Goal: Transaction & Acquisition: Purchase product/service

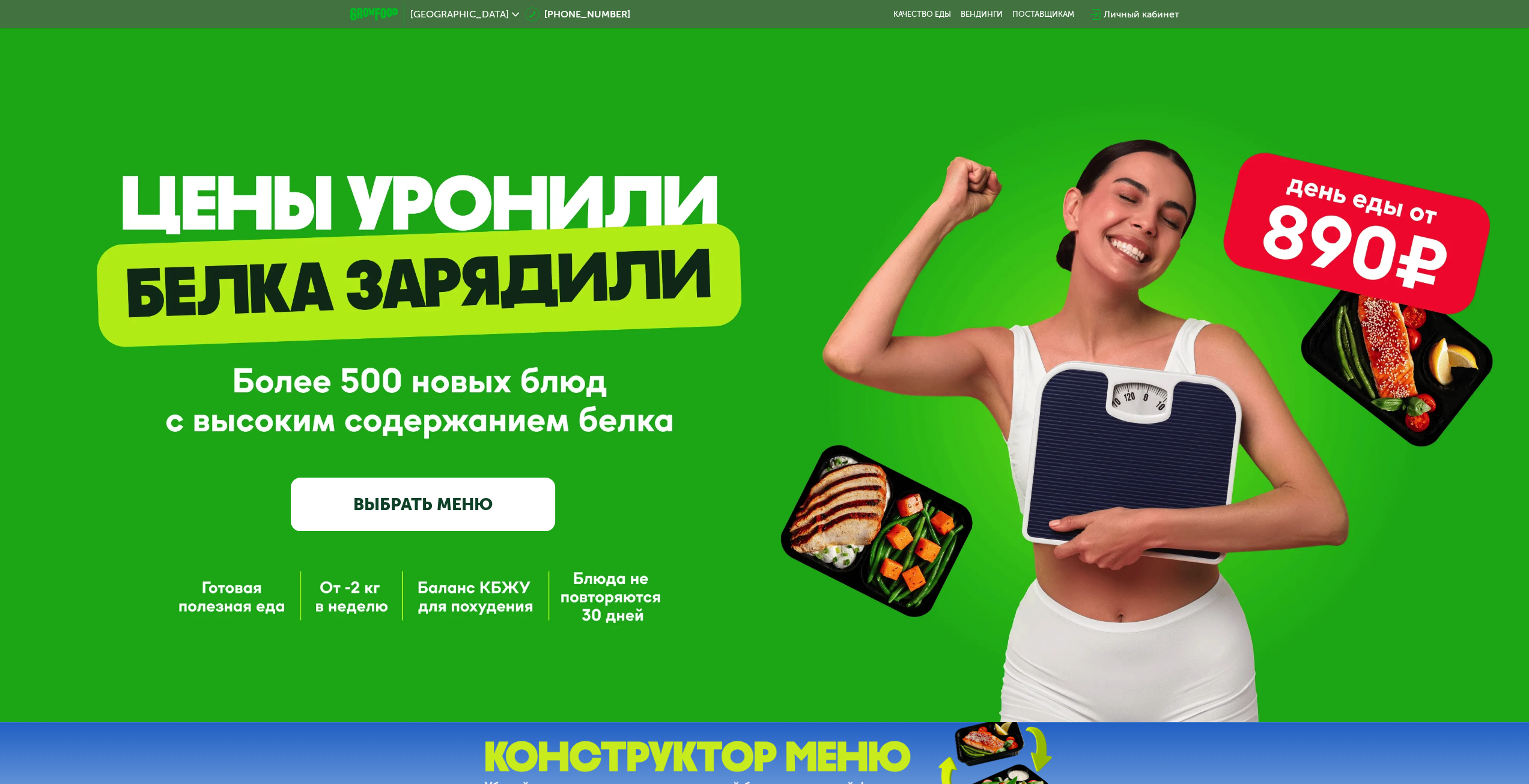
click at [481, 505] on link "ВЫБРАТЬ МЕНЮ" at bounding box center [423, 504] width 265 height 53
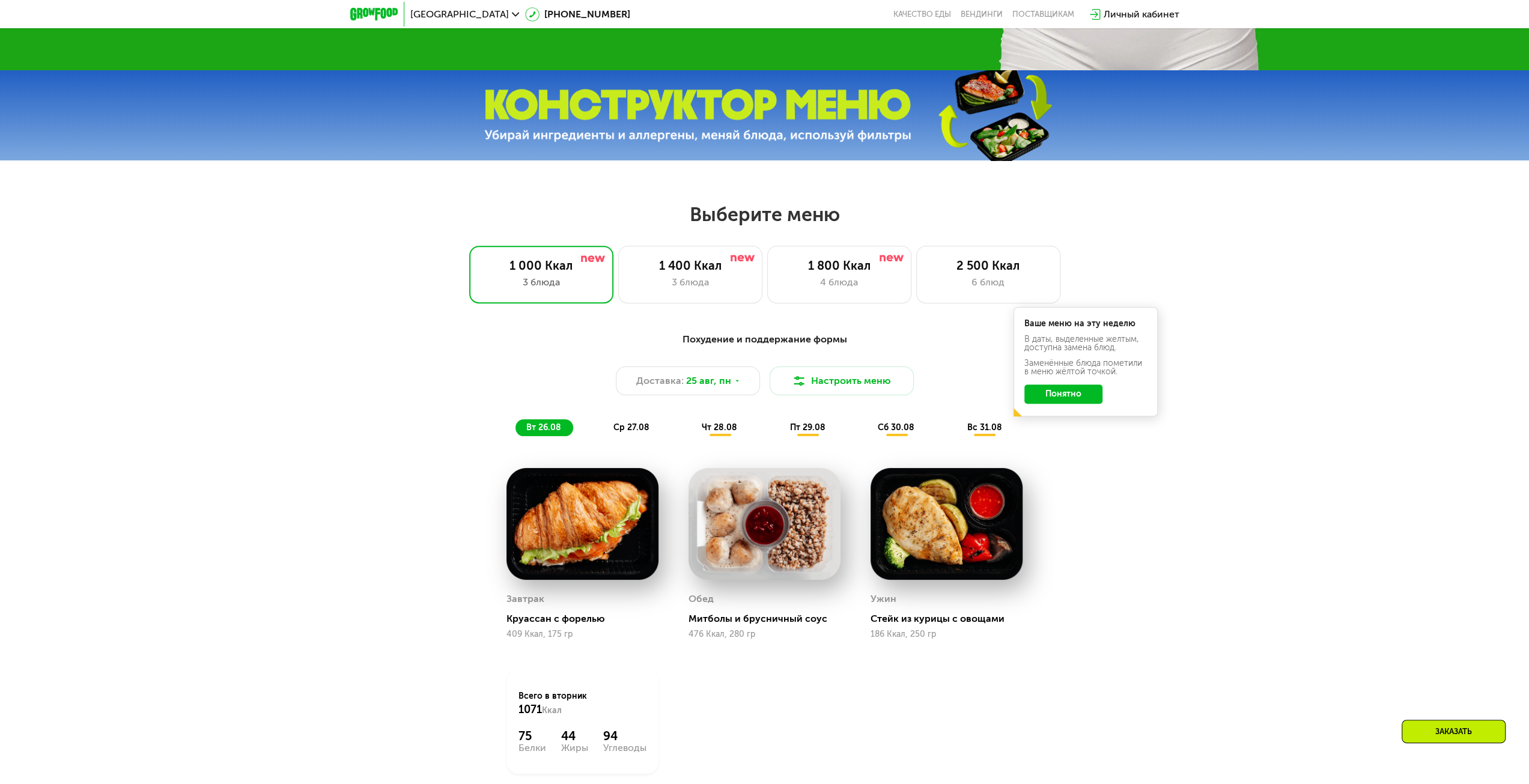
scroll to position [650, 0]
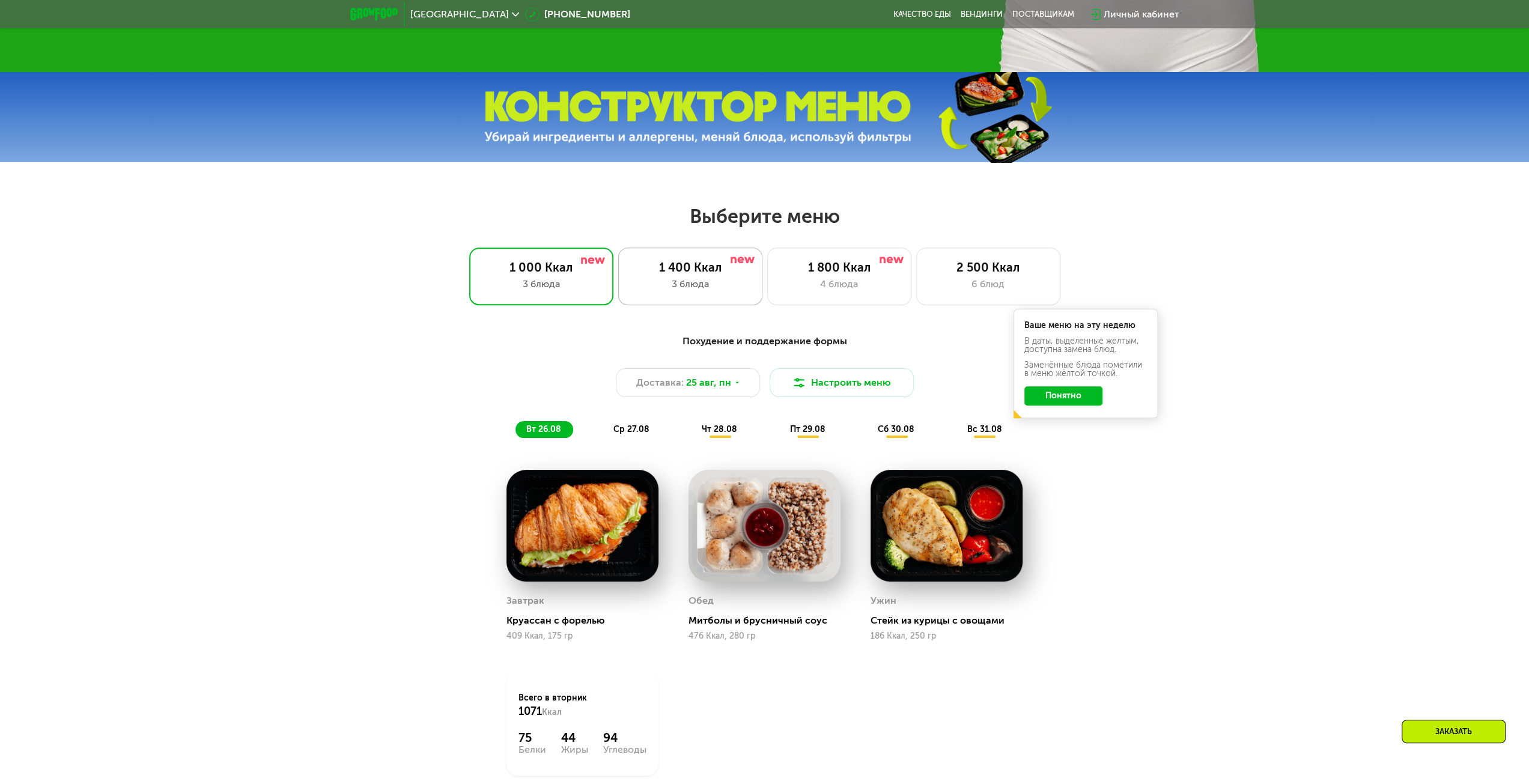
click at [711, 291] on div "3 блюда" at bounding box center [690, 284] width 119 height 14
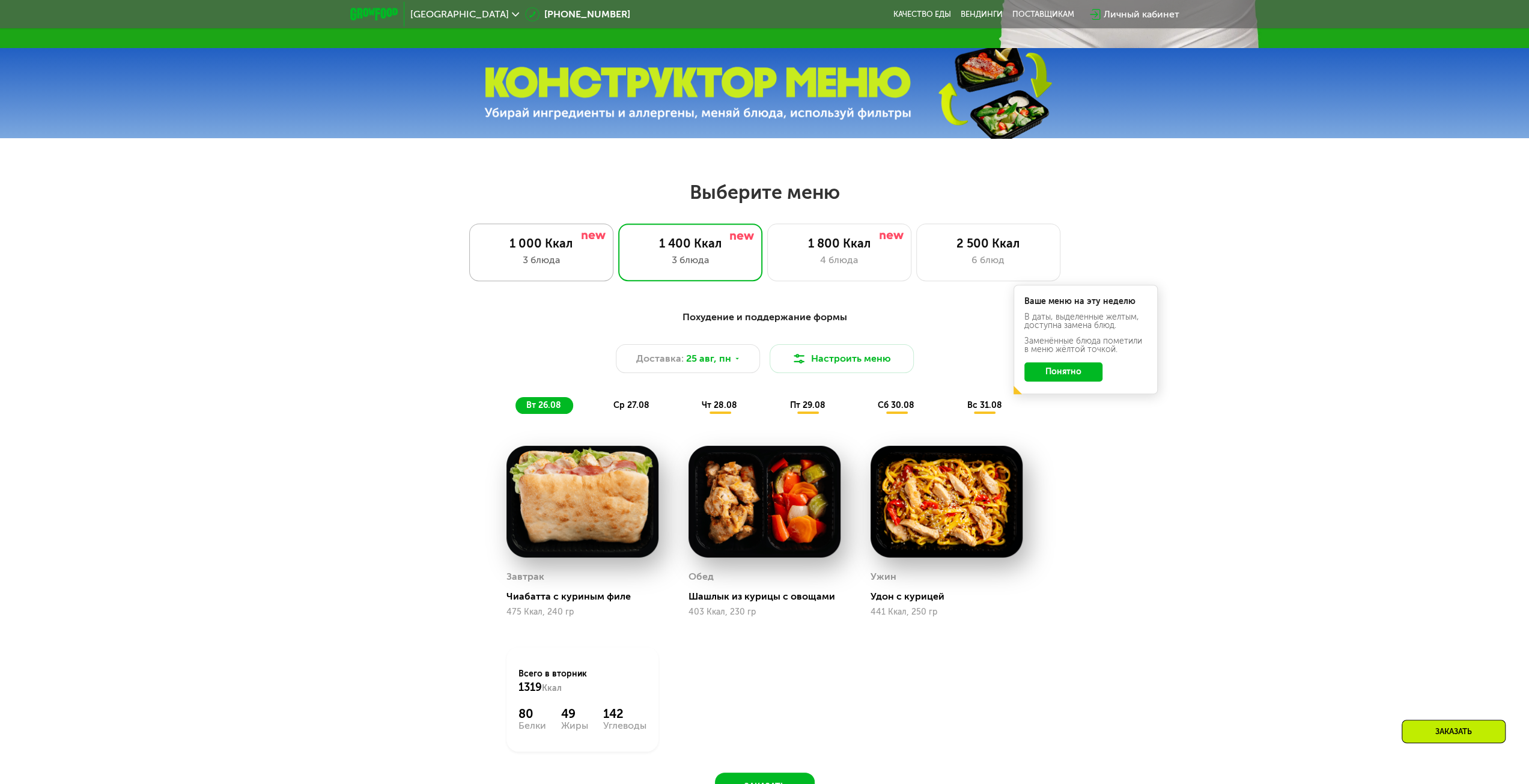
scroll to position [770, 0]
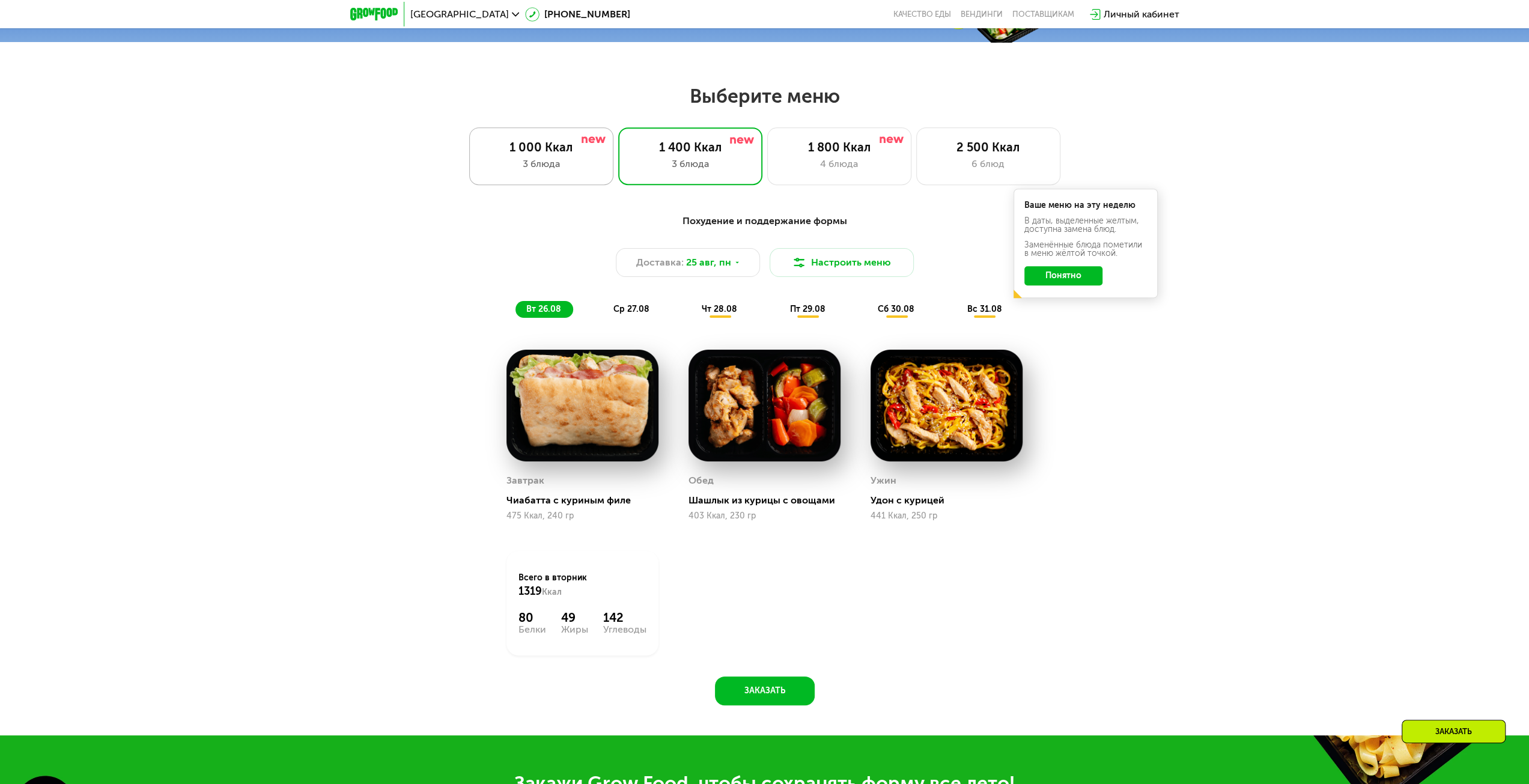
click at [549, 154] on div "1 000 Ккал" at bounding box center [541, 147] width 119 height 14
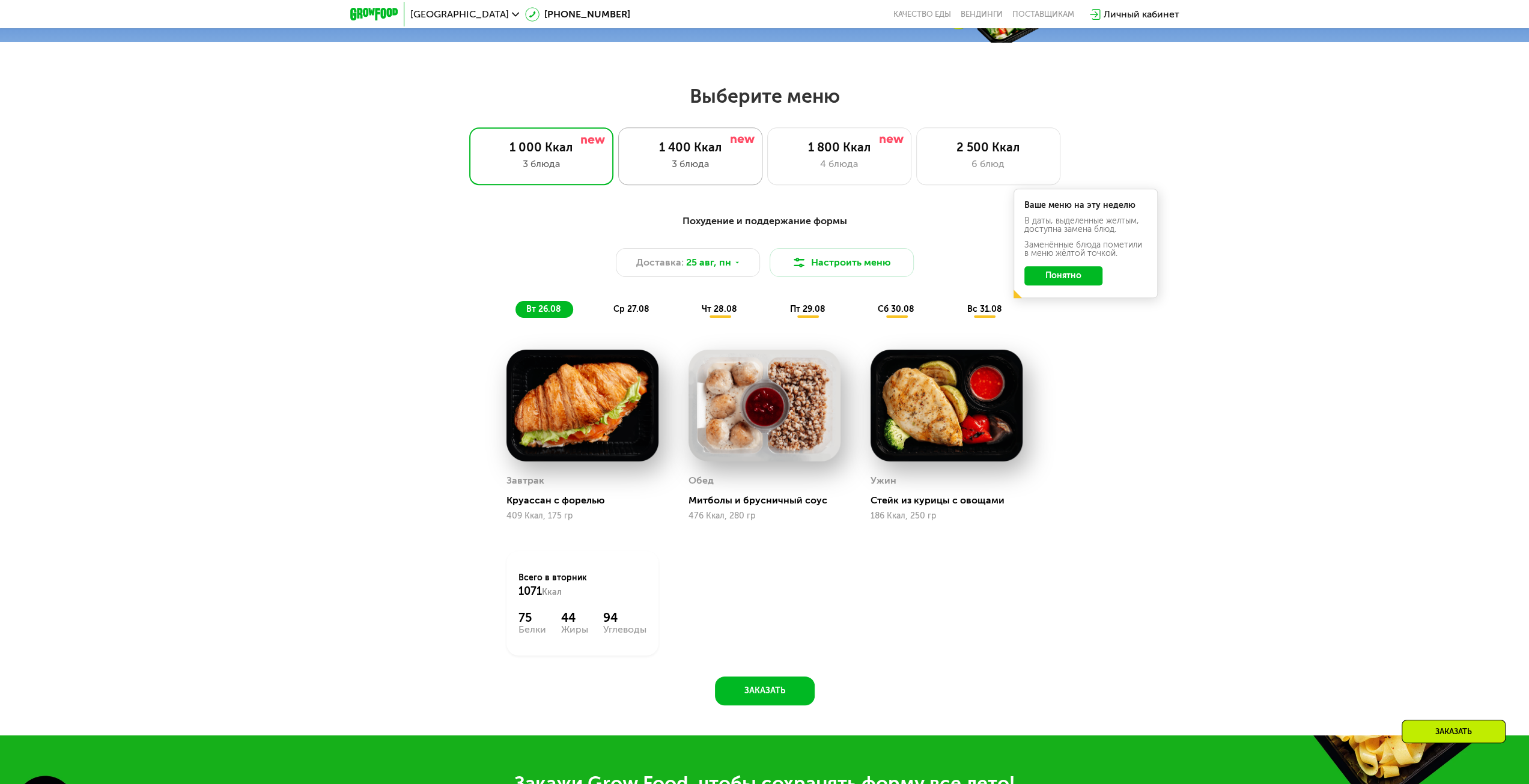
click at [676, 161] on div "3 блюда" at bounding box center [690, 164] width 119 height 14
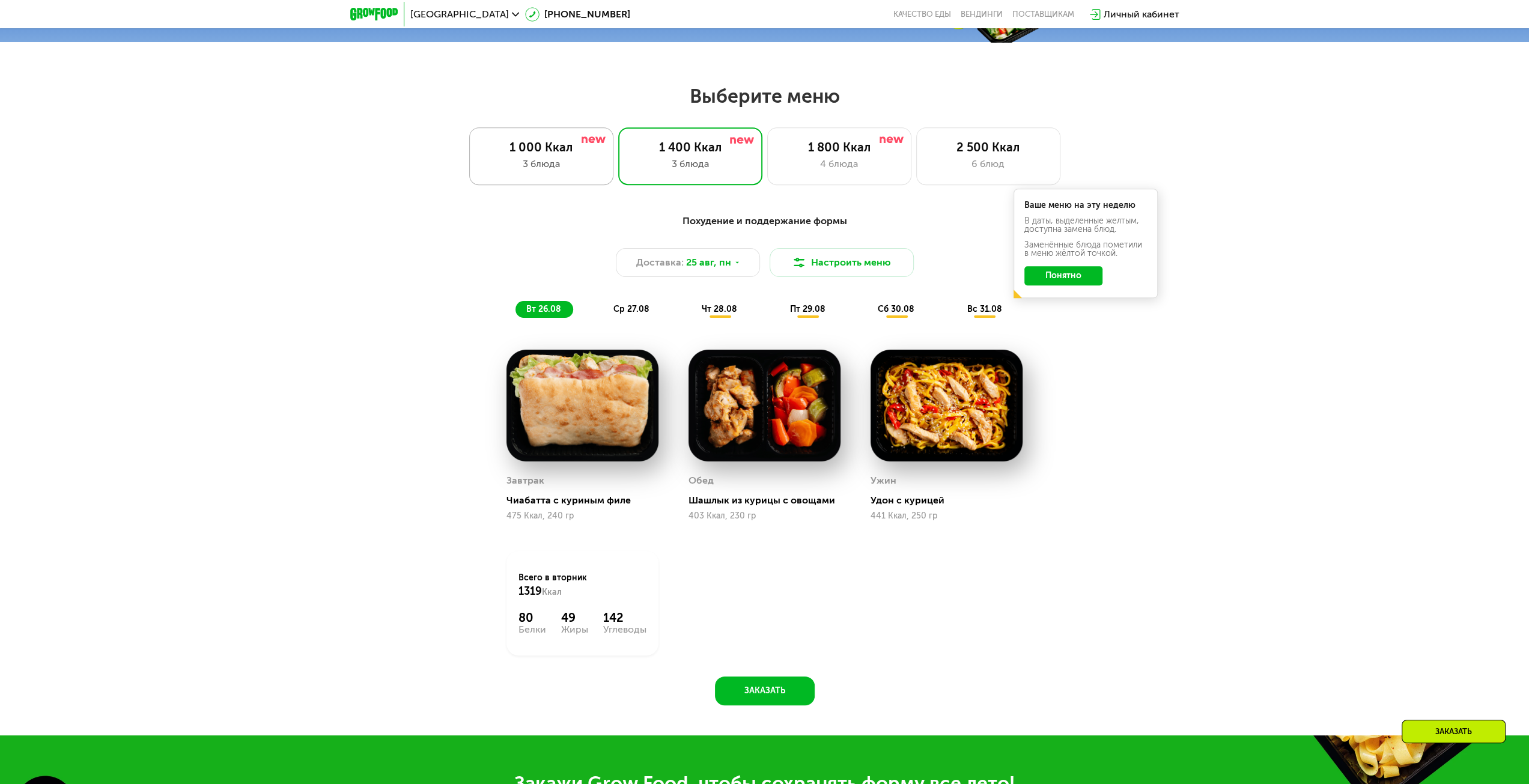
click at [618, 140] on div "1 000 Ккал 3 блюда" at bounding box center [690, 155] width 144 height 57
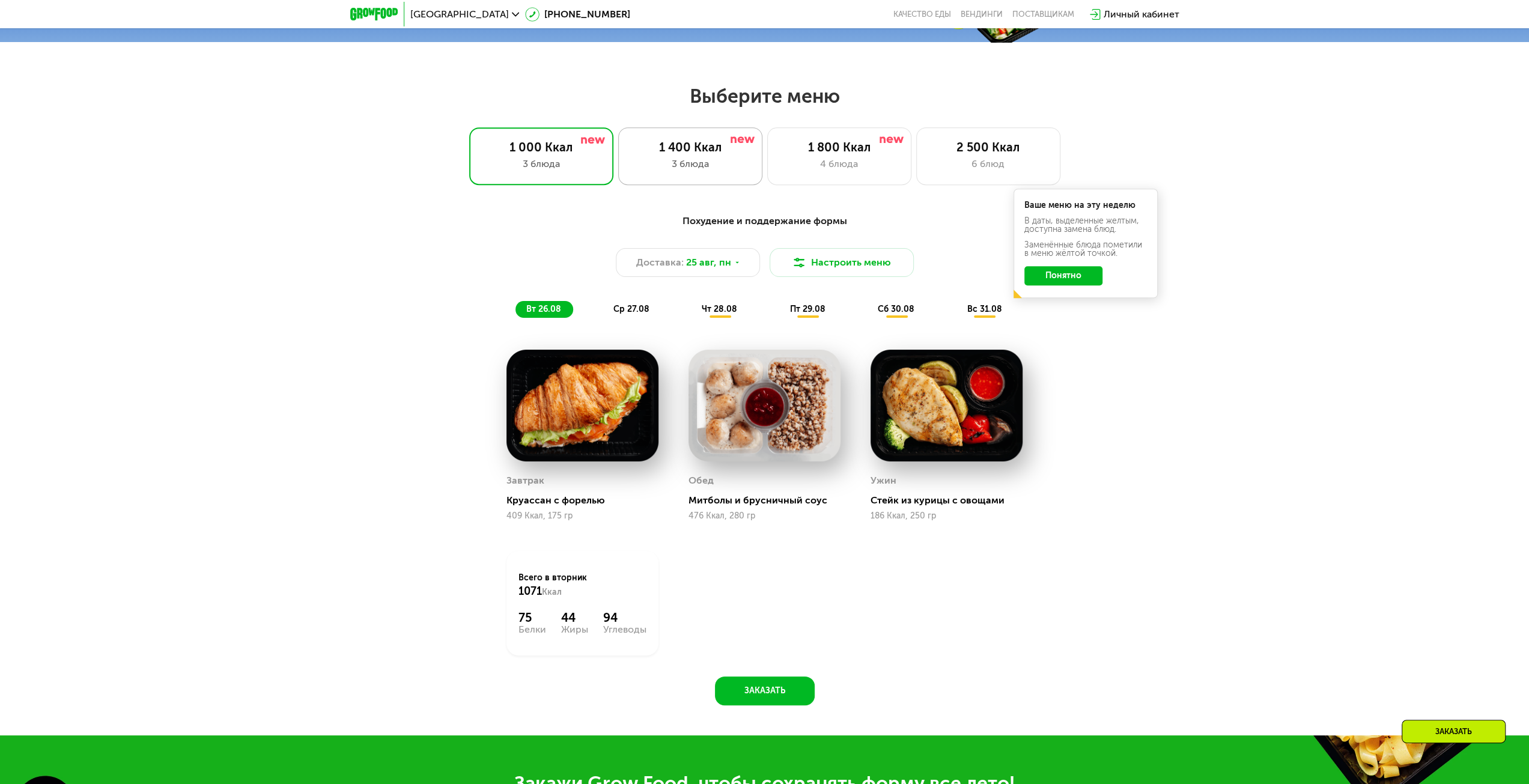
click at [696, 161] on div "3 блюда" at bounding box center [690, 164] width 119 height 14
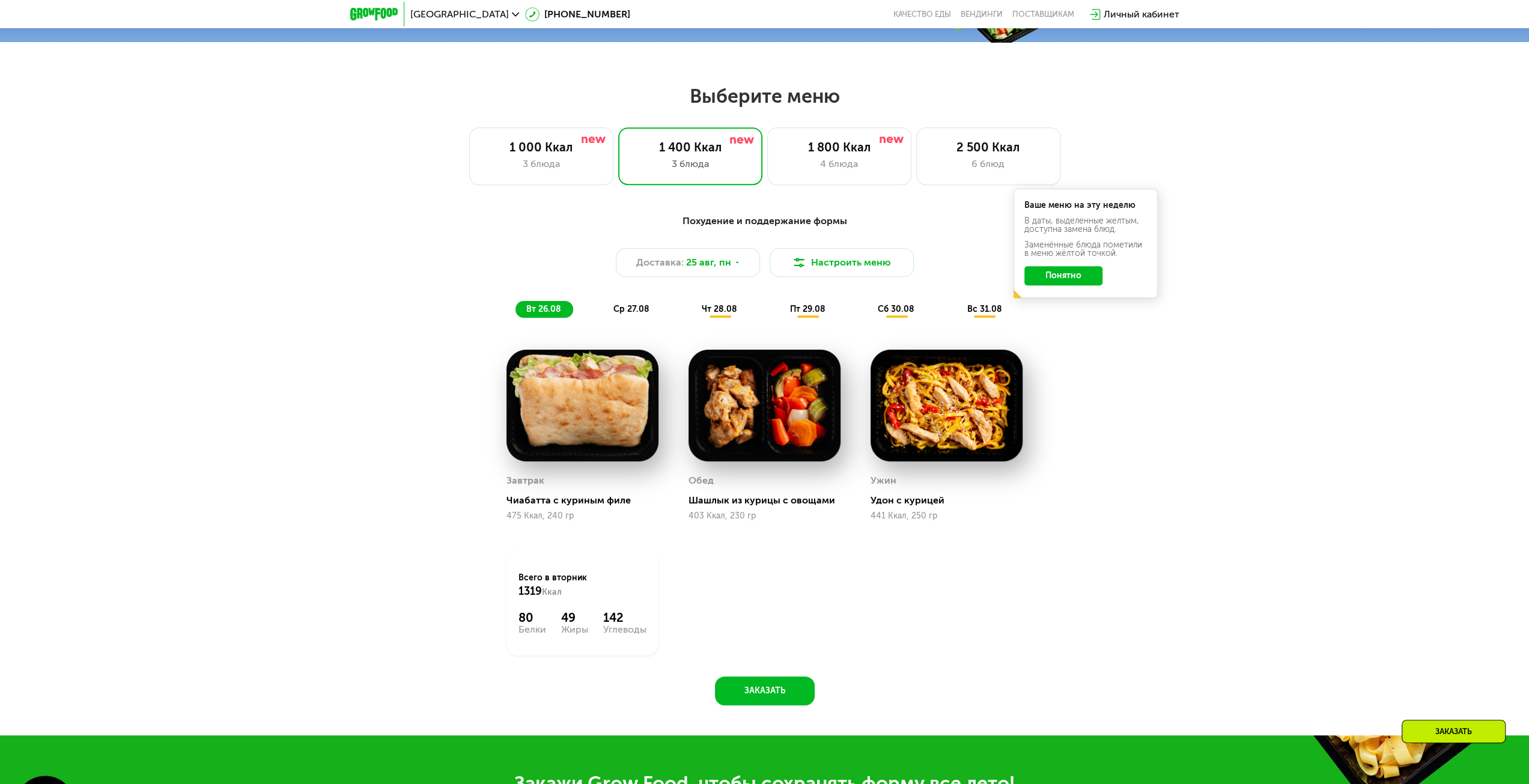
click at [723, 314] on span "чт 28.08" at bounding box center [719, 310] width 35 height 11
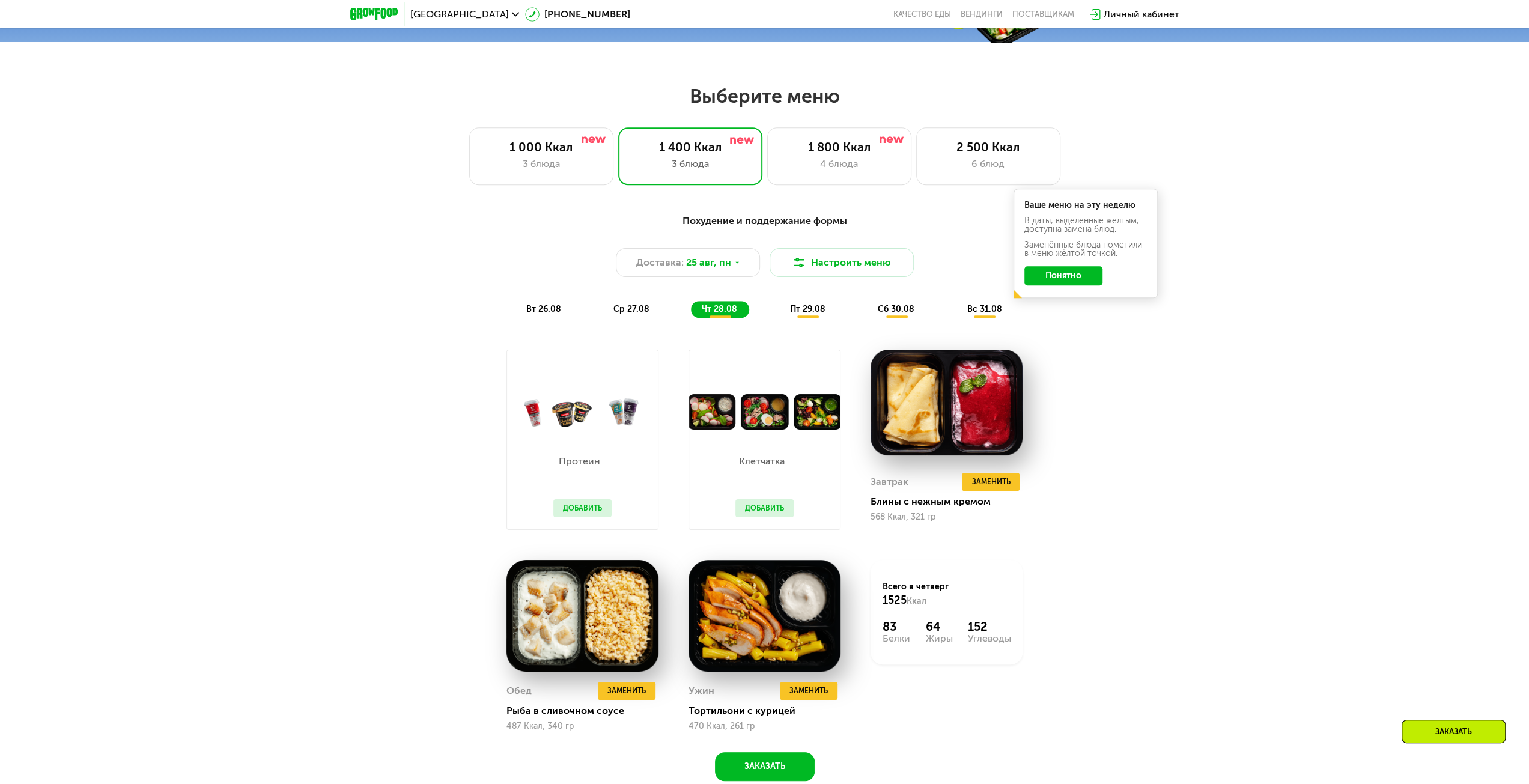
click at [624, 310] on span "ср 27.08" at bounding box center [631, 310] width 36 height 11
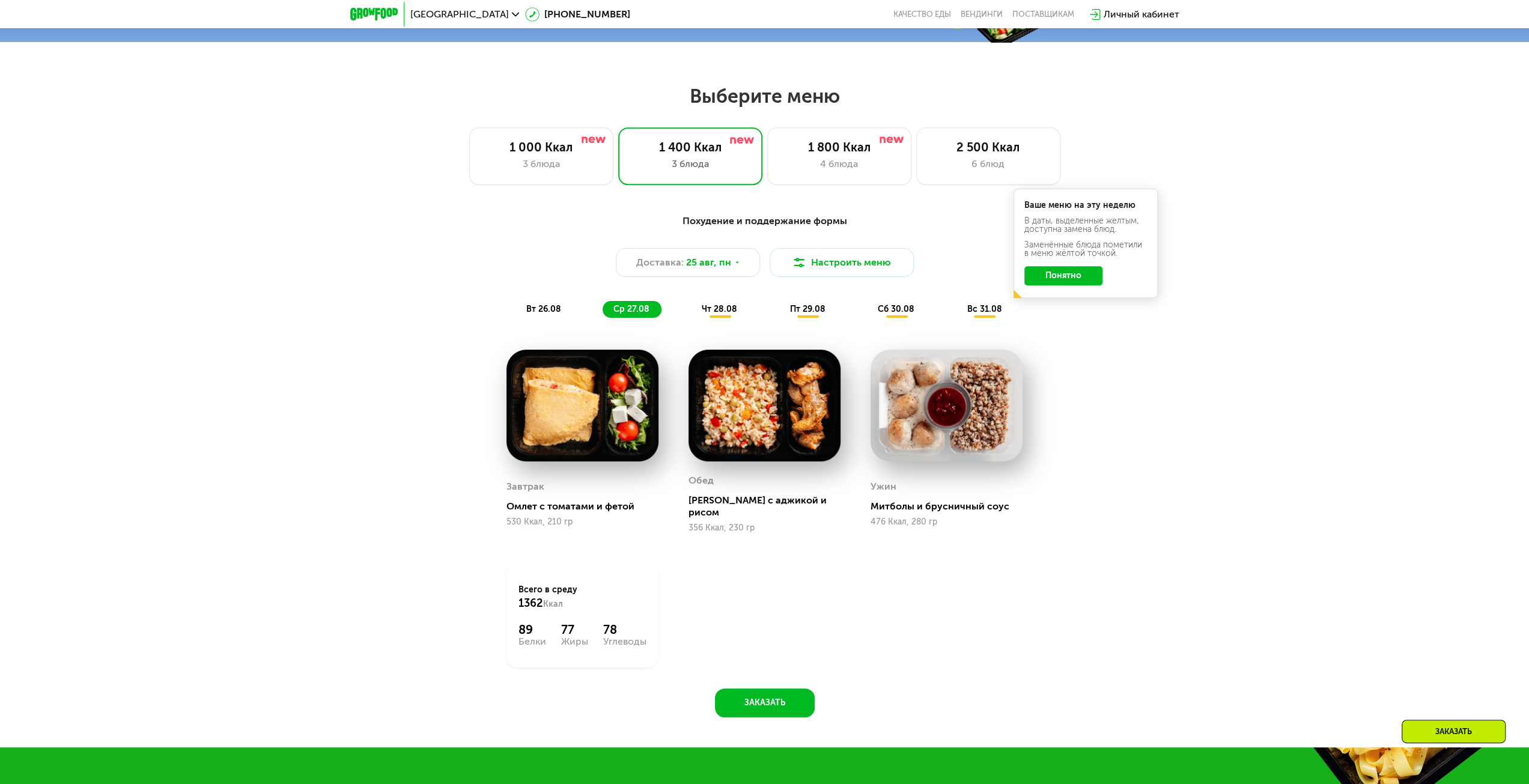
click at [603, 307] on div "вт 26.08" at bounding box center [632, 309] width 59 height 17
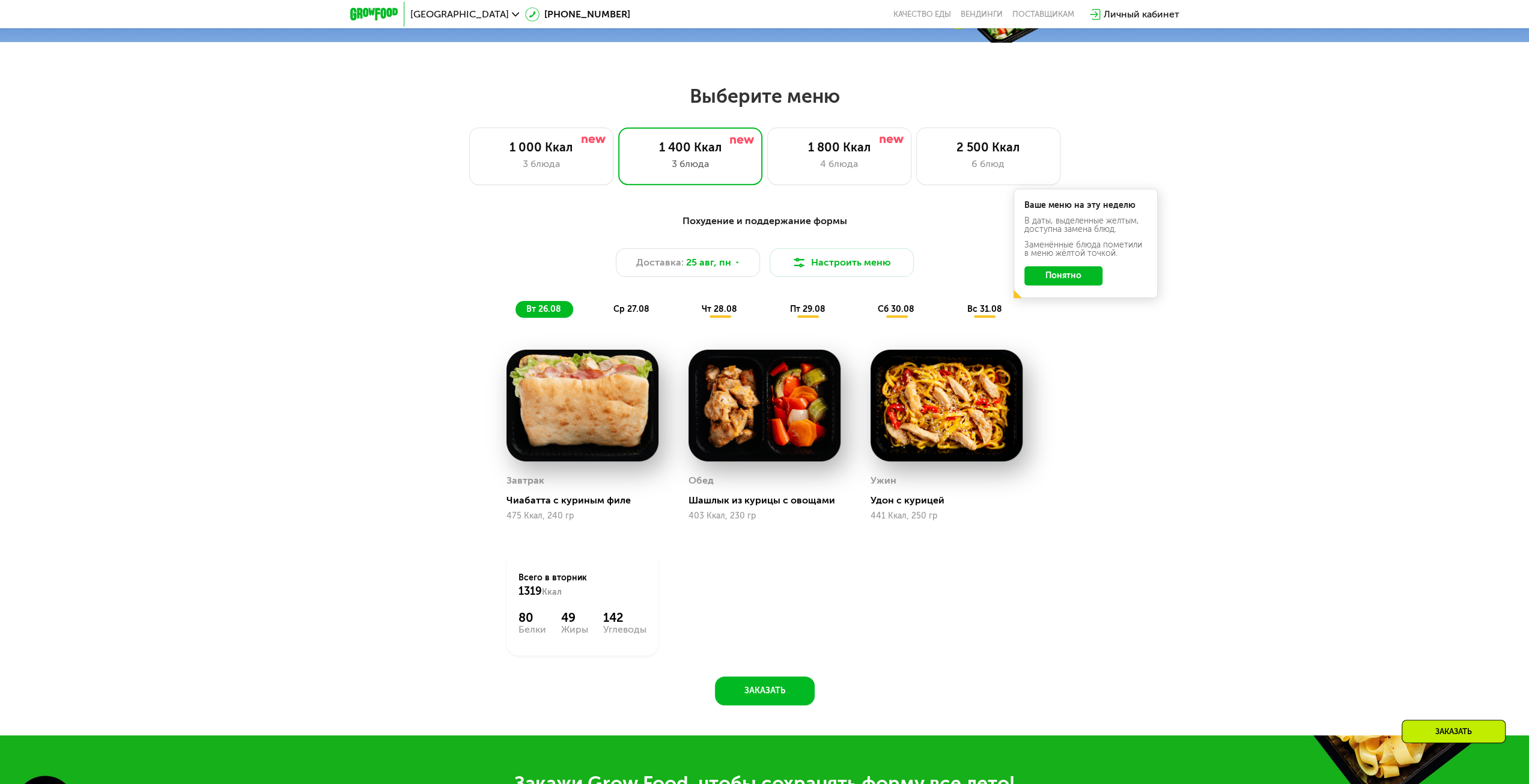
click at [624, 313] on span "ср 27.08" at bounding box center [631, 310] width 36 height 11
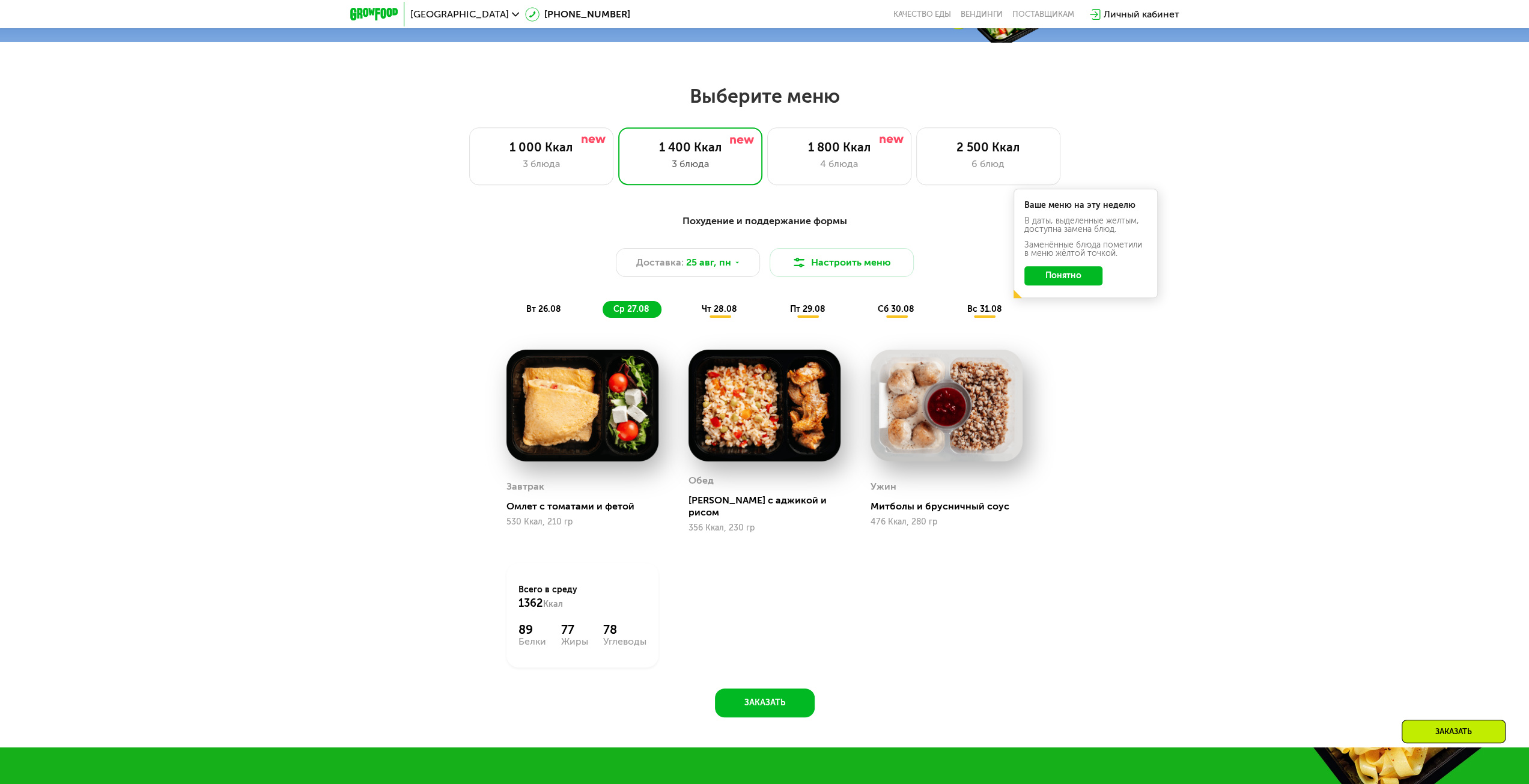
click at [779, 310] on div "чт 28.08" at bounding box center [808, 309] width 58 height 17
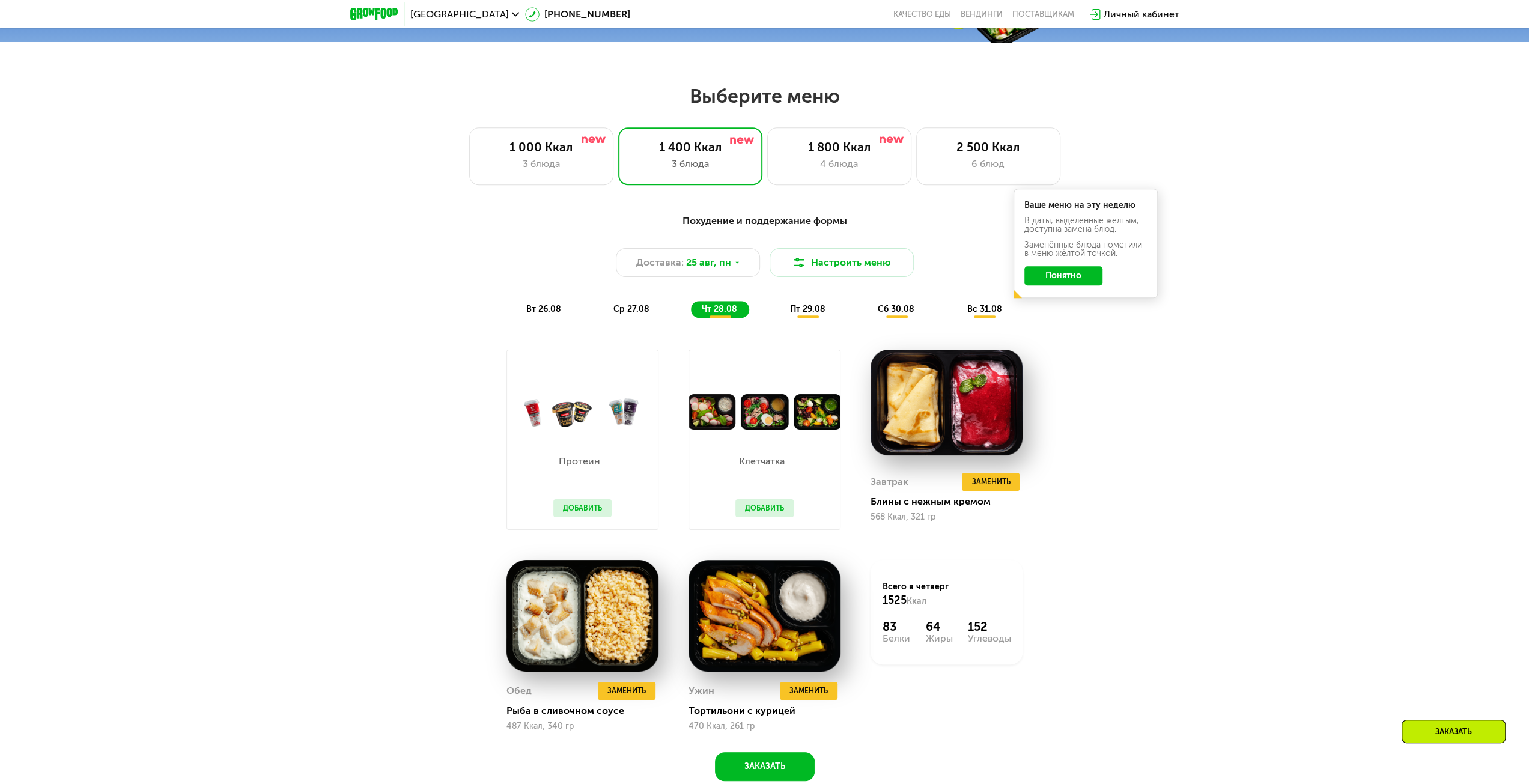
click at [627, 311] on span "ср 27.08" at bounding box center [631, 310] width 36 height 11
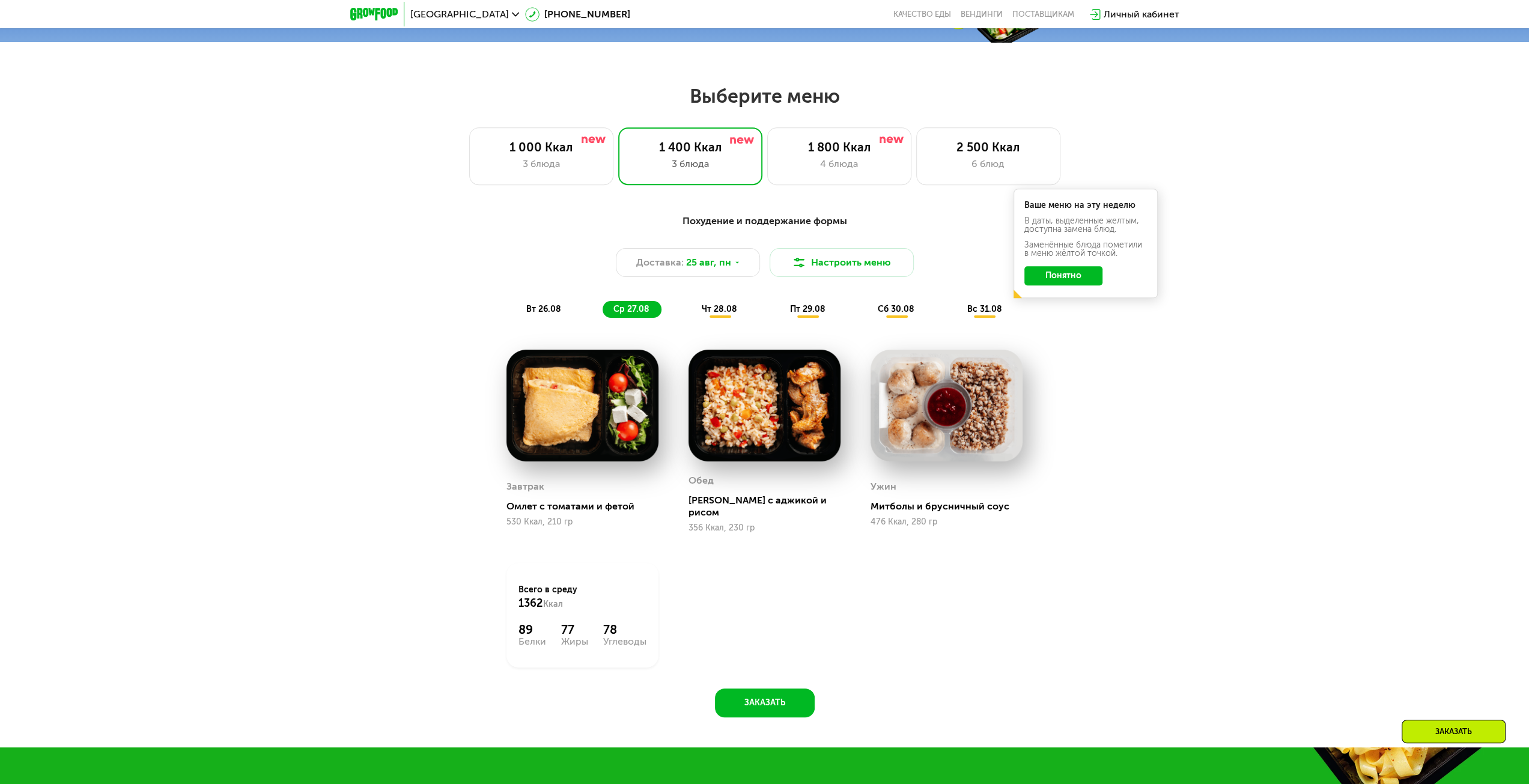
click at [603, 310] on div "вт 26.08" at bounding box center [632, 309] width 59 height 17
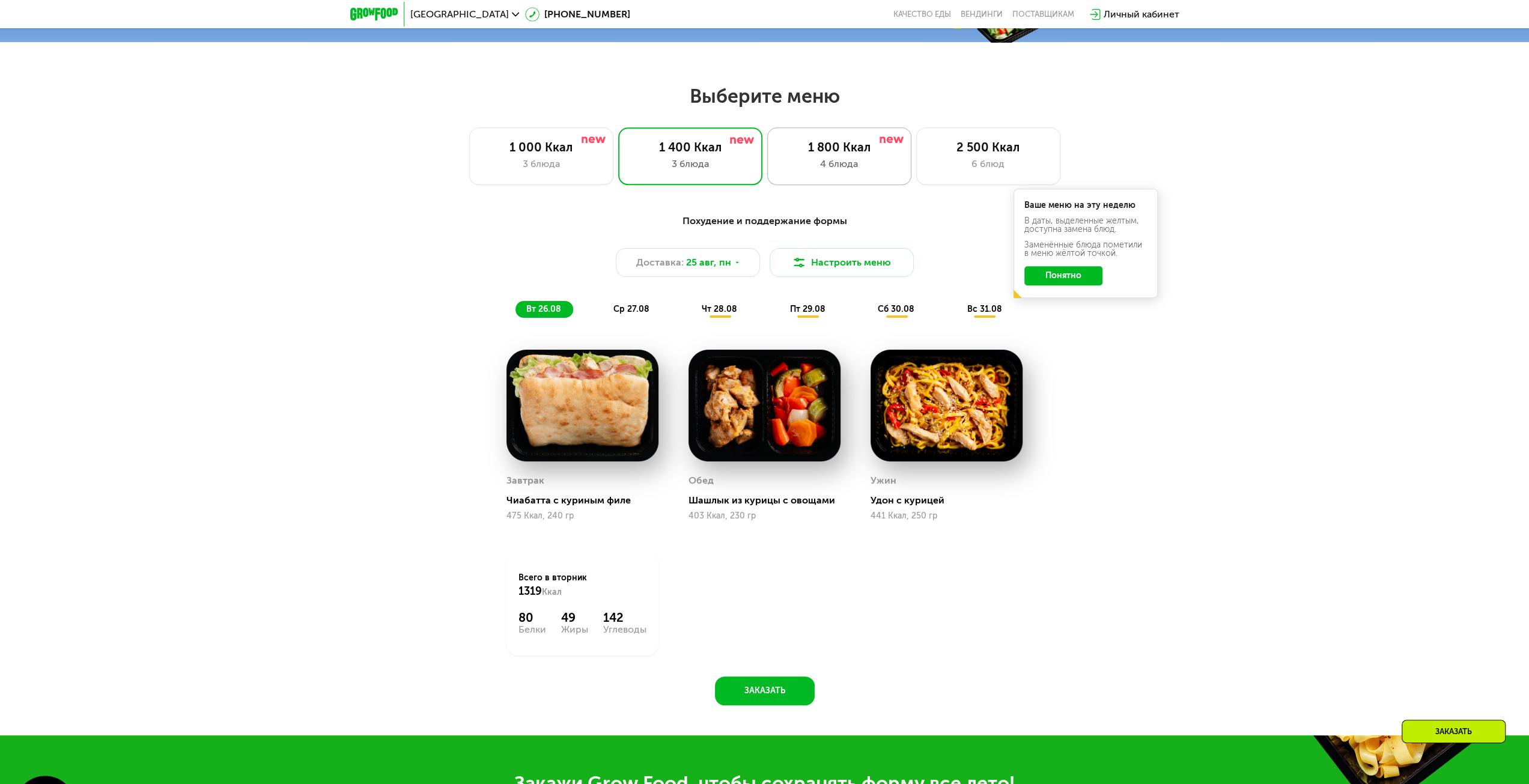
click at [849, 165] on div "4 блюда" at bounding box center [839, 164] width 119 height 14
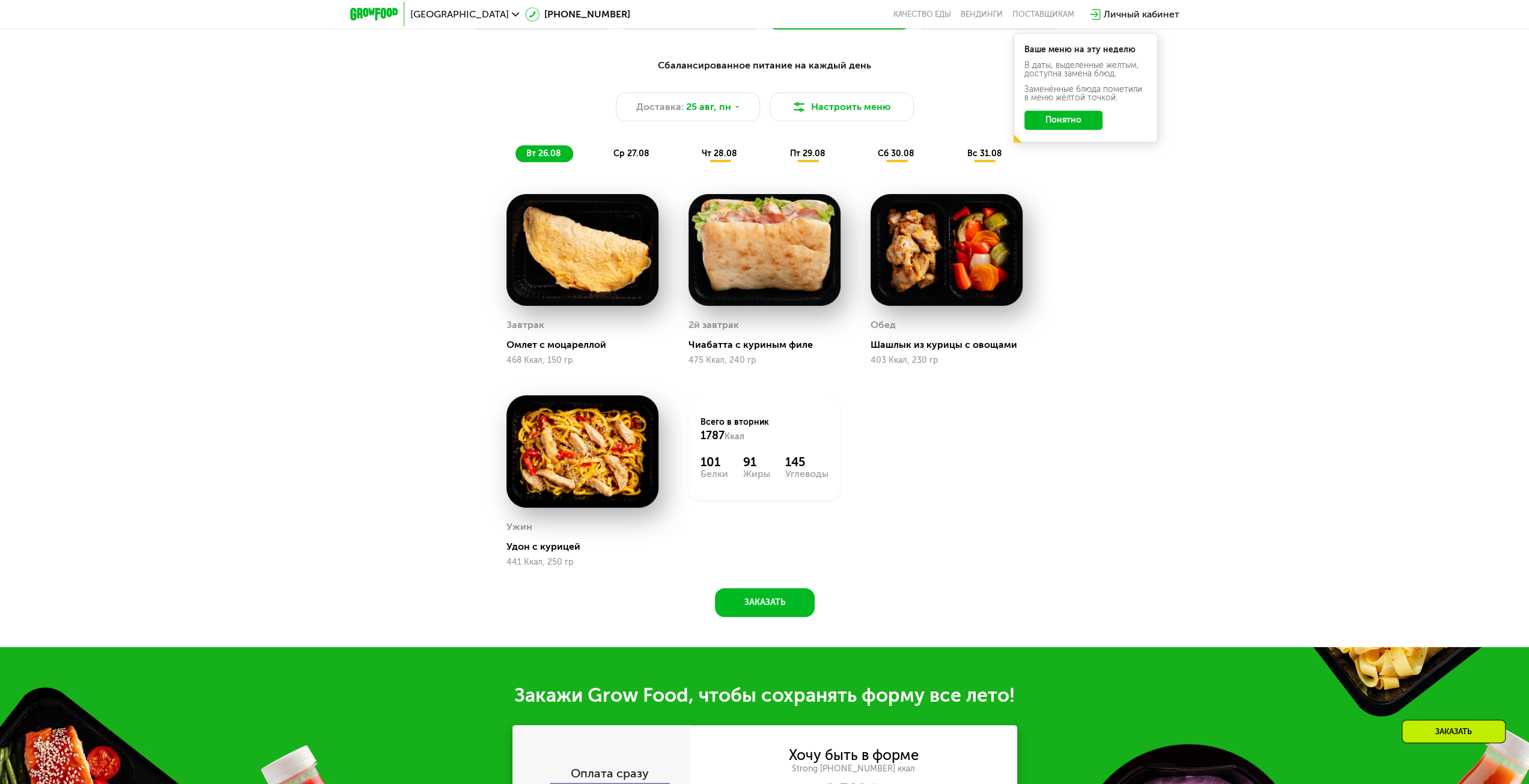
scroll to position [830, 0]
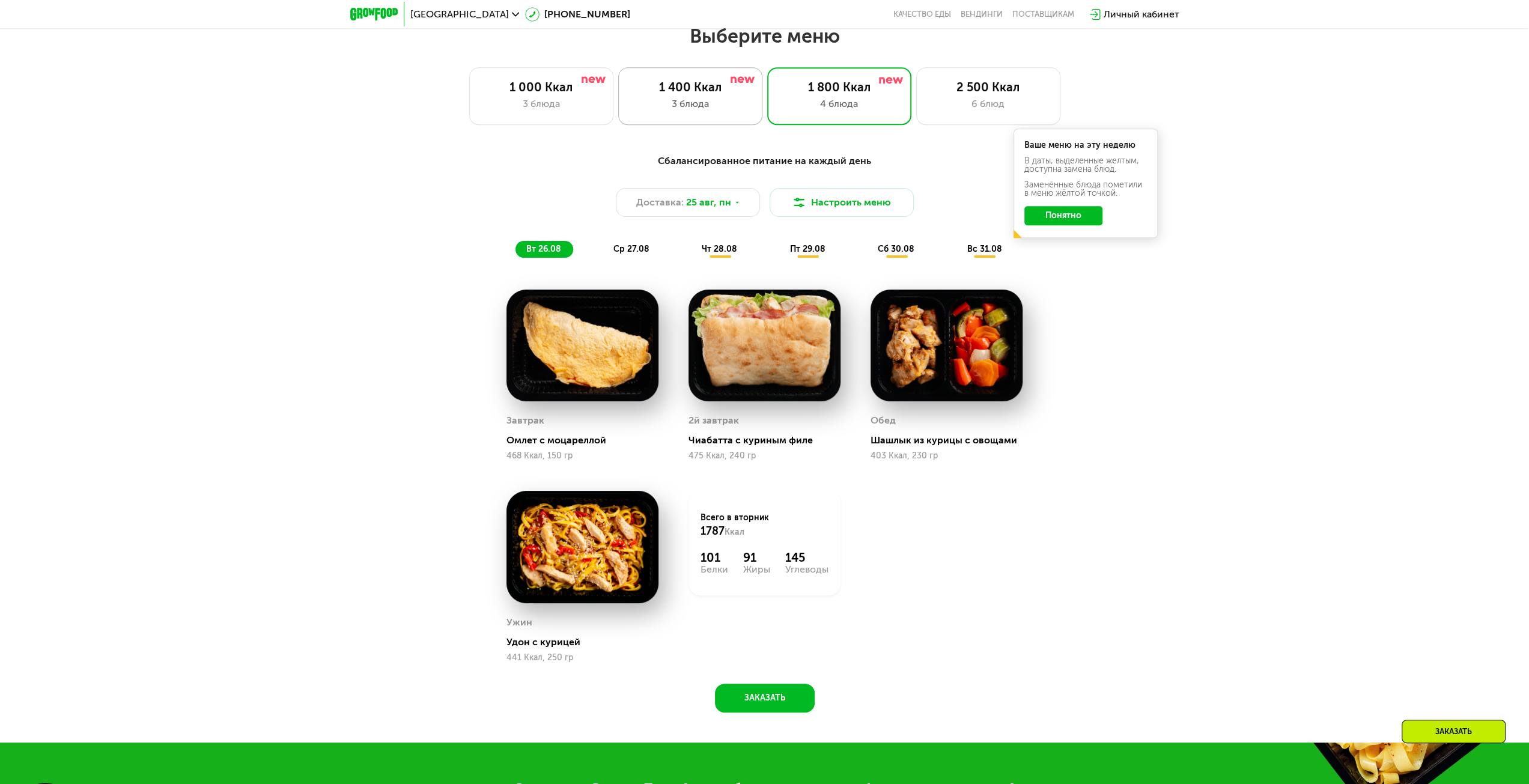
click at [680, 111] on div "3 блюда" at bounding box center [690, 104] width 119 height 14
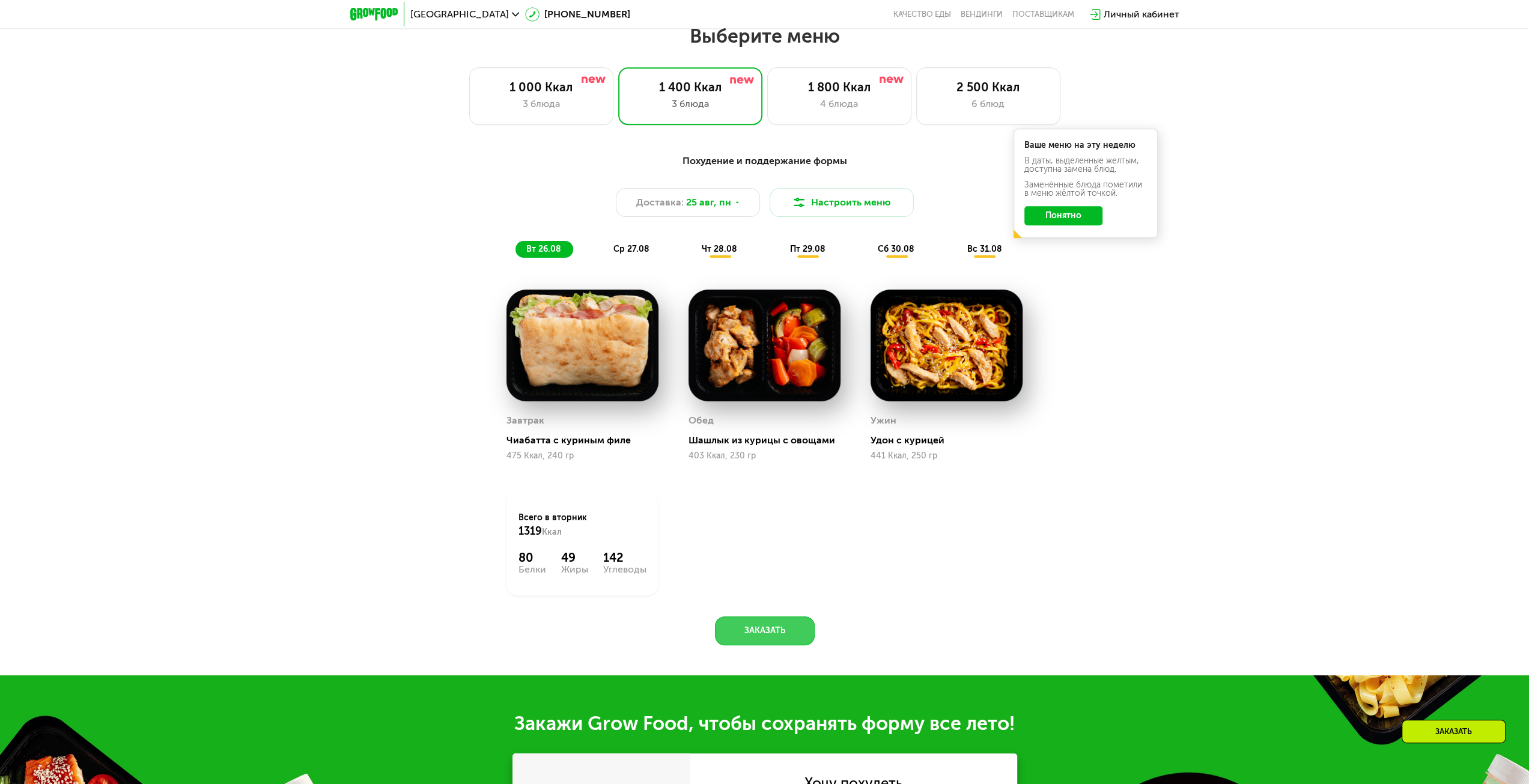
drag, startPoint x: 767, startPoint y: 629, endPoint x: 966, endPoint y: 564, distance: 209.3
click at [969, 561] on div "Похудение и поддержание формы Доставка: [DATE] Настроить меню вт 26.08 ср 27.08…" at bounding box center [764, 396] width 740 height 499
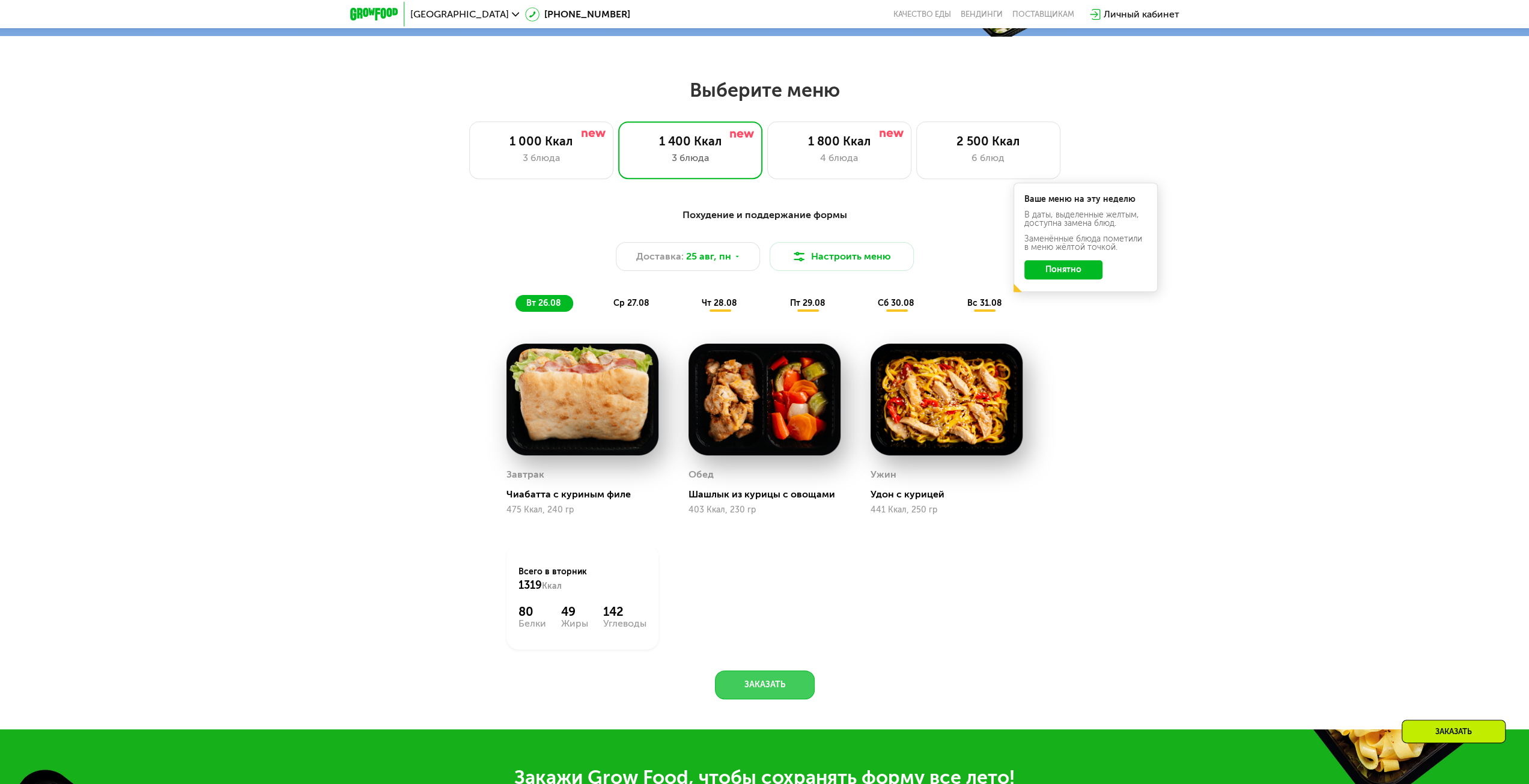
scroll to position [650, 0]
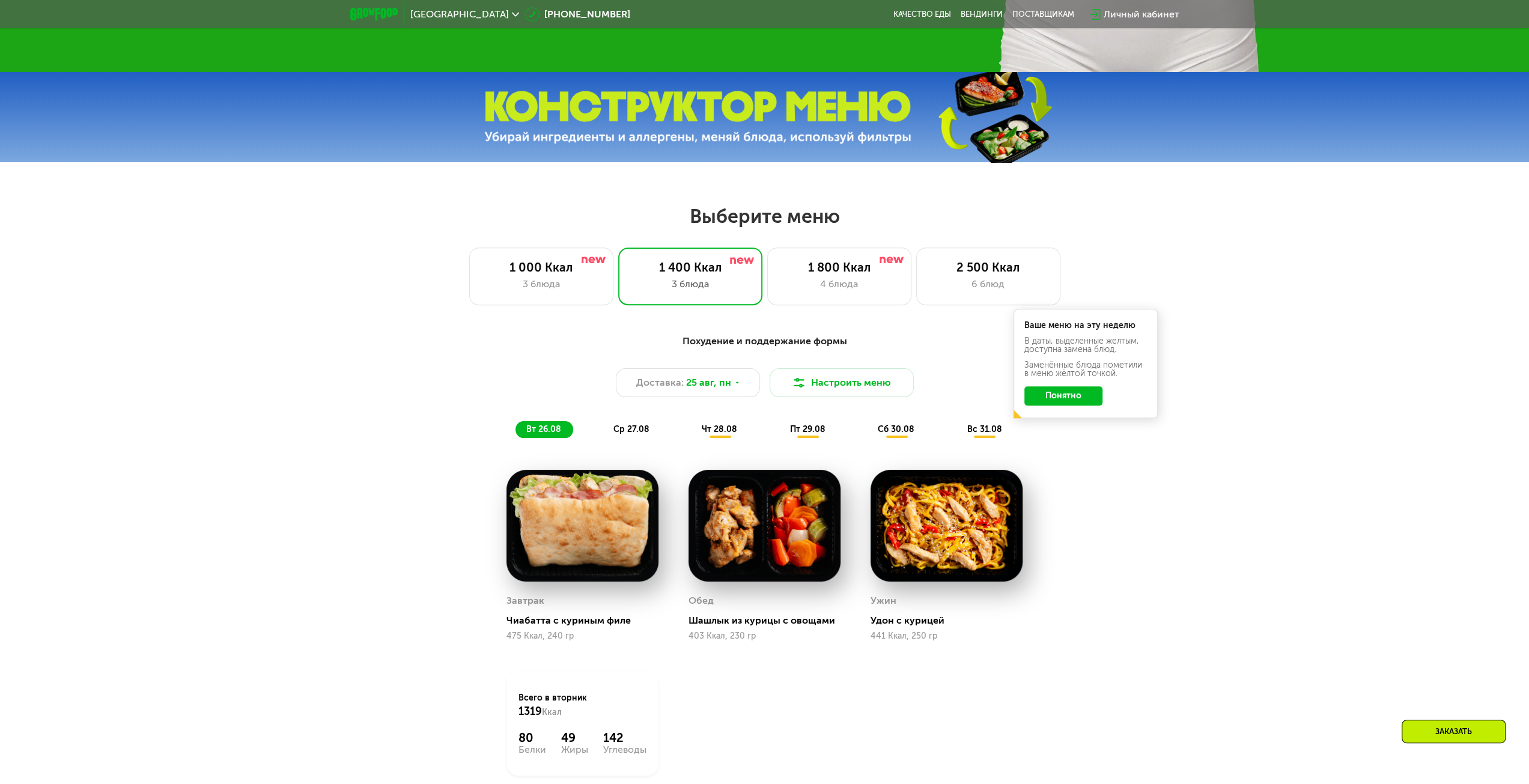
click at [483, 437] on div "Похудение и поддержание формы Доставка: [DATE] Настроить меню вт 26.08 ср 27.08…" at bounding box center [765, 386] width 711 height 104
click at [641, 390] on span "Доставка:" at bounding box center [660, 383] width 48 height 14
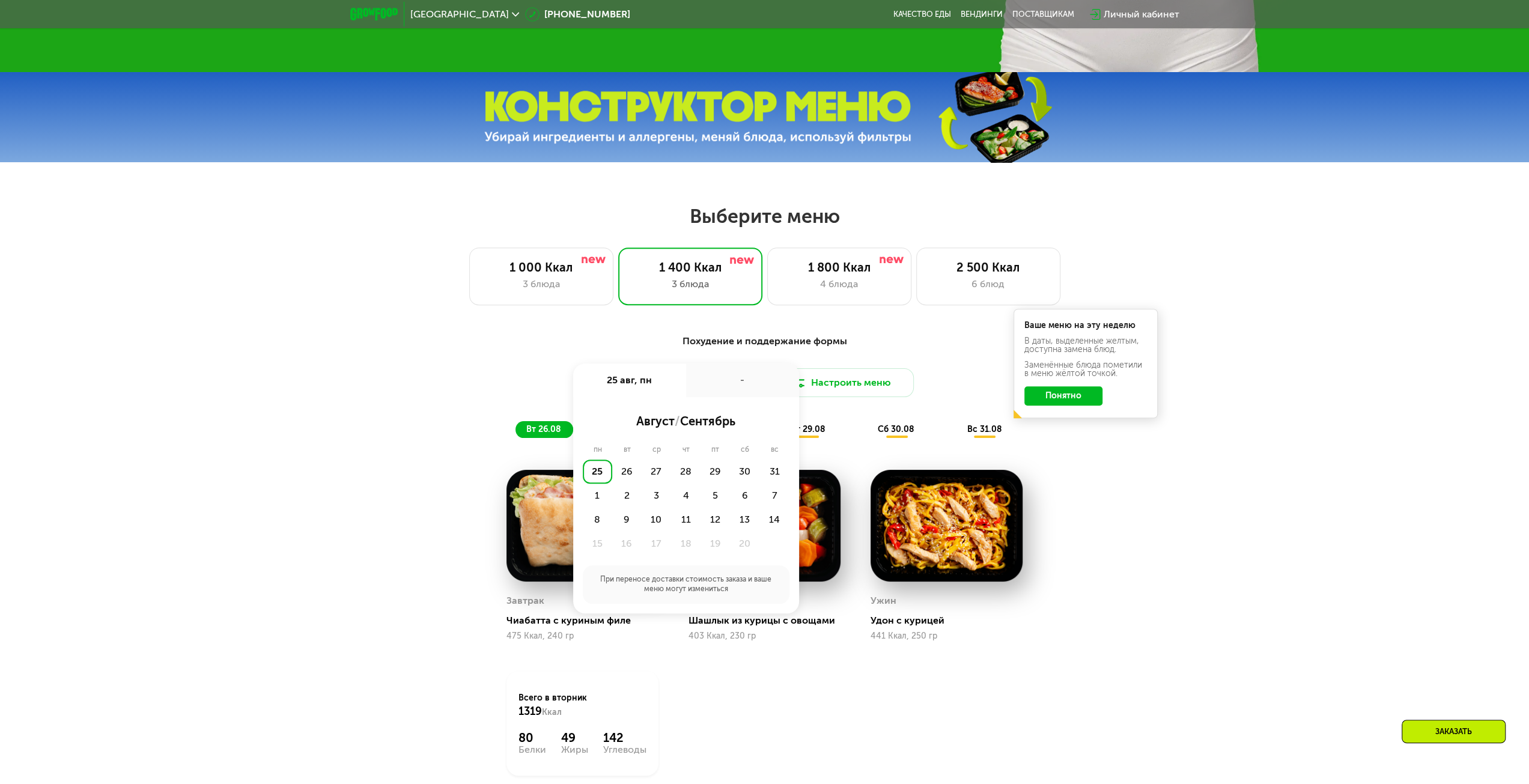
click at [596, 481] on div "25" at bounding box center [597, 471] width 29 height 24
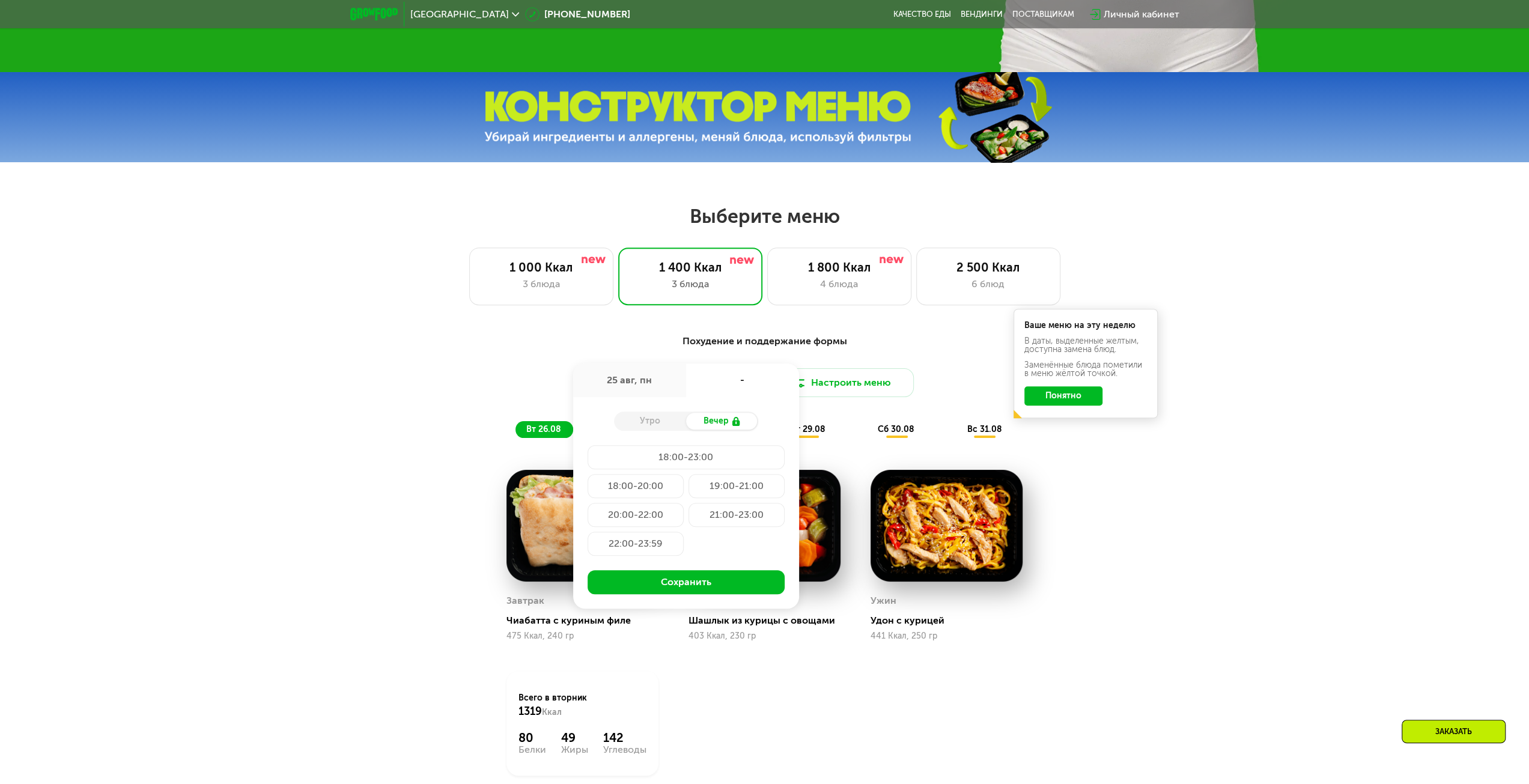
drag, startPoint x: 1140, startPoint y: 630, endPoint x: 1055, endPoint y: 549, distance: 117.4
click at [1140, 629] on div "Похудение и поддержание формы Доставка: [DATE] авг, пн - Утро Вечер 18:00-23:00…" at bounding box center [764, 586] width 1529 height 539
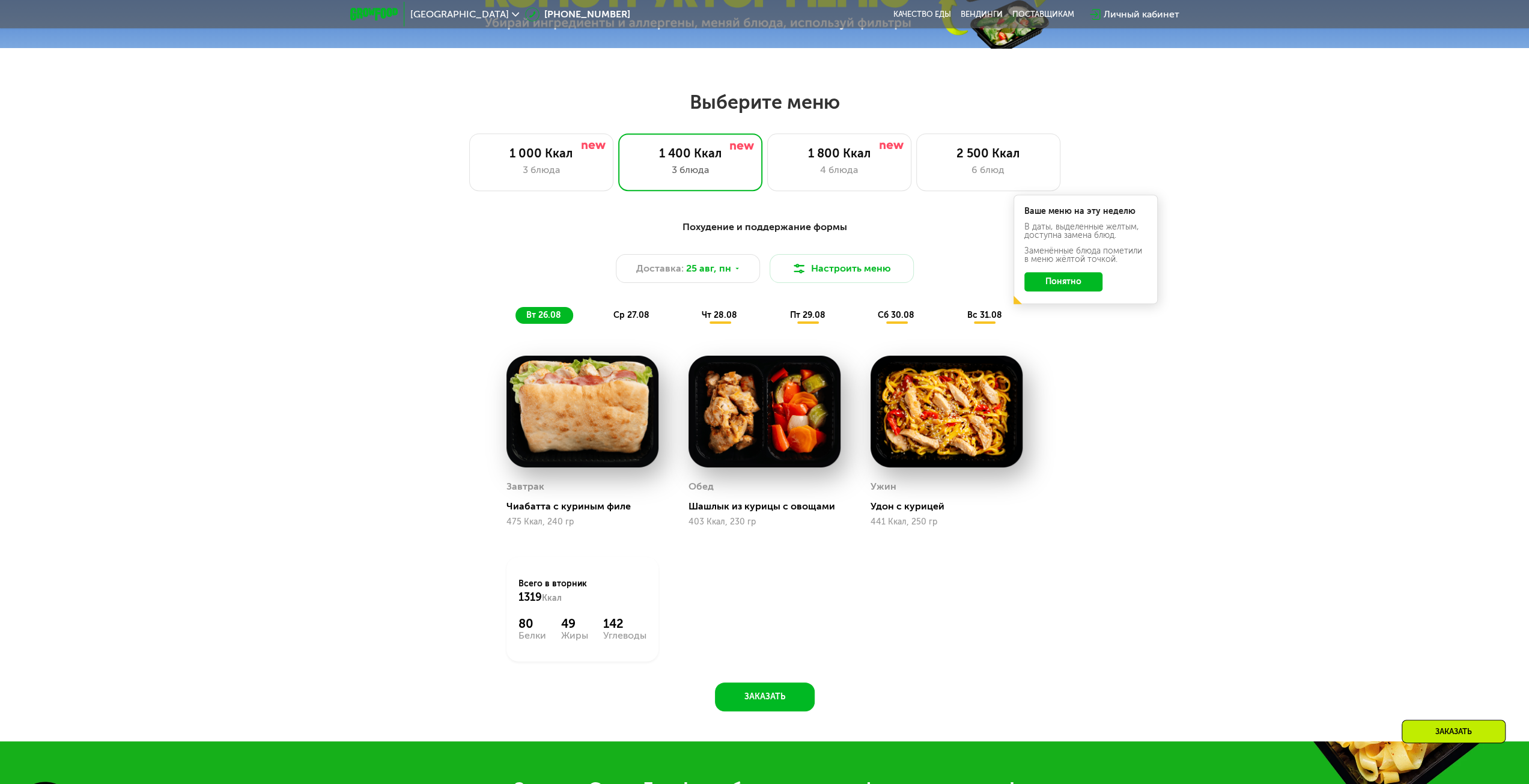
scroll to position [770, 0]
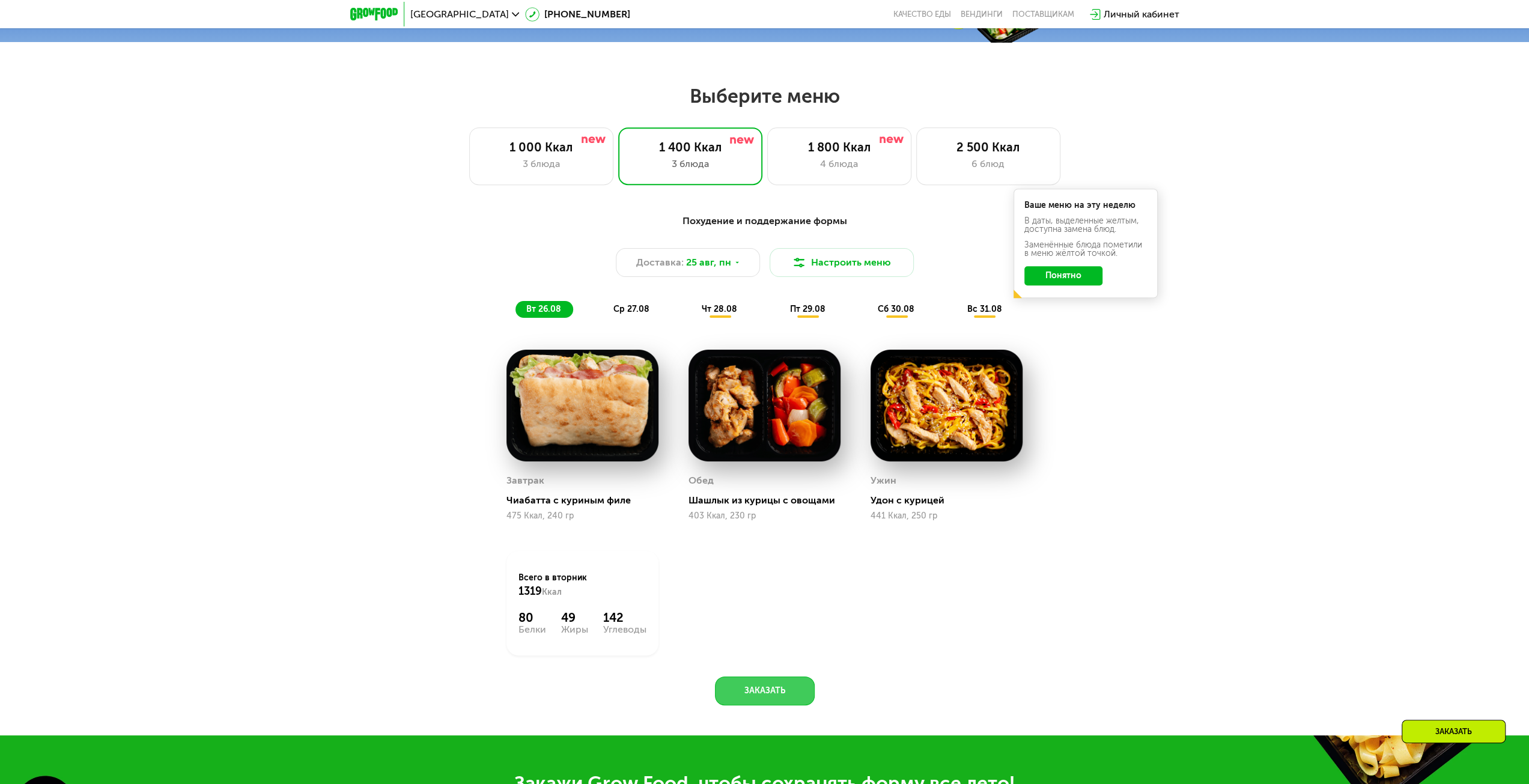
click at [751, 701] on button "Заказать" at bounding box center [764, 691] width 100 height 29
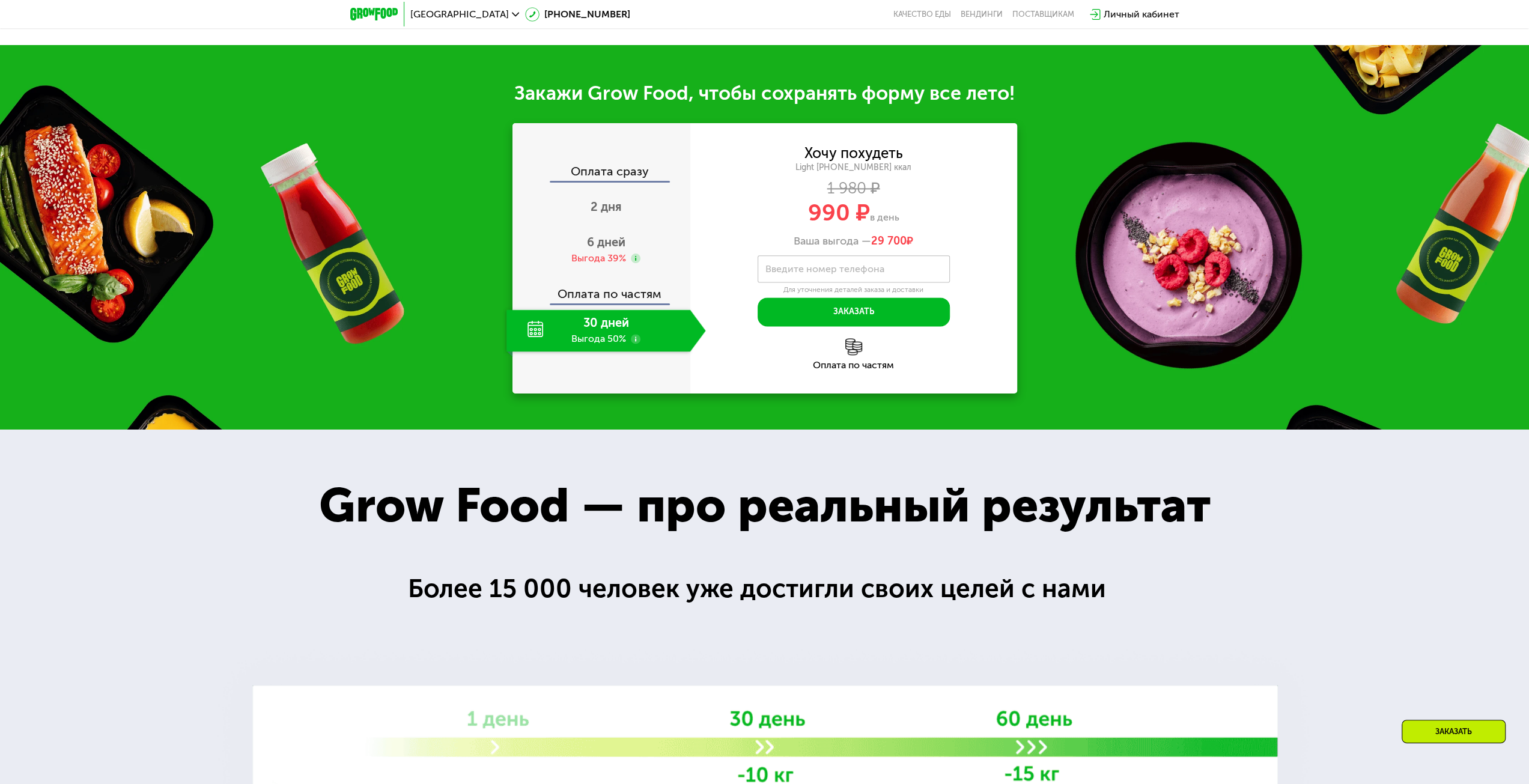
scroll to position [1449, 0]
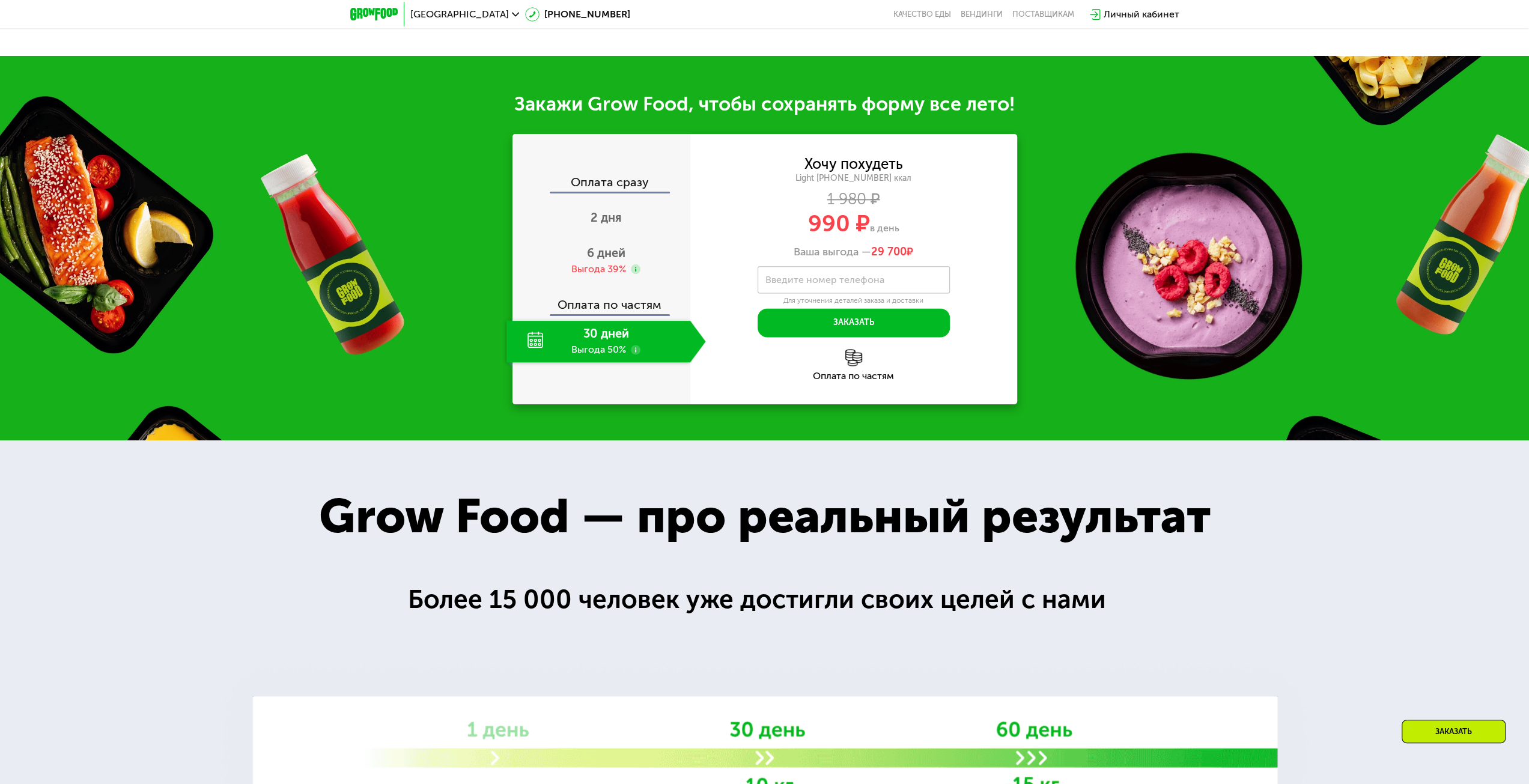
click at [617, 188] on div "Оплата сразу" at bounding box center [602, 184] width 176 height 16
click at [608, 260] on span "6 дней" at bounding box center [606, 253] width 39 height 14
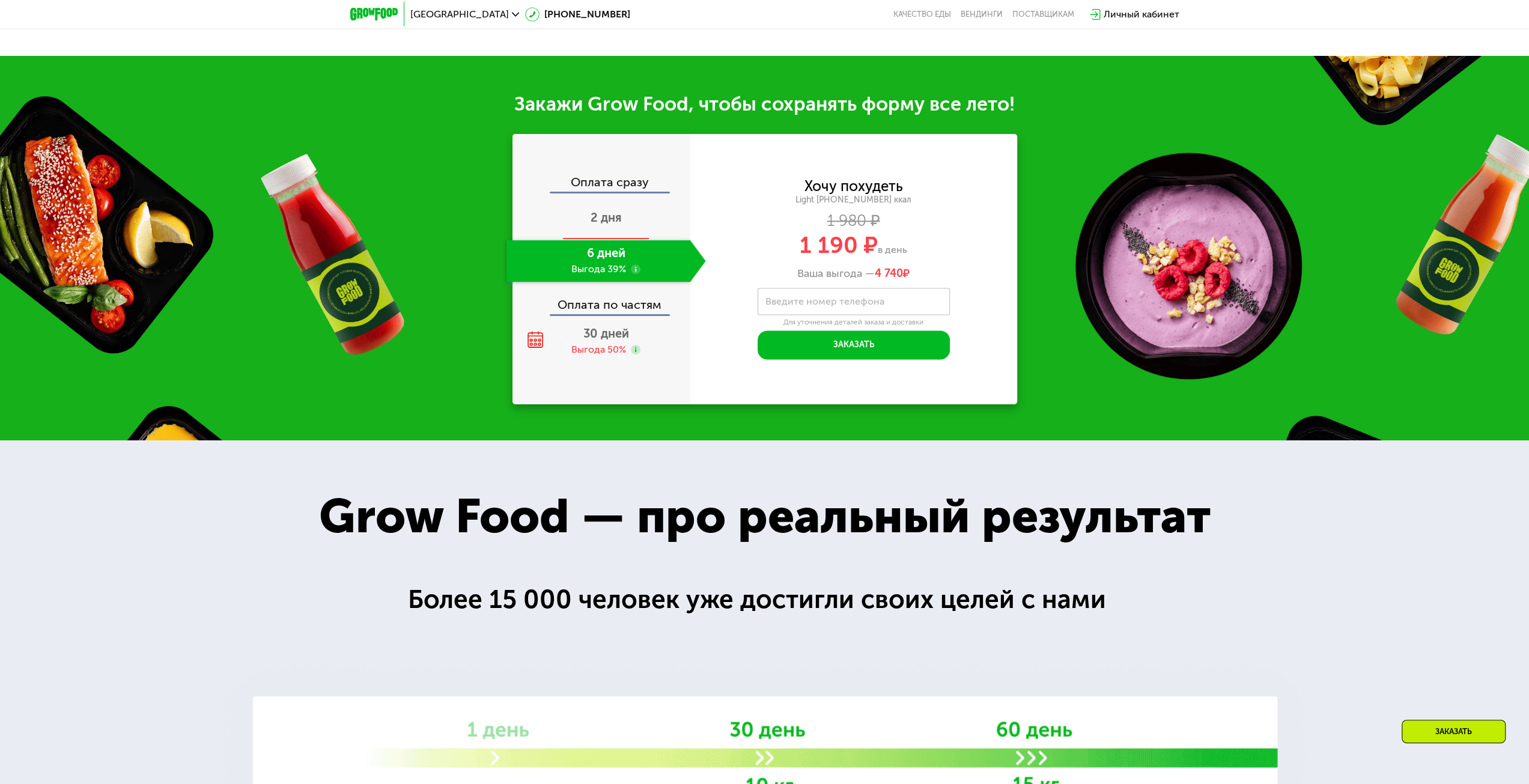
click at [604, 220] on span "2 дня" at bounding box center [605, 217] width 31 height 14
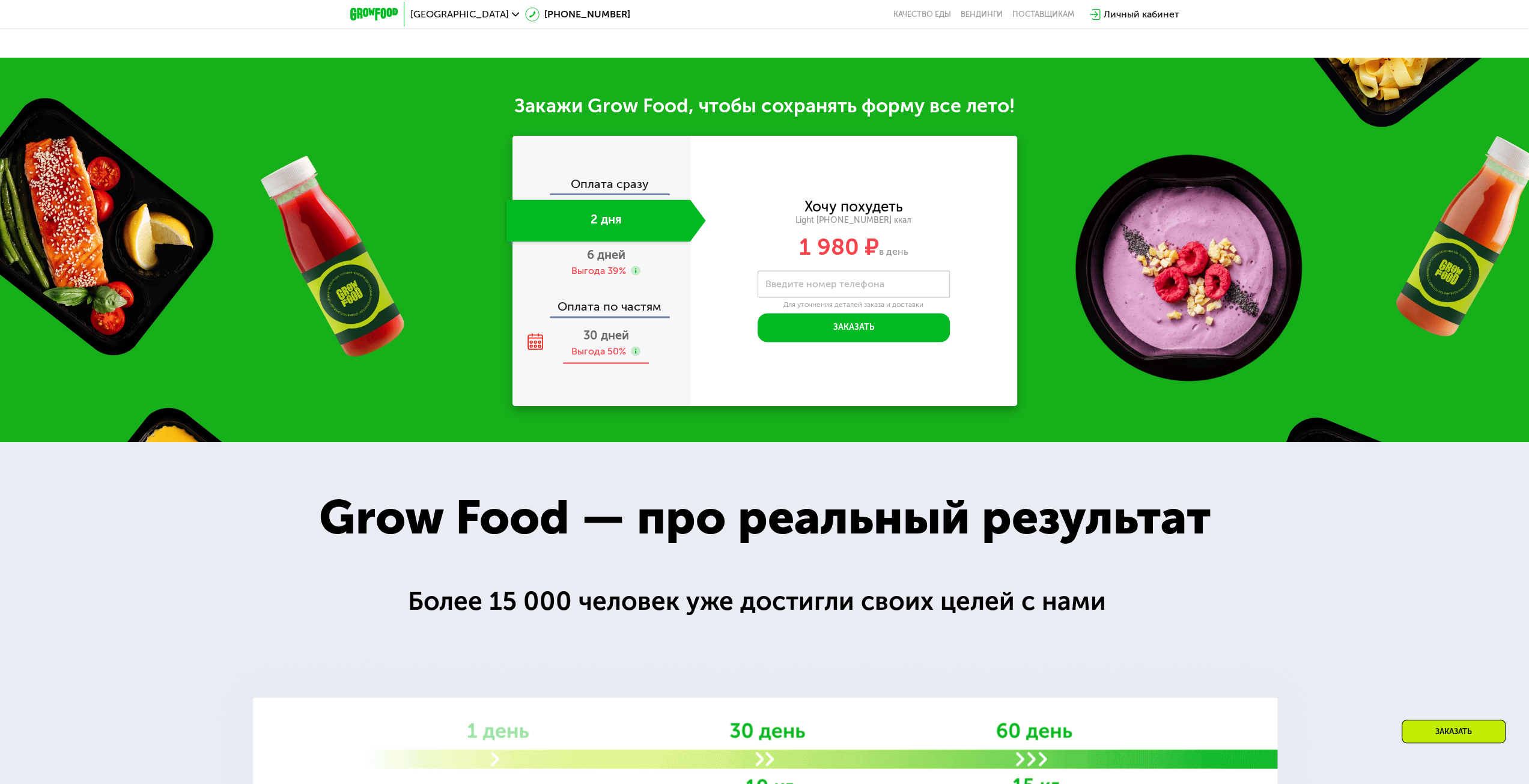
click at [605, 353] on div "Выгода 50%" at bounding box center [599, 351] width 55 height 13
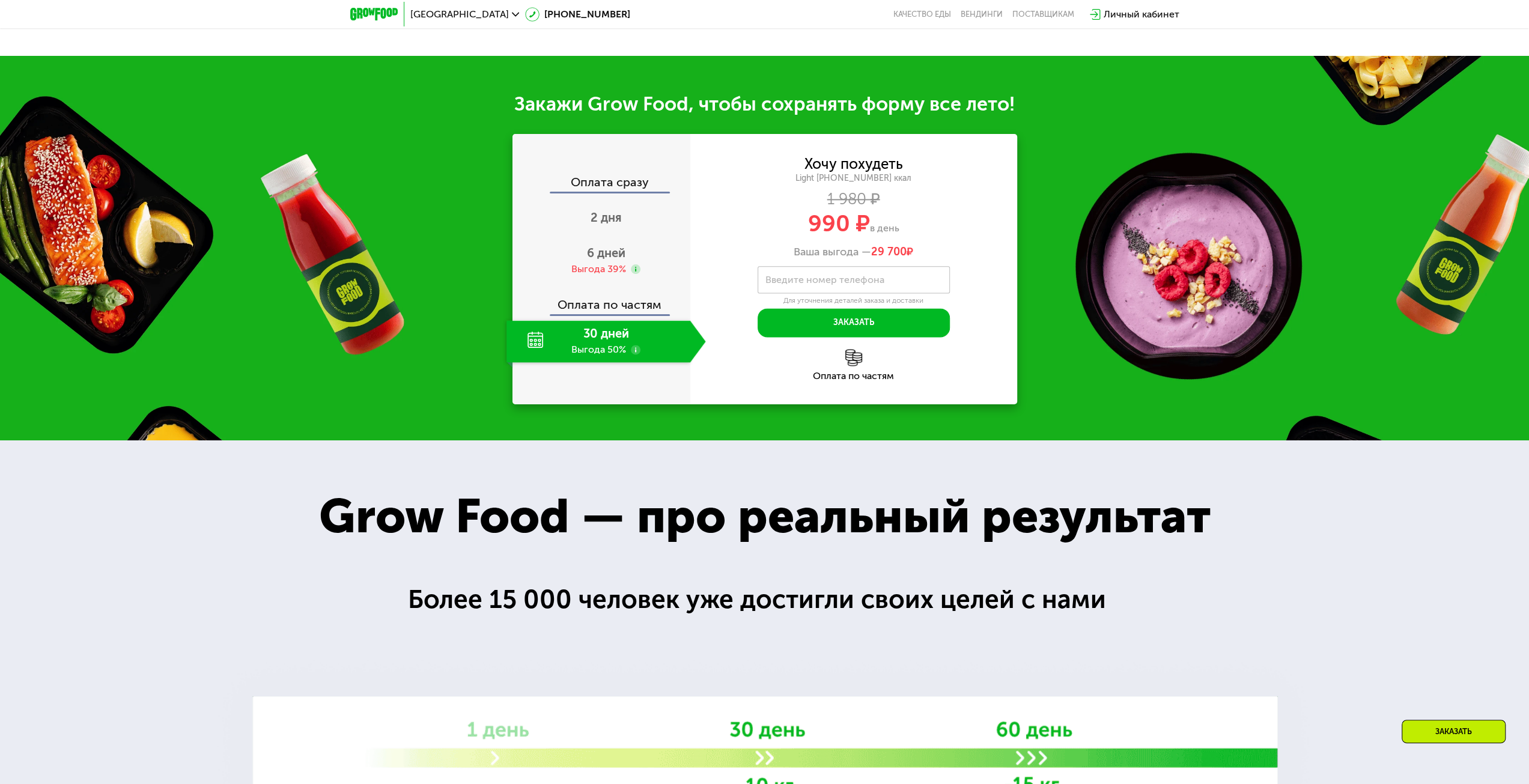
click at [592, 287] on div "Оплата сразу 2 дня 6 дней Выгода 39% Оплата по частям 30 дней Выгода 50%" at bounding box center [602, 269] width 178 height 186
click at [603, 184] on div "Оплата сразу" at bounding box center [602, 184] width 176 height 16
click at [602, 225] on span "2 дня" at bounding box center [605, 217] width 31 height 14
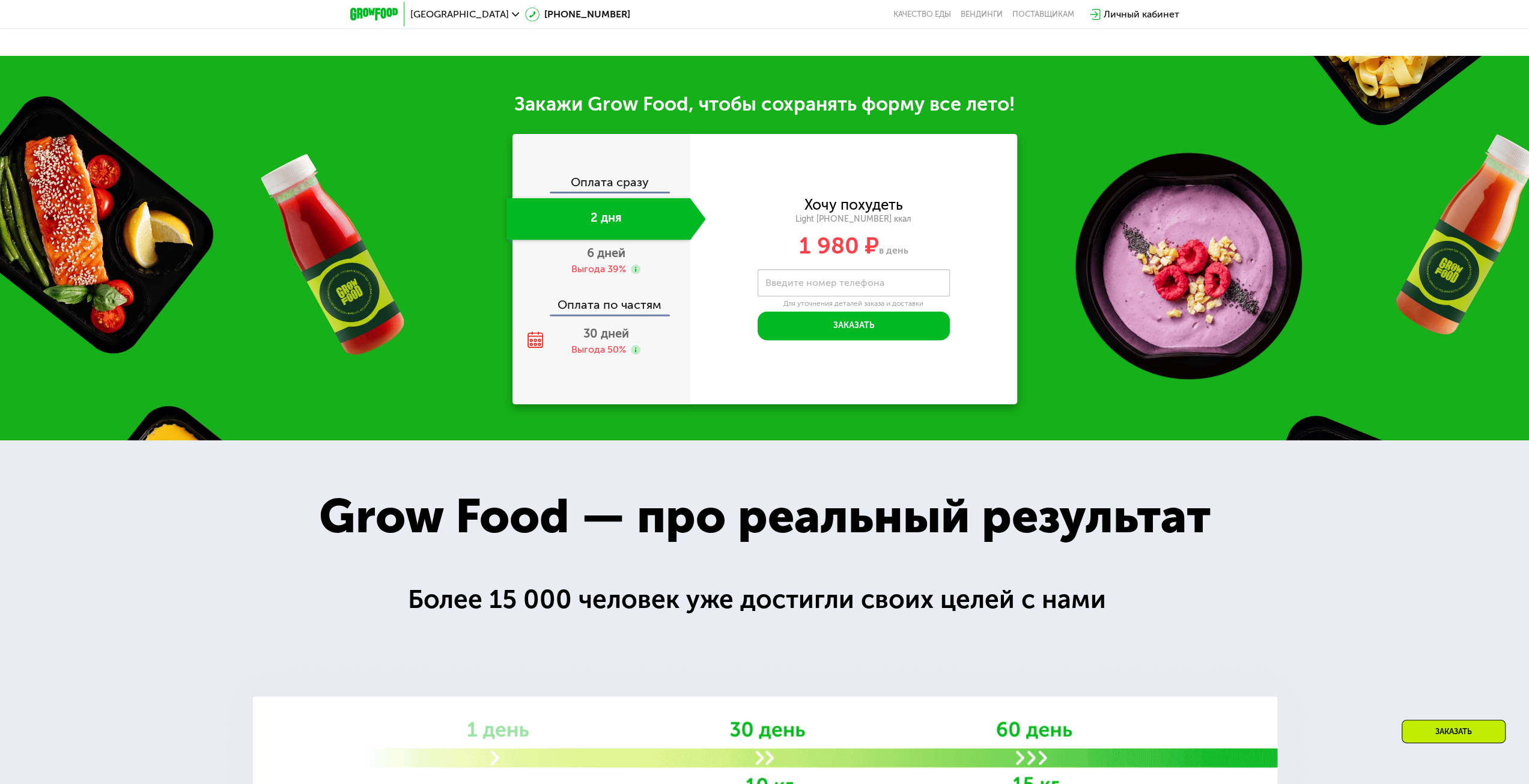
click at [605, 184] on div "Оплата сразу" at bounding box center [602, 184] width 176 height 16
click at [607, 187] on div "Оплата сразу" at bounding box center [602, 184] width 176 height 16
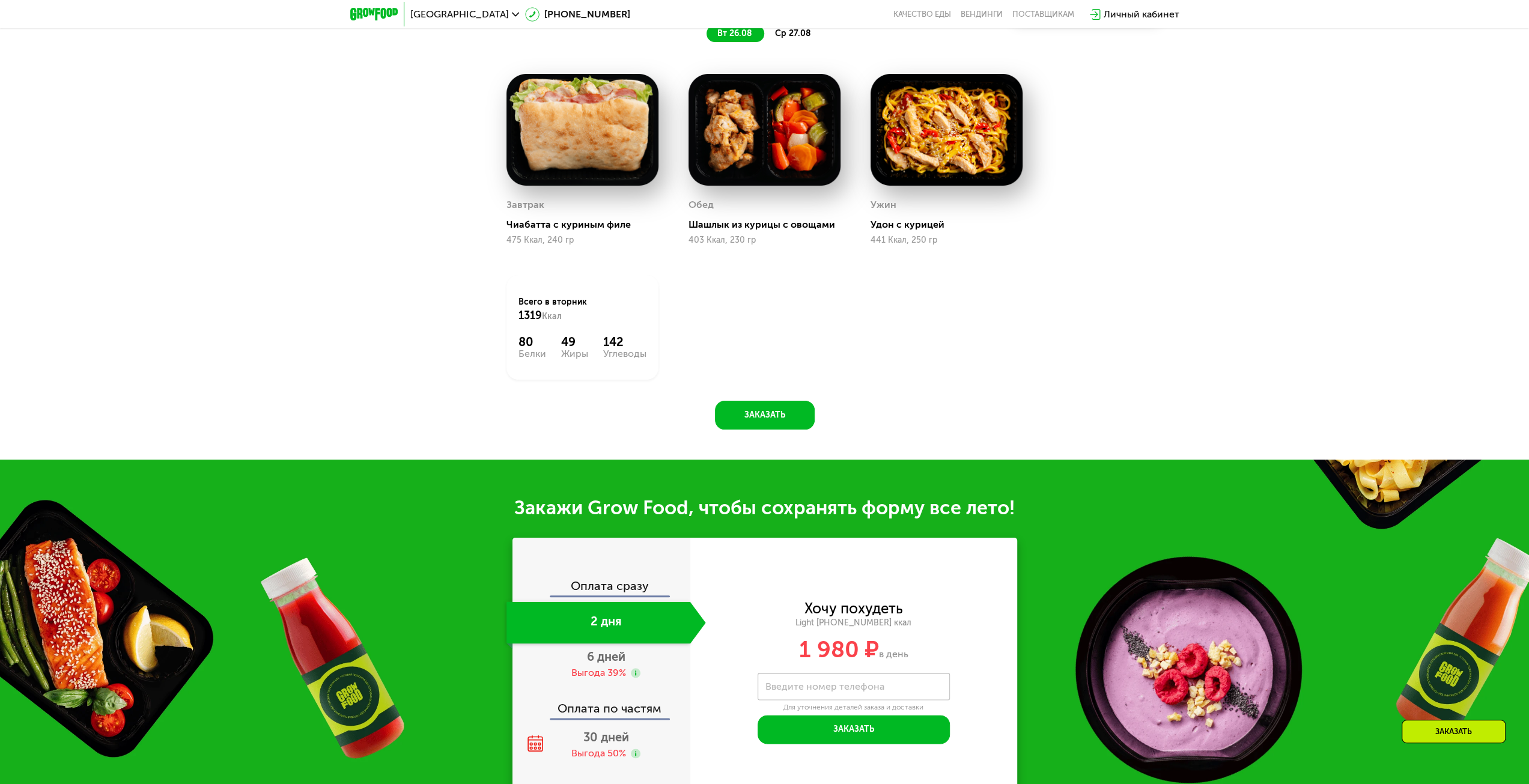
scroll to position [1209, 0]
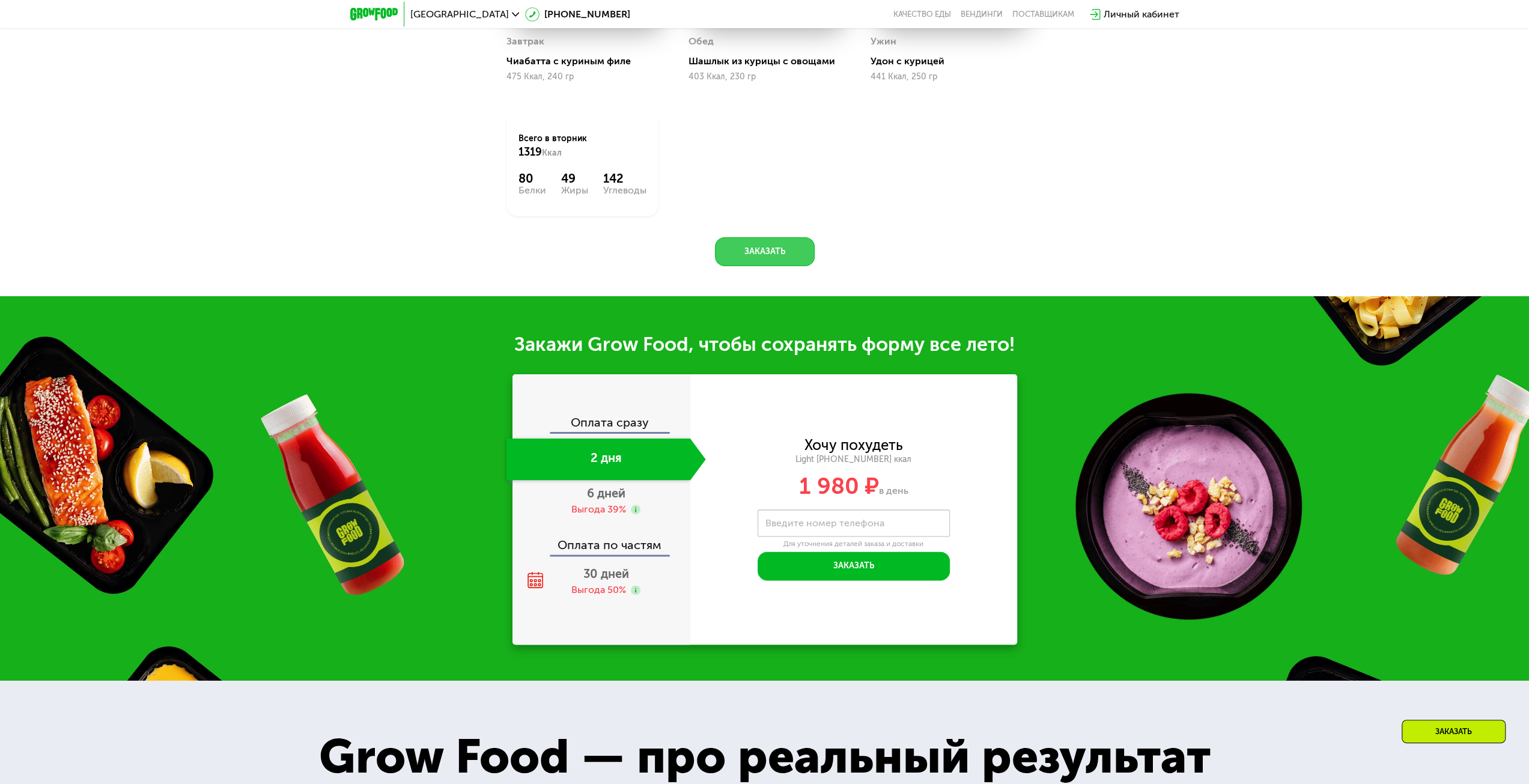
click at [743, 254] on button "Заказать" at bounding box center [764, 251] width 100 height 29
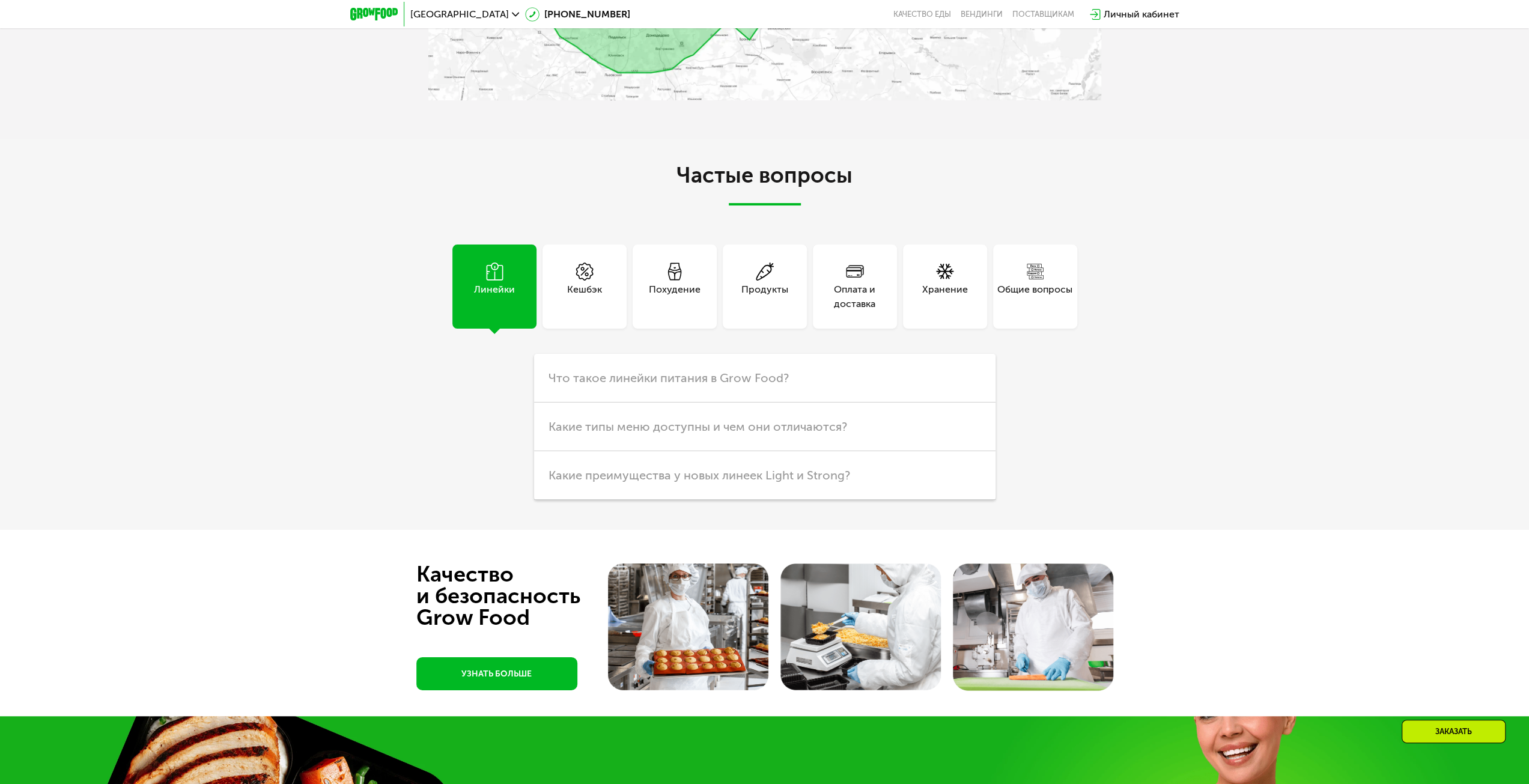
scroll to position [3671, 0]
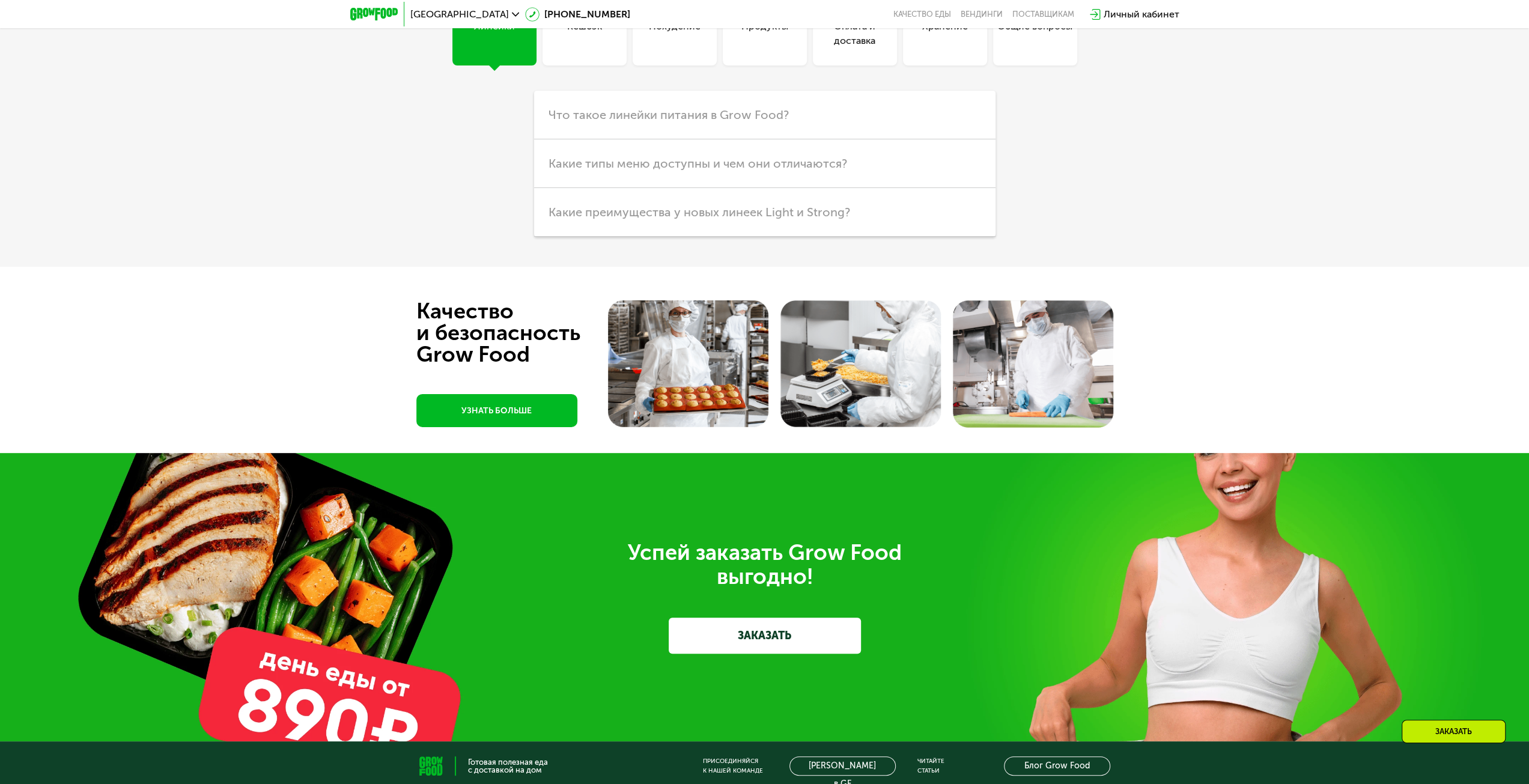
click at [1185, 201] on div "Частые вопросы Линейки Кешбэк Похудение Продукты Оплата и доставка Хранение Общ…" at bounding box center [764, 71] width 1529 height 391
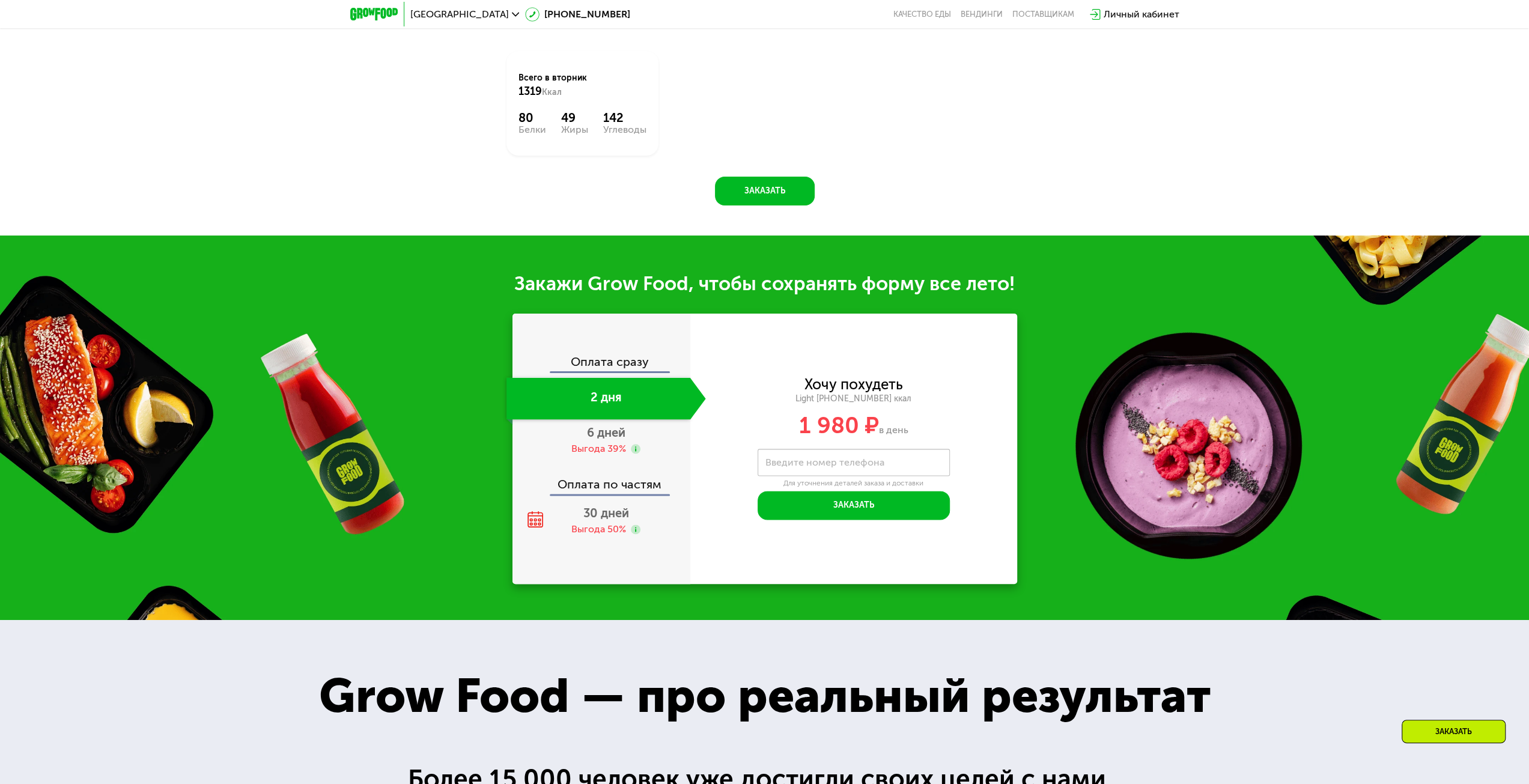
scroll to position [1269, 0]
click at [622, 372] on div "Оплата сразу" at bounding box center [602, 364] width 176 height 16
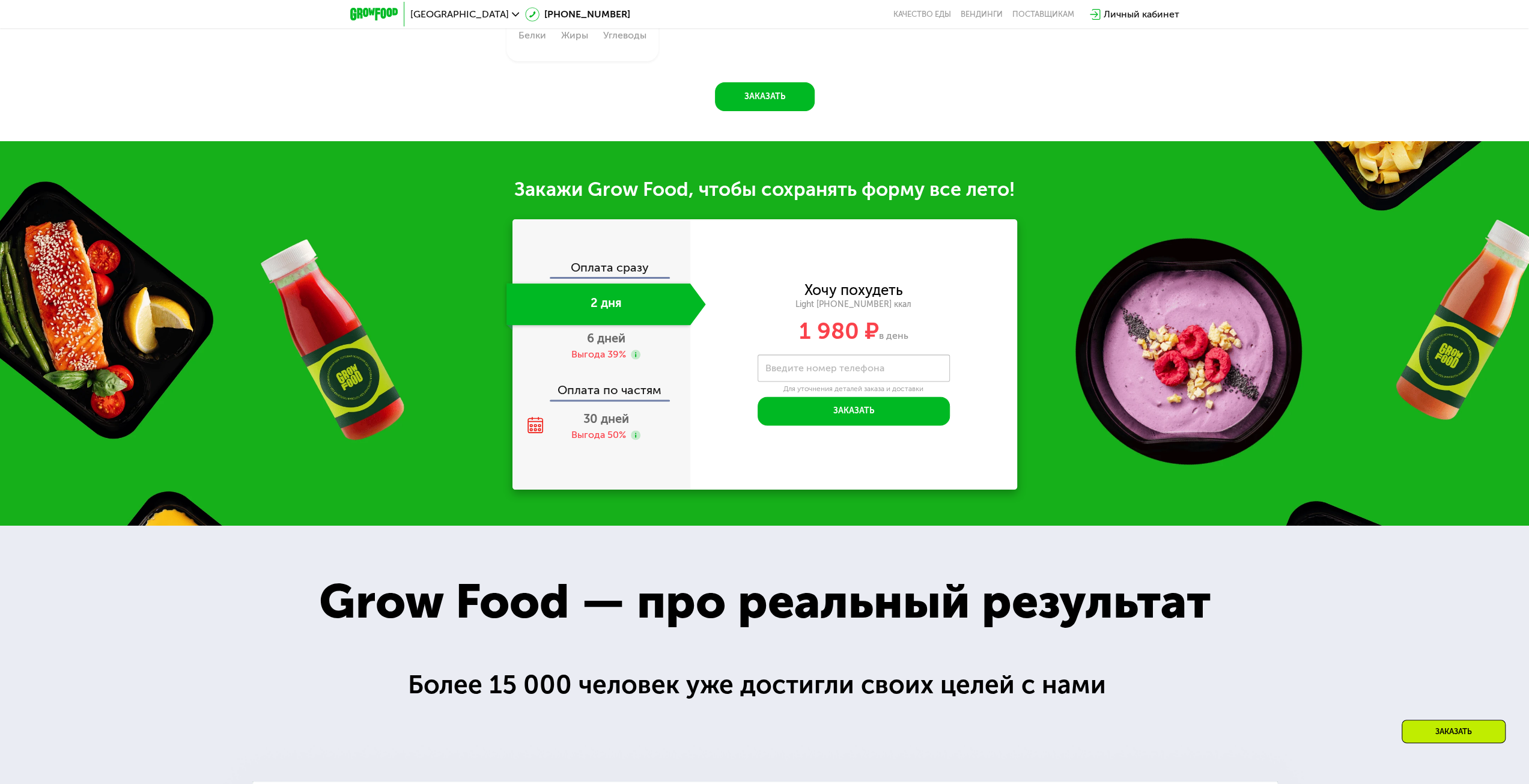
scroll to position [1389, 0]
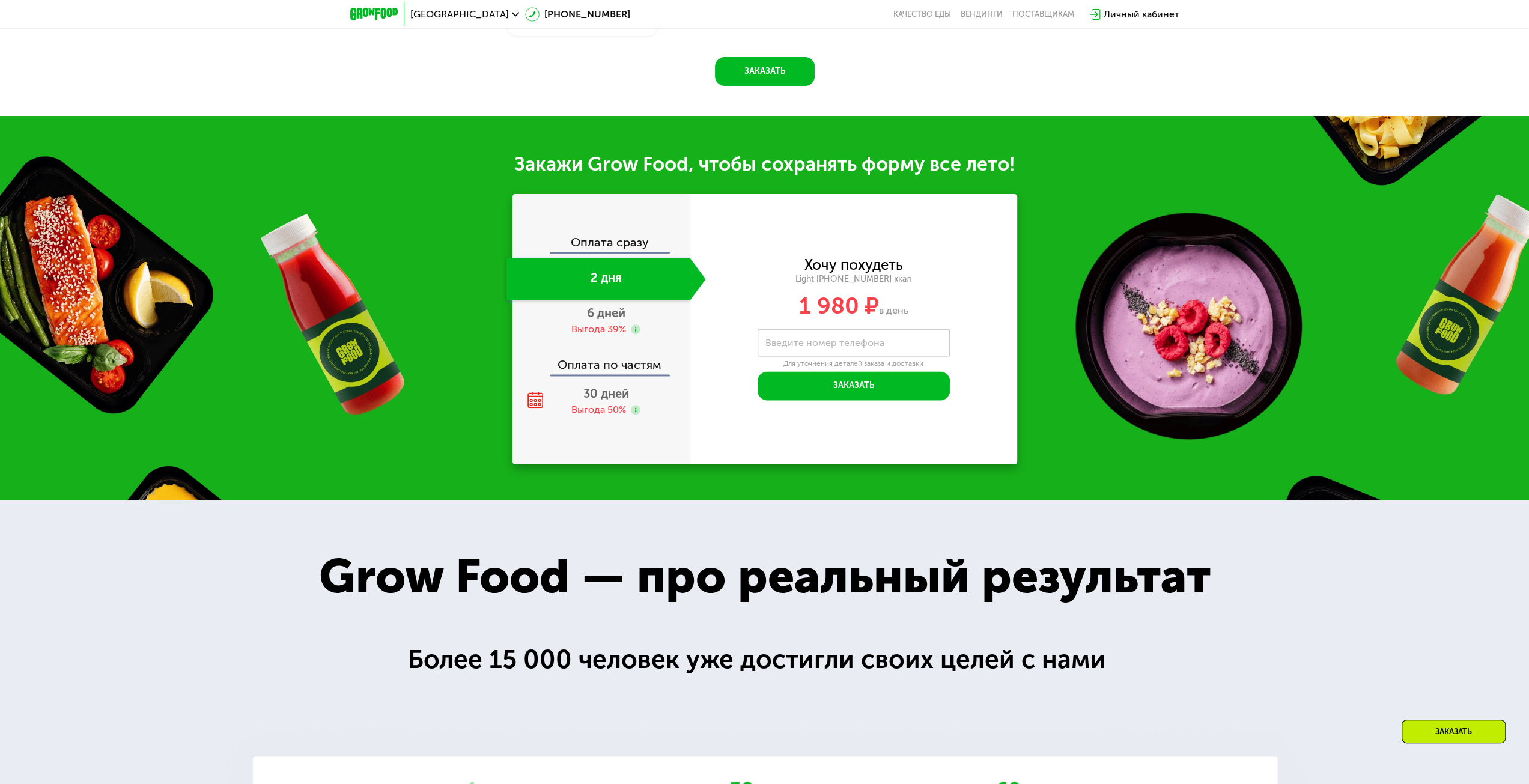
click at [608, 251] on div "Оплата сразу" at bounding box center [602, 244] width 176 height 16
click at [613, 281] on div "2 дня" at bounding box center [598, 279] width 184 height 42
drag, startPoint x: 1287, startPoint y: 609, endPoint x: 1014, endPoint y: 497, distance: 295.1
click at [851, 400] on button "Заказать" at bounding box center [854, 385] width 192 height 29
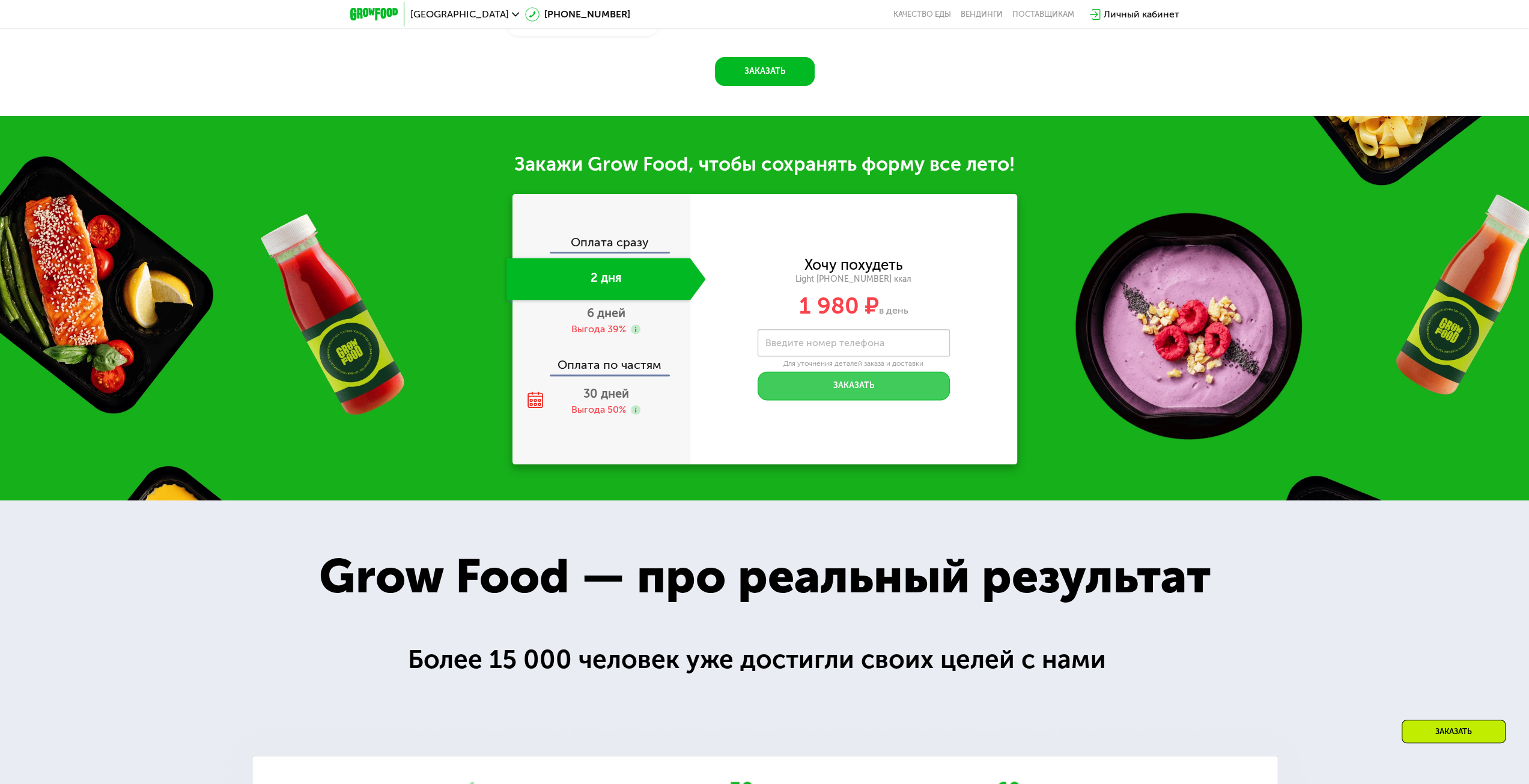
drag, startPoint x: 821, startPoint y: 388, endPoint x: 808, endPoint y: 417, distance: 31.8
click at [821, 387] on button "Заказать" at bounding box center [854, 385] width 192 height 29
drag, startPoint x: 624, startPoint y: 413, endPoint x: 631, endPoint y: 415, distance: 7.3
click at [625, 413] on div "Выгода 50%" at bounding box center [599, 409] width 55 height 13
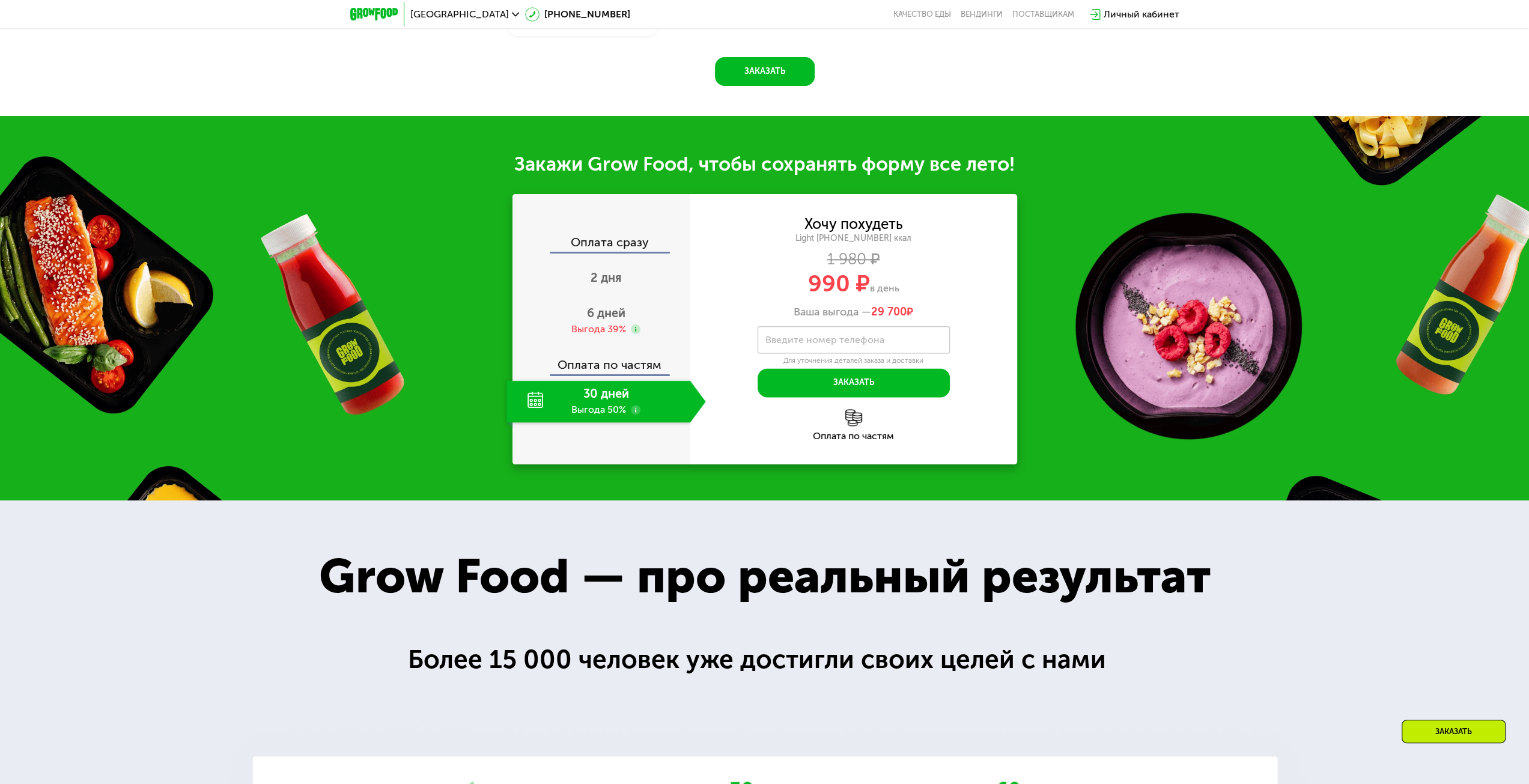
click at [633, 414] on use at bounding box center [635, 409] width 10 height 10
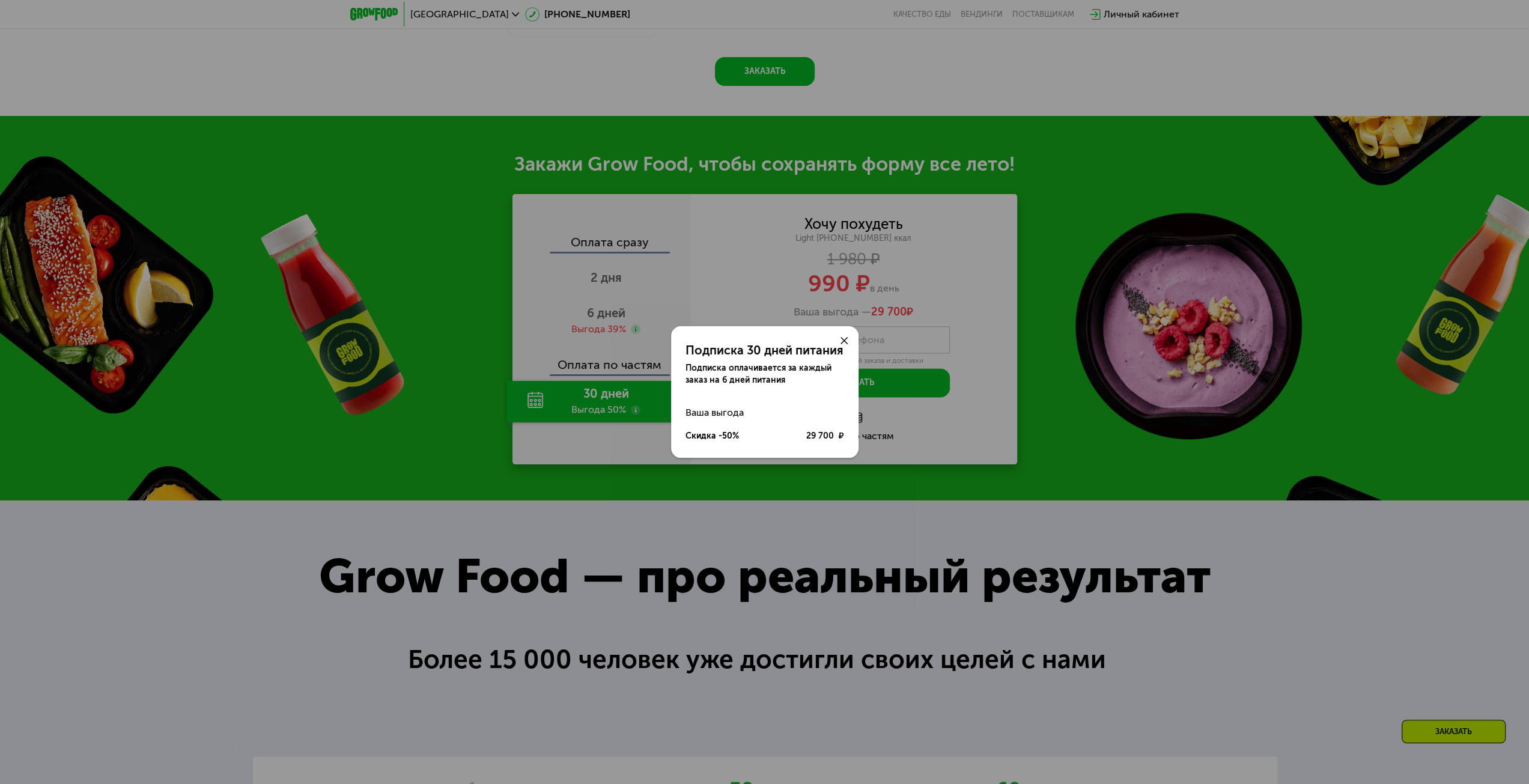
click at [844, 335] on div at bounding box center [843, 340] width 29 height 29
click at [843, 341] on icon at bounding box center [844, 340] width 7 height 7
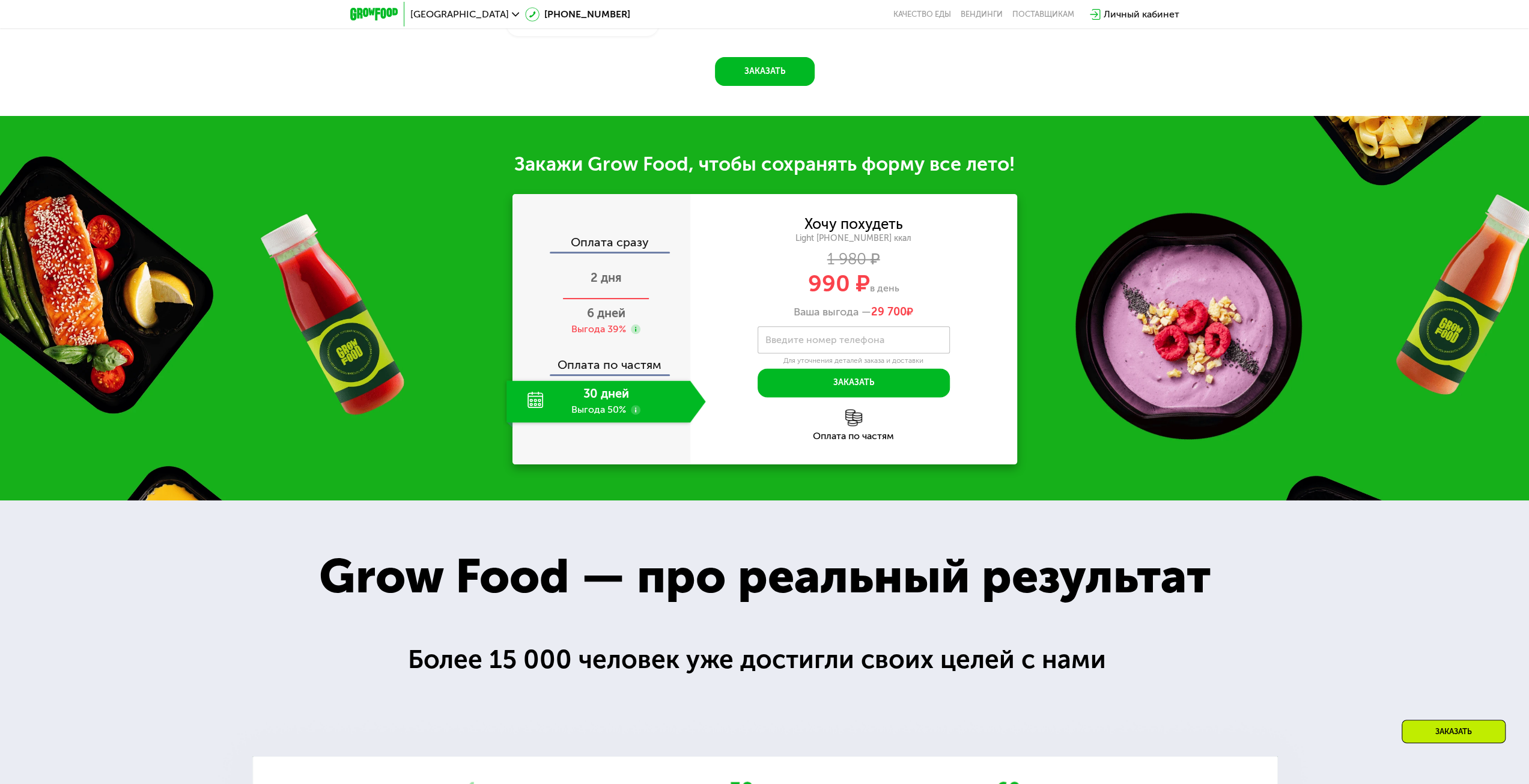
click at [626, 285] on div "2 дня" at bounding box center [606, 279] width 199 height 42
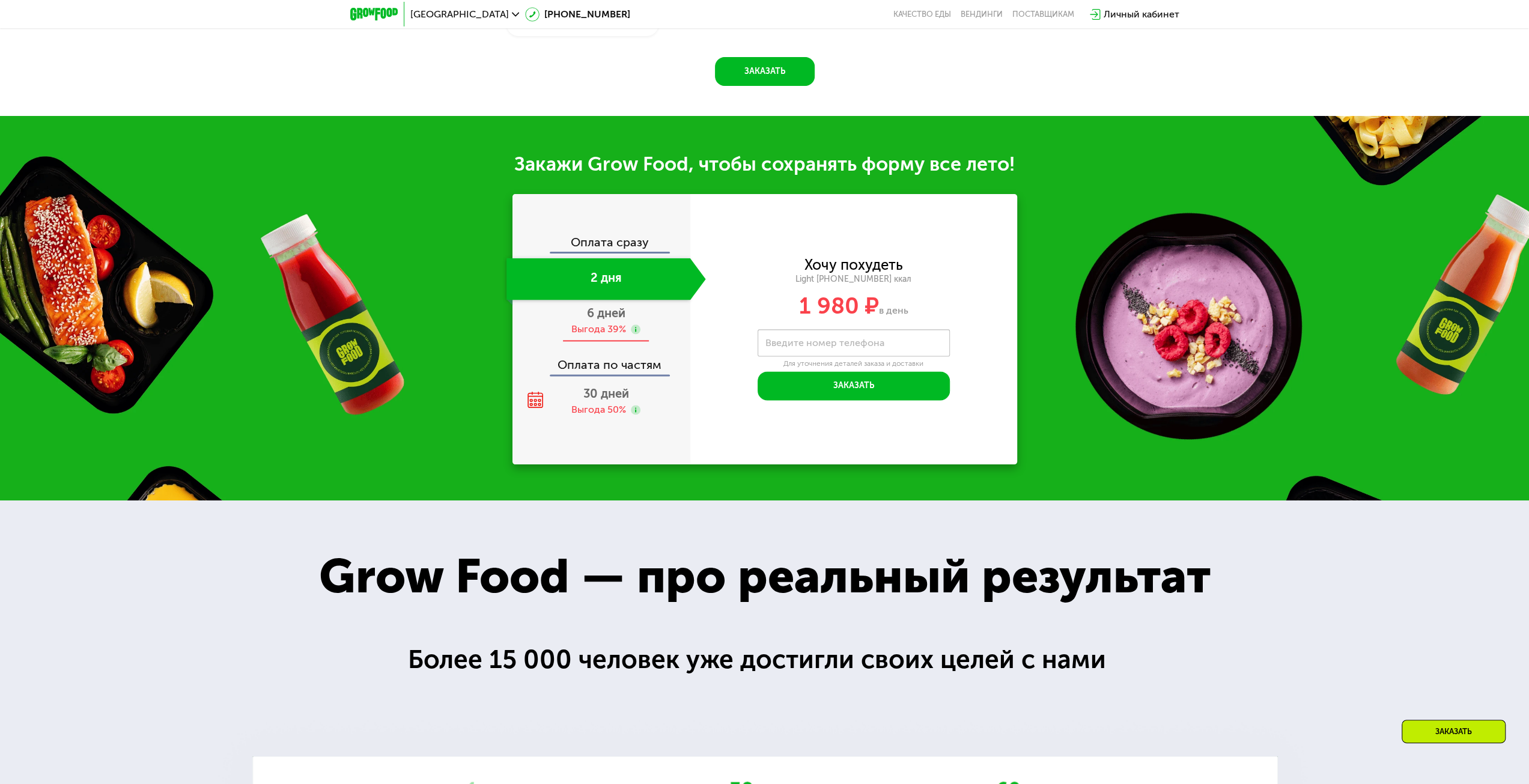
click at [615, 326] on div "Выгода 39%" at bounding box center [599, 329] width 55 height 13
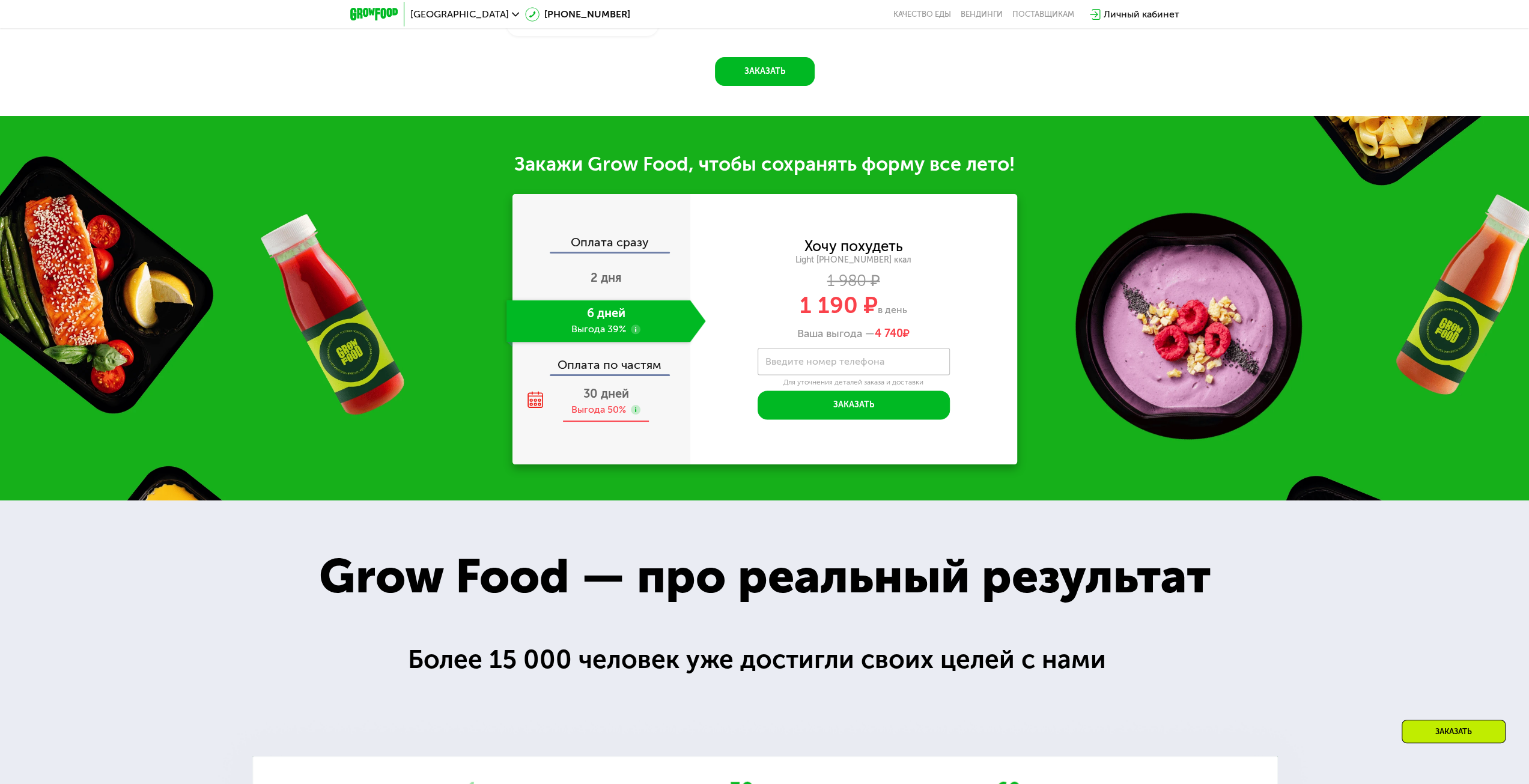
drag, startPoint x: 572, startPoint y: 399, endPoint x: 584, endPoint y: 399, distance: 12.0
click at [572, 399] on div "30 дней Выгода 50%" at bounding box center [606, 401] width 199 height 42
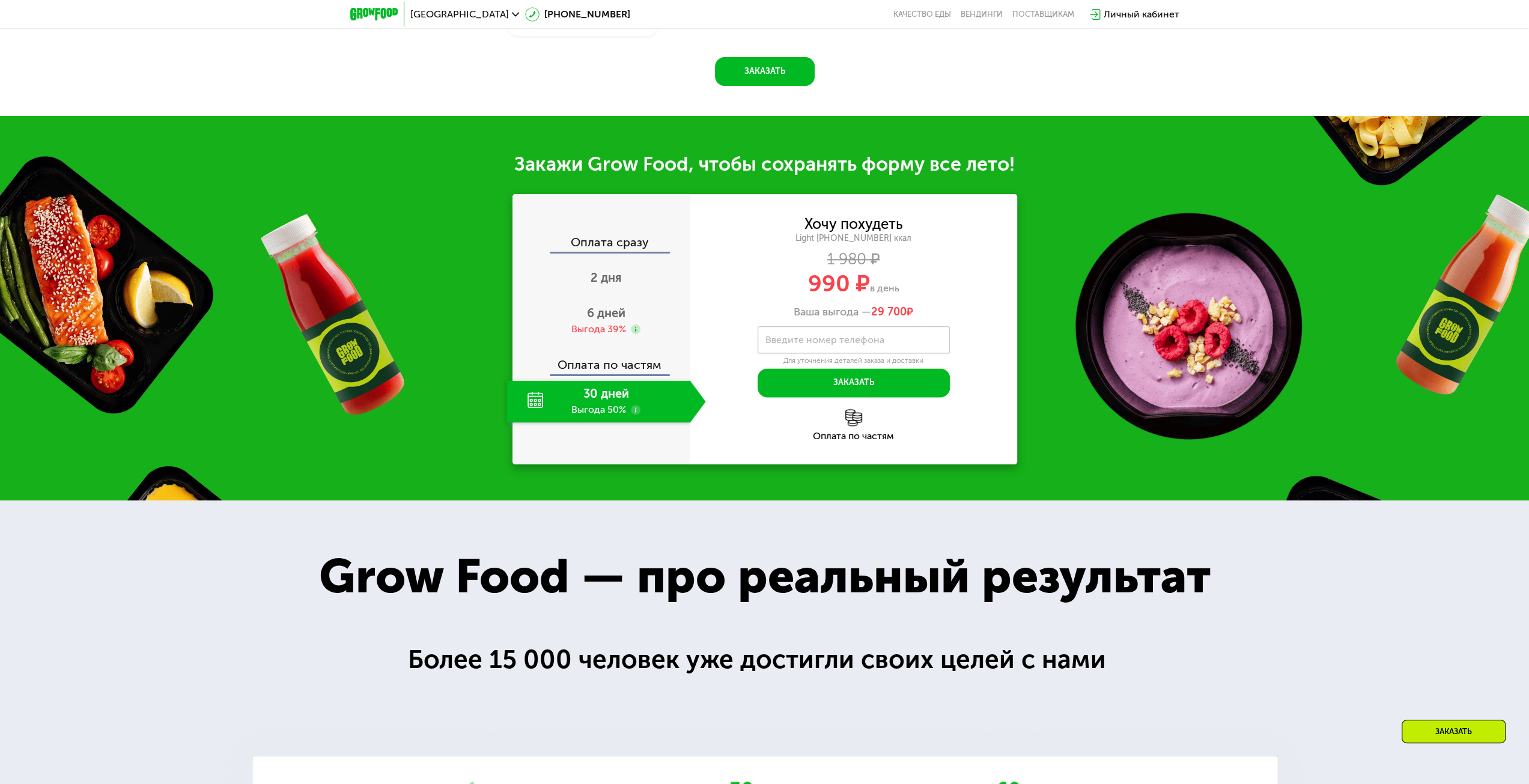
click at [635, 414] on use at bounding box center [635, 409] width 10 height 10
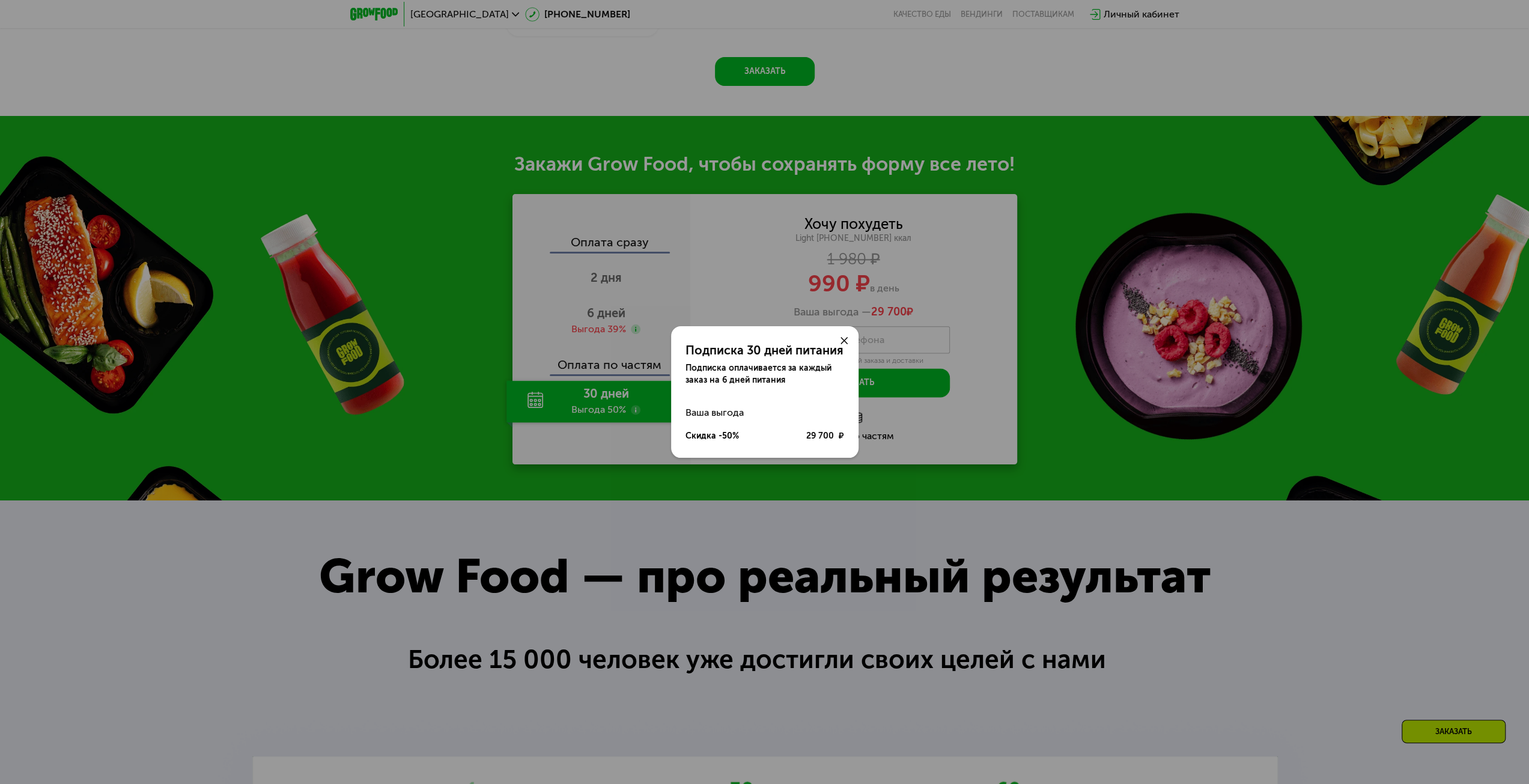
click at [849, 334] on div at bounding box center [843, 340] width 29 height 29
click at [838, 343] on div at bounding box center [843, 340] width 29 height 29
click at [843, 341] on icon at bounding box center [844, 340] width 7 height 7
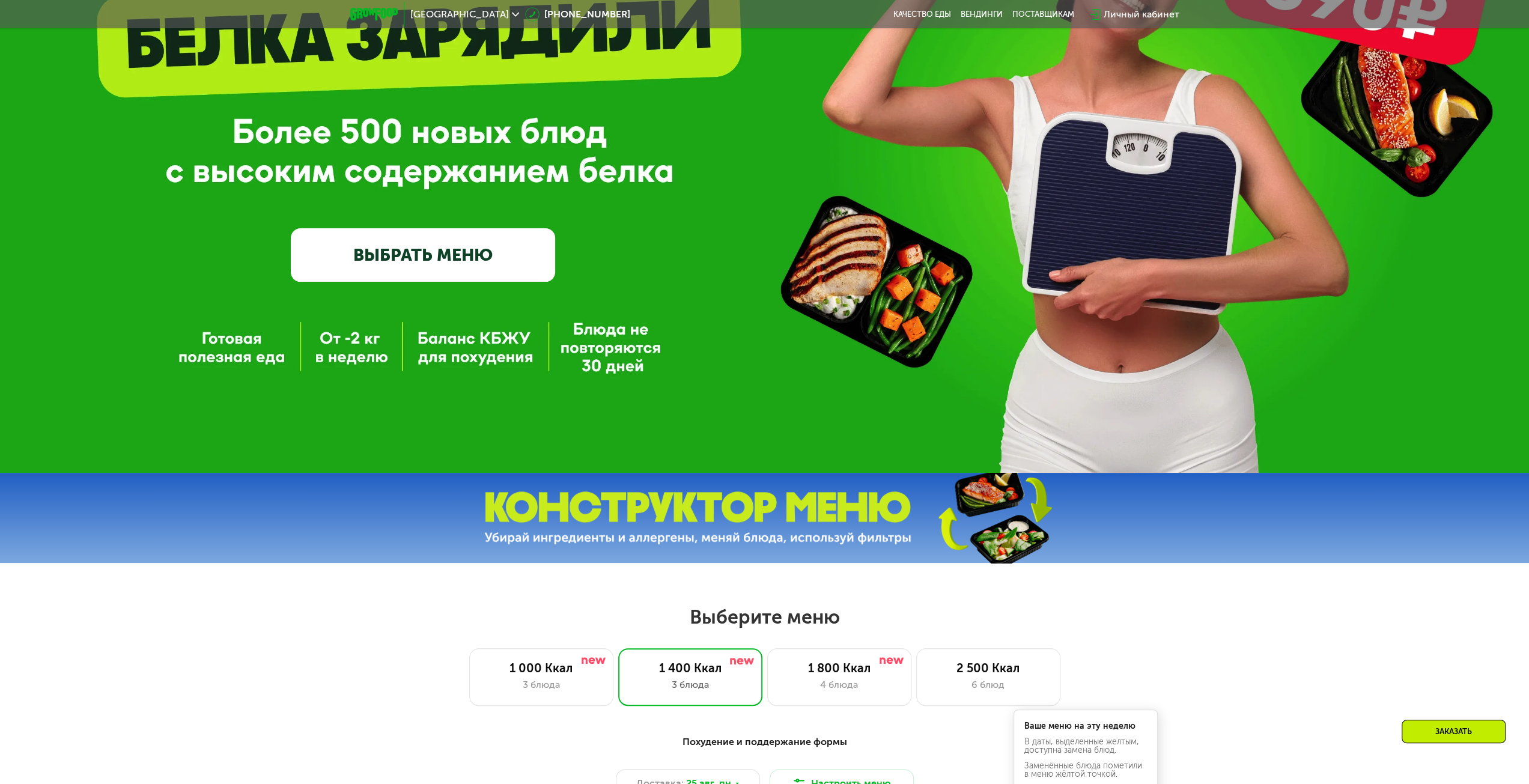
scroll to position [248, 0]
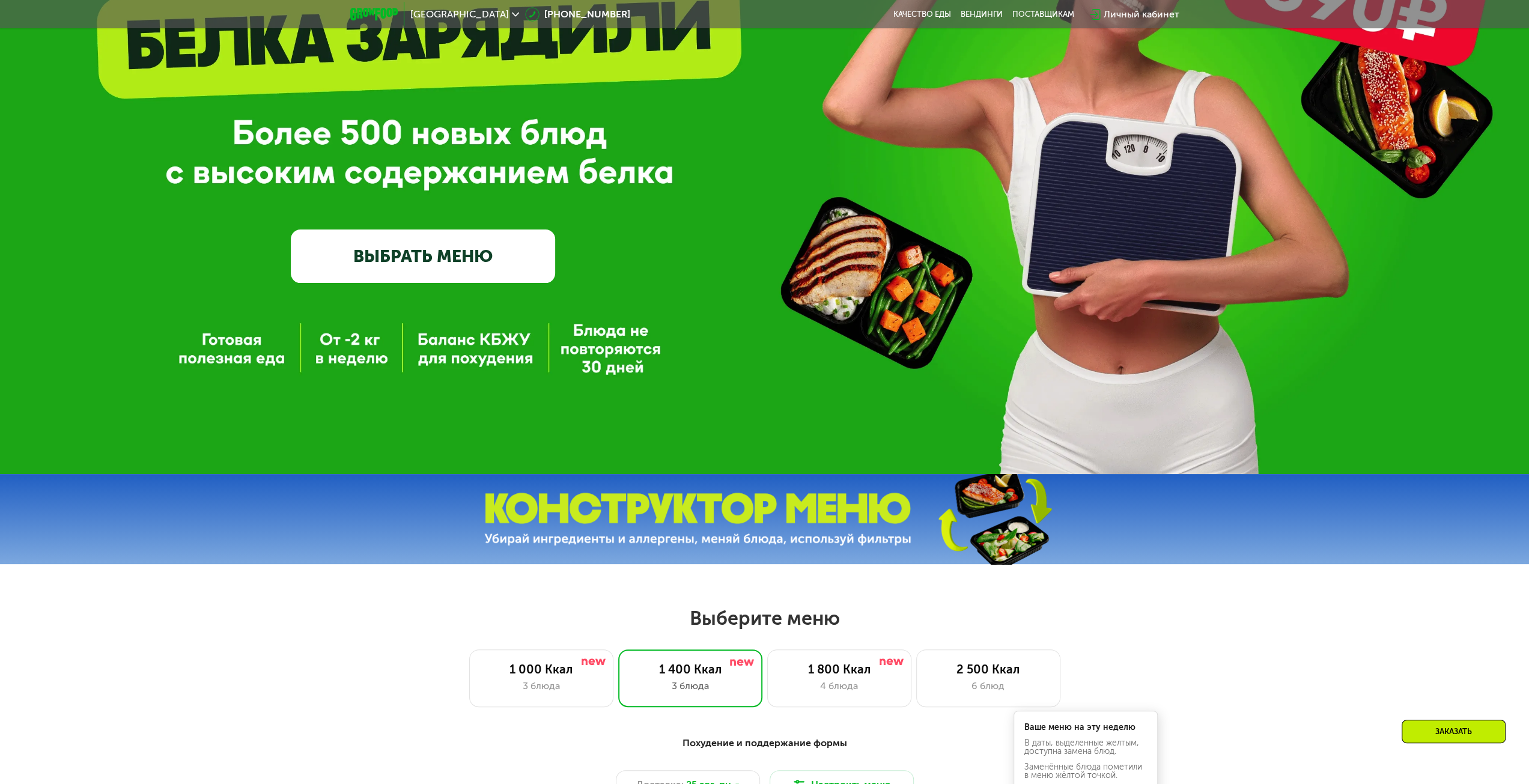
click at [356, 264] on link "ВЫБРАТЬ МЕНЮ" at bounding box center [423, 256] width 265 height 53
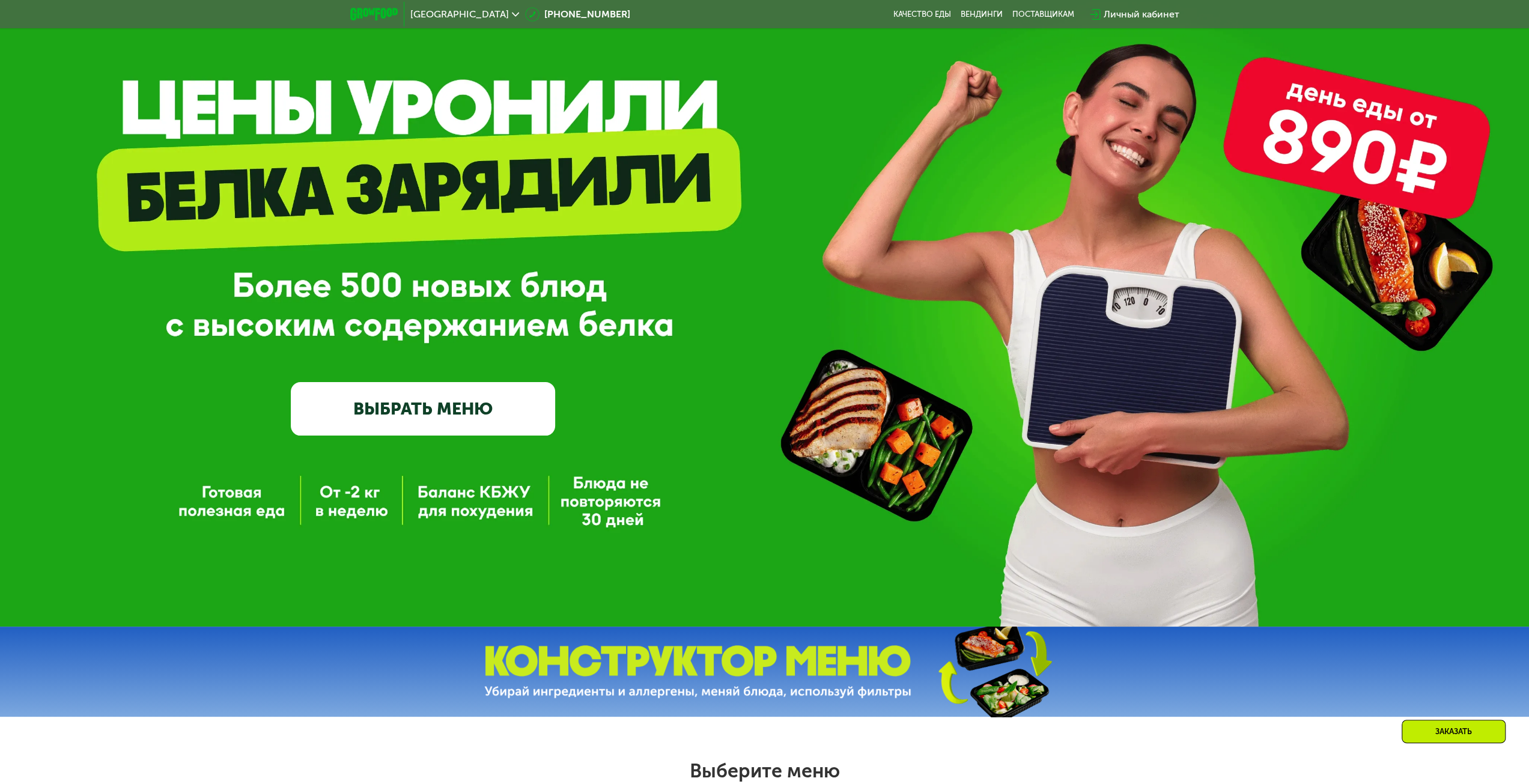
scroll to position [0, 0]
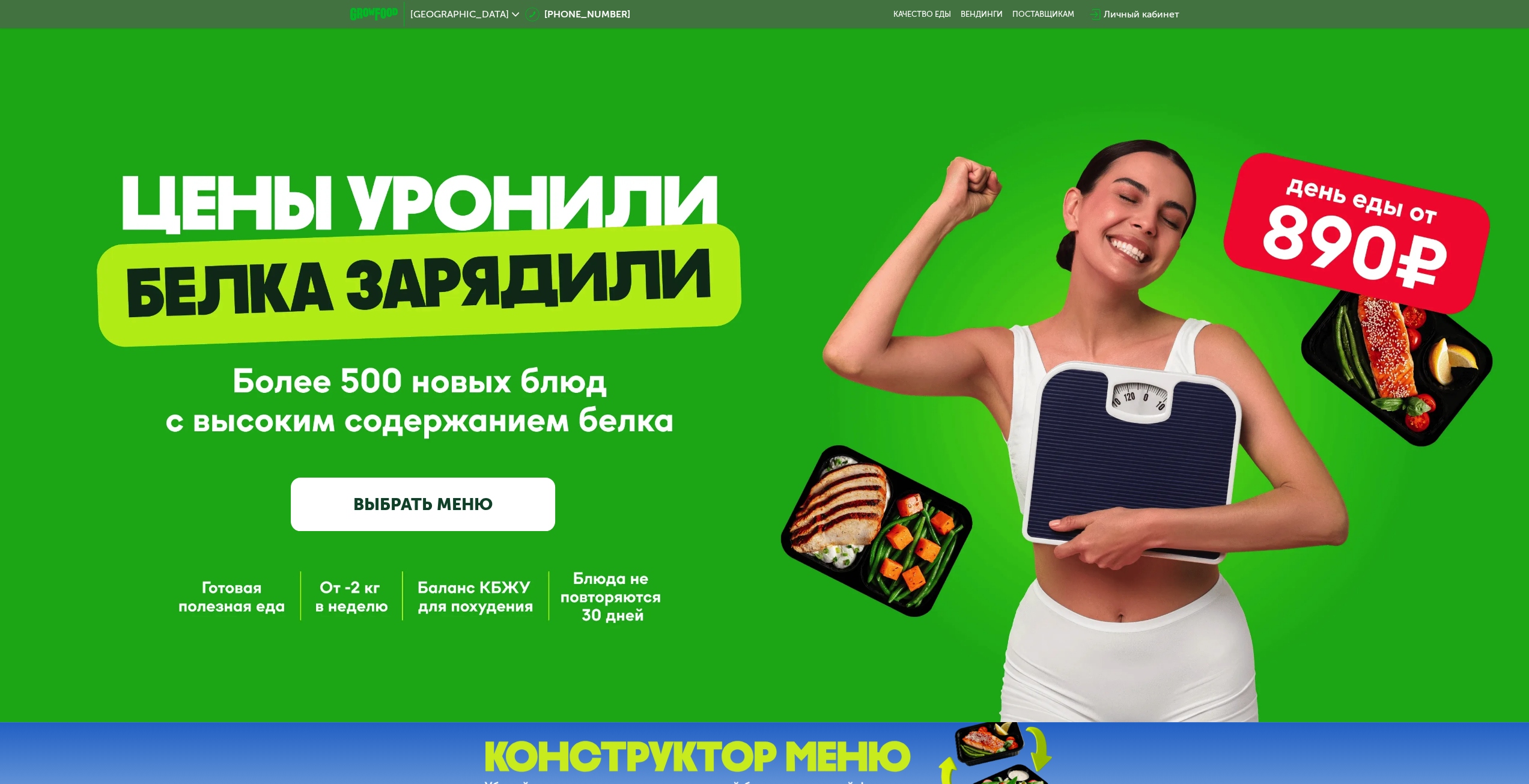
click at [318, 280] on div "GrowFood — доставка правильного питания ВЫБРАТЬ МЕНЮ" at bounding box center [423, 386] width 265 height 287
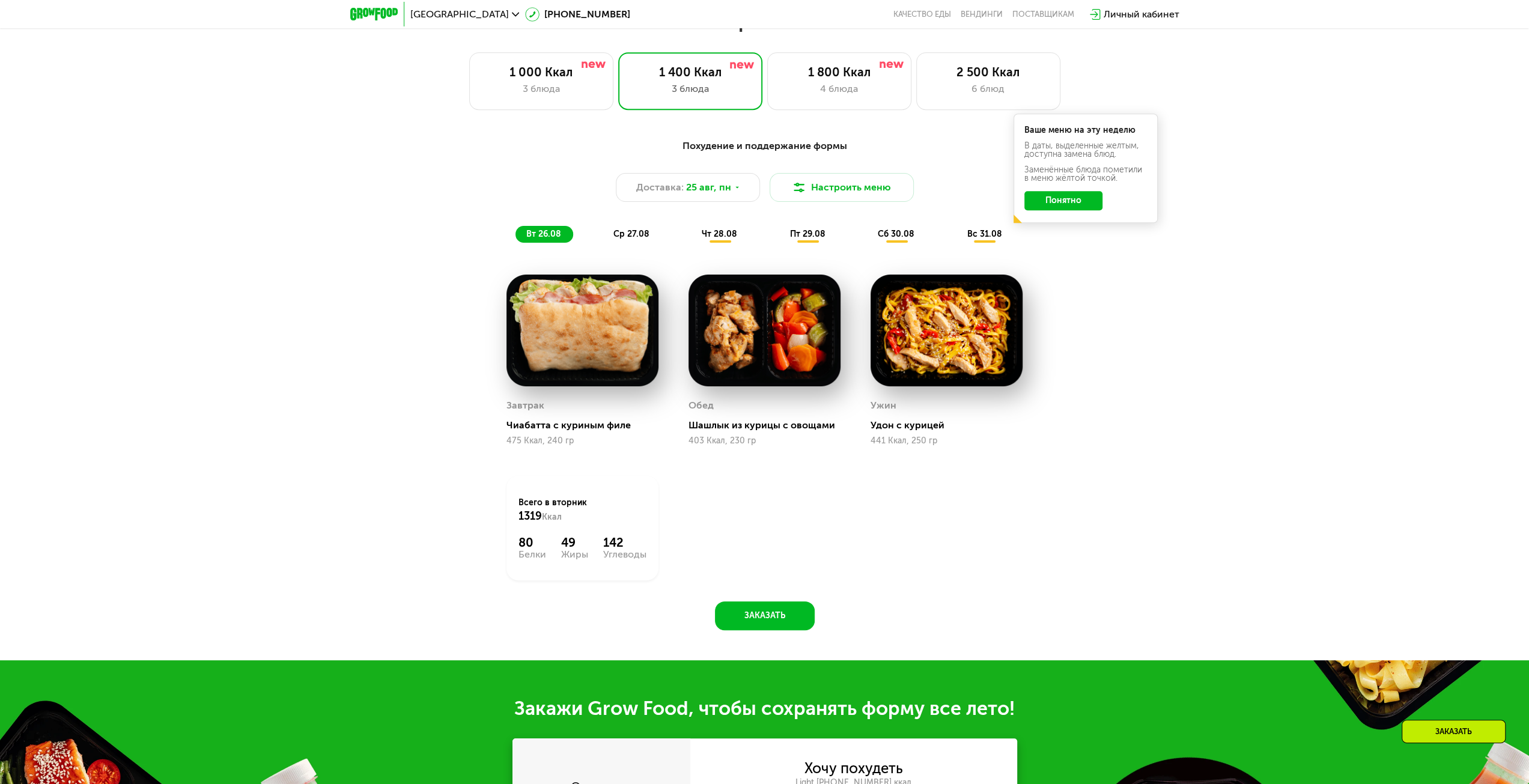
scroll to position [499, 0]
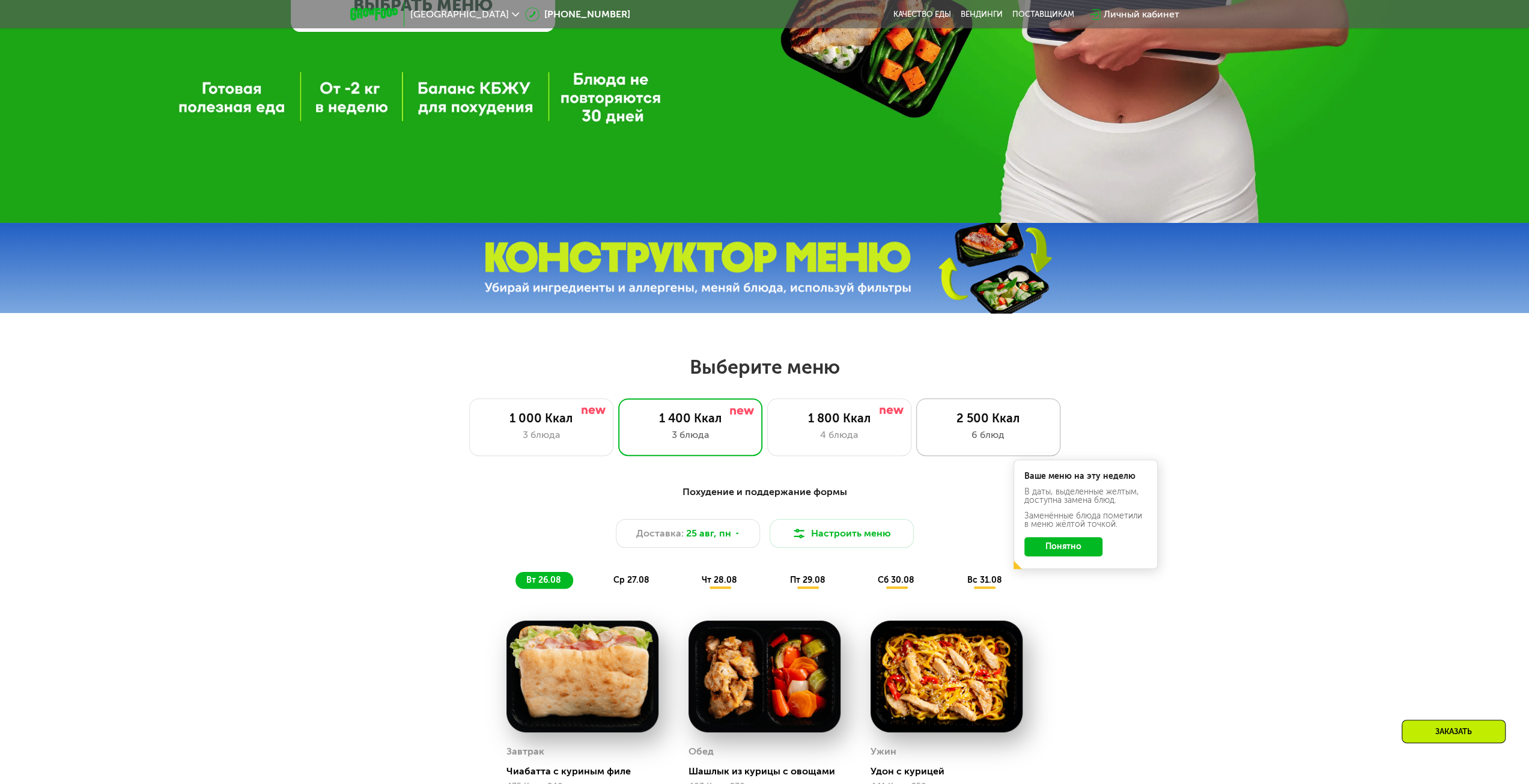
click at [979, 422] on div "2 500 Ккал" at bounding box center [988, 418] width 119 height 14
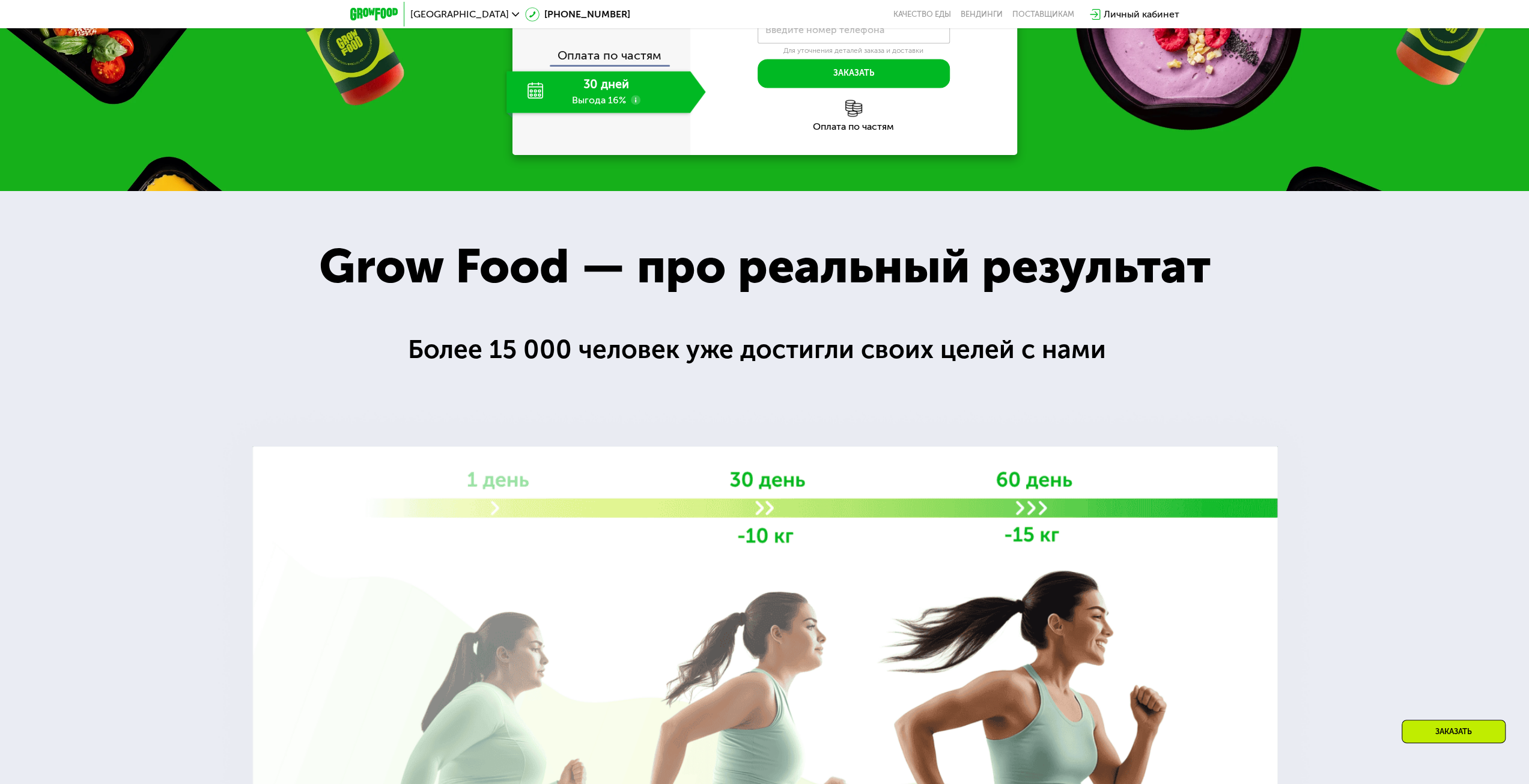
scroll to position [1700, 0]
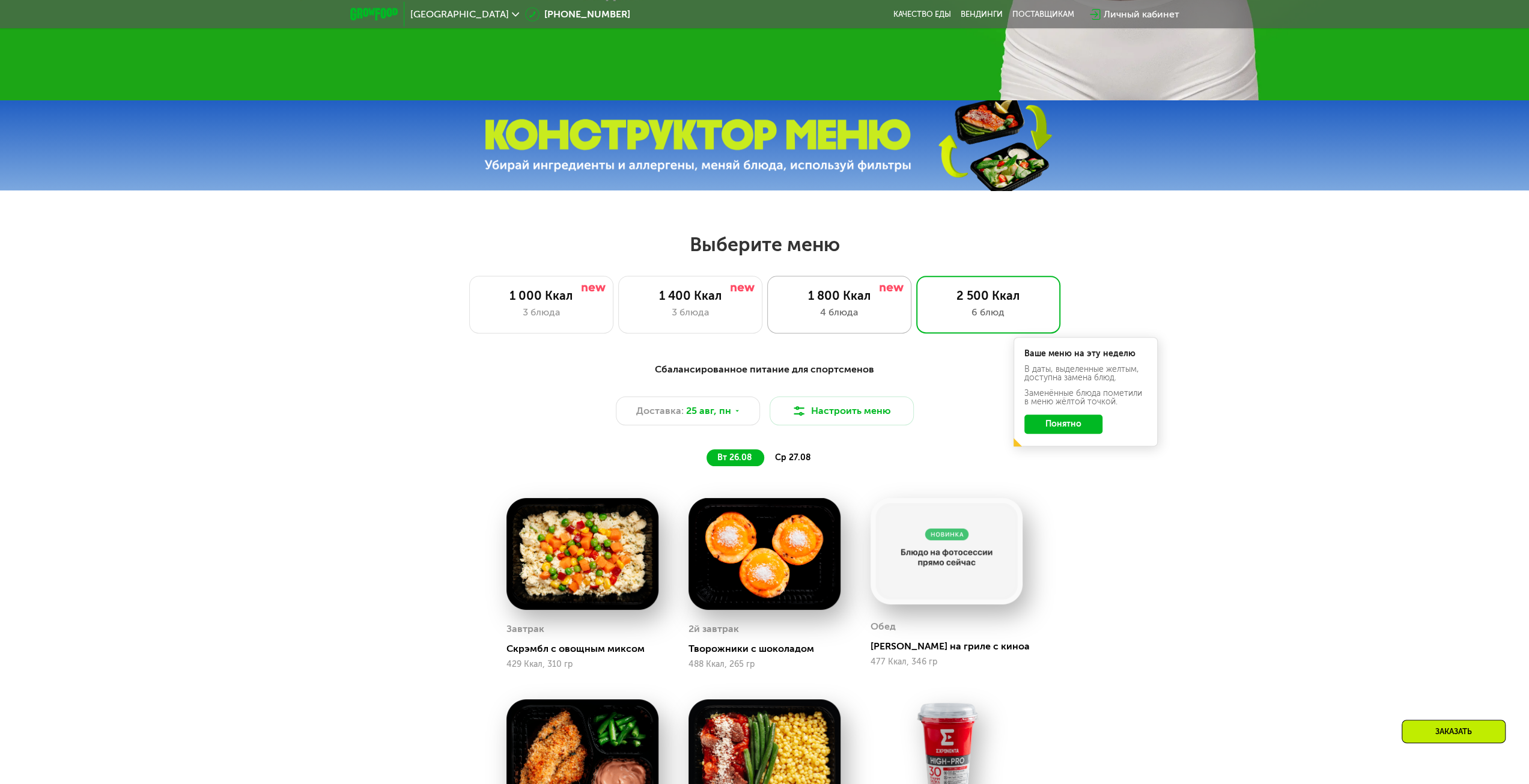
scroll to position [619, 0]
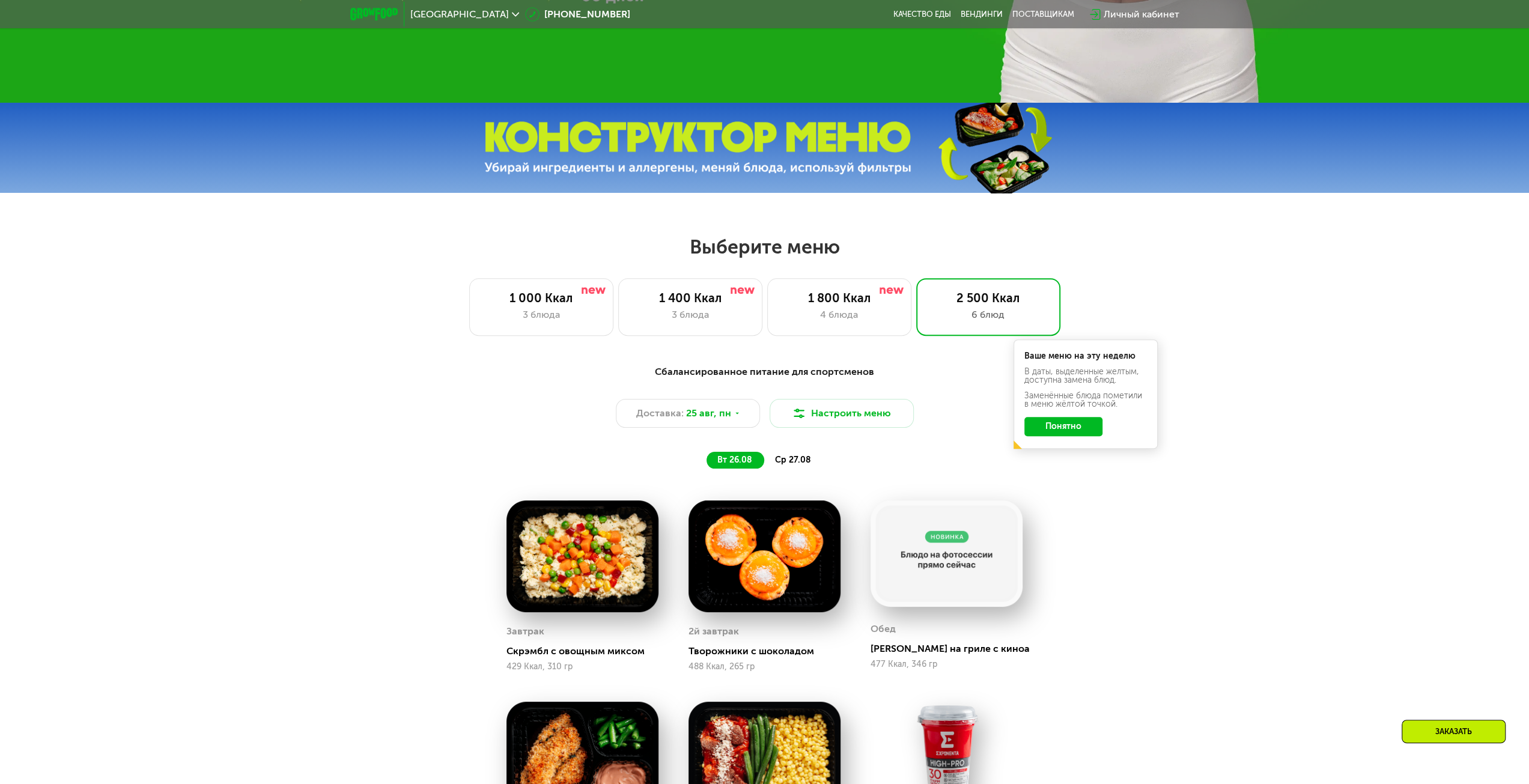
drag, startPoint x: 703, startPoint y: 303, endPoint x: 764, endPoint y: 366, distance: 87.7
click at [704, 303] on div "1 400 Ккал" at bounding box center [690, 298] width 119 height 14
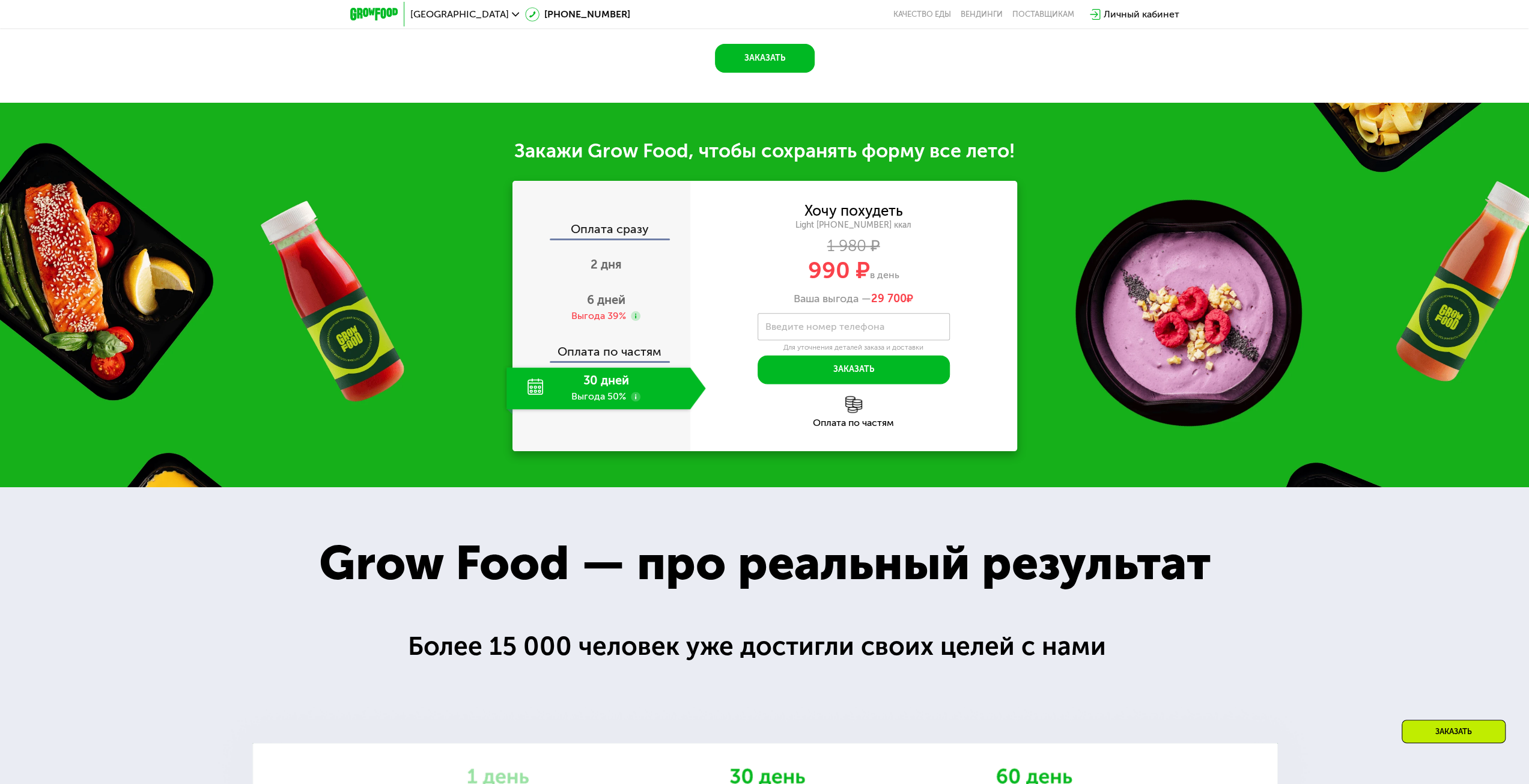
scroll to position [1340, 0]
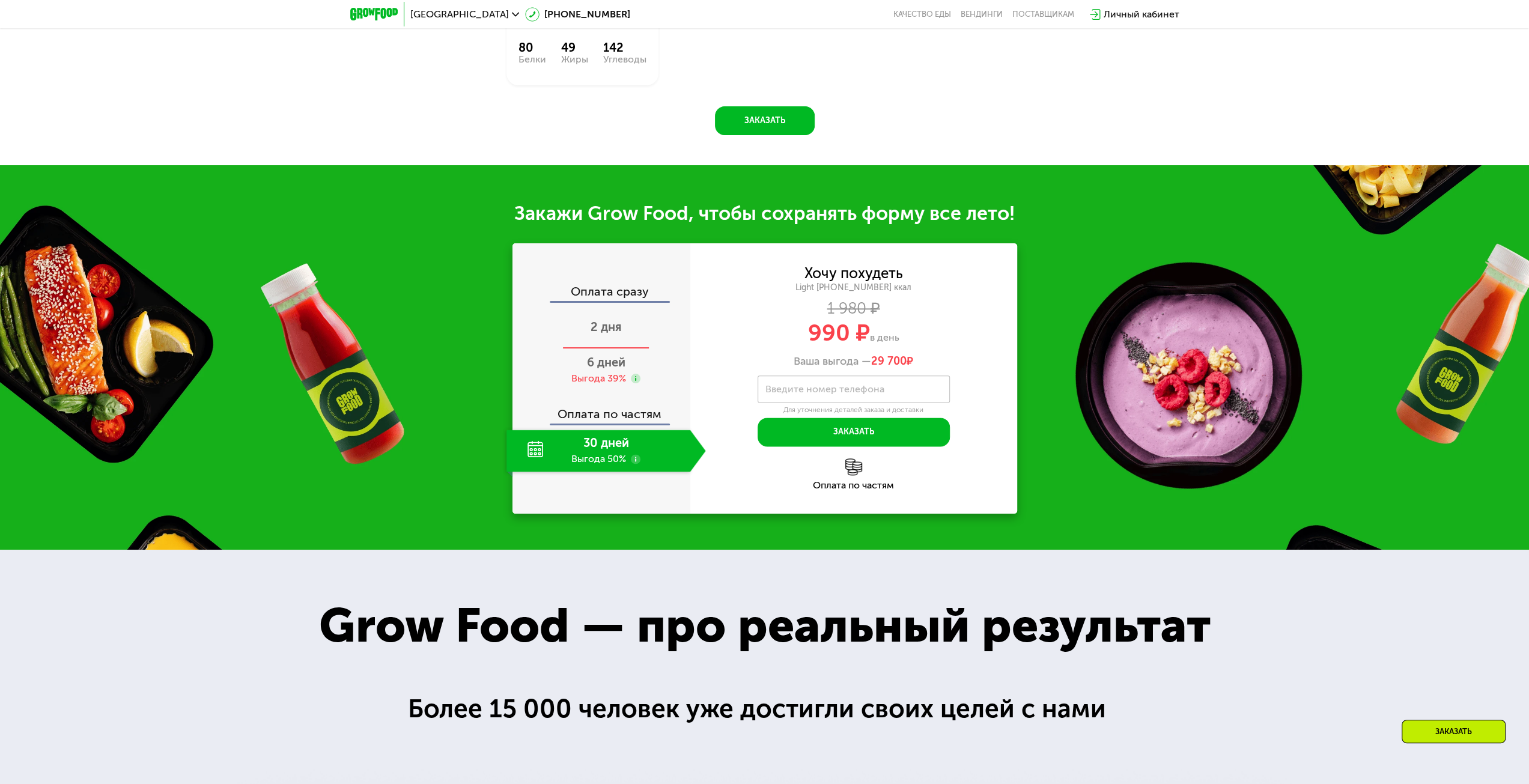
click at [629, 321] on div "2 дня" at bounding box center [606, 328] width 199 height 42
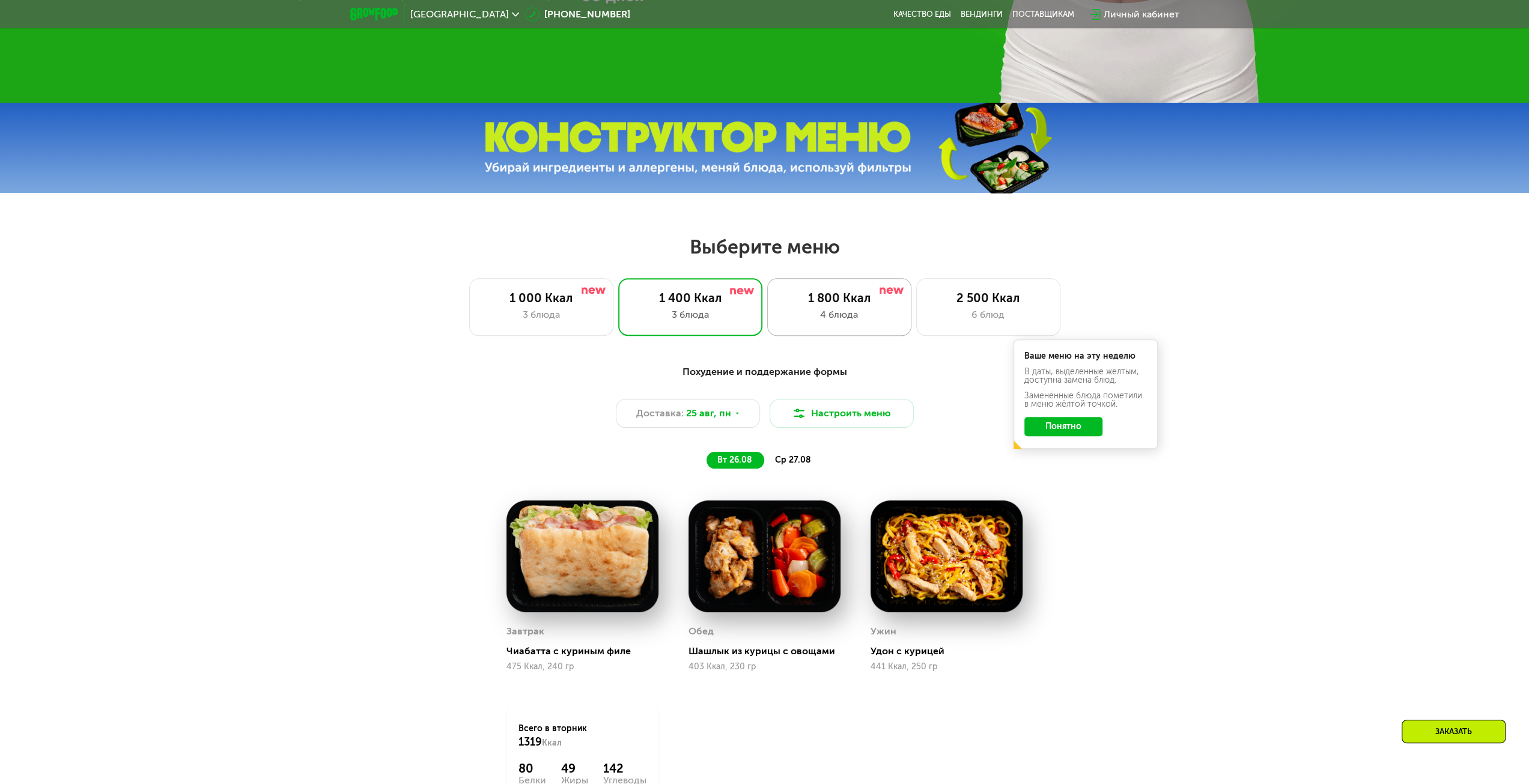
click at [858, 302] on div "1 800 Ккал" at bounding box center [839, 298] width 119 height 14
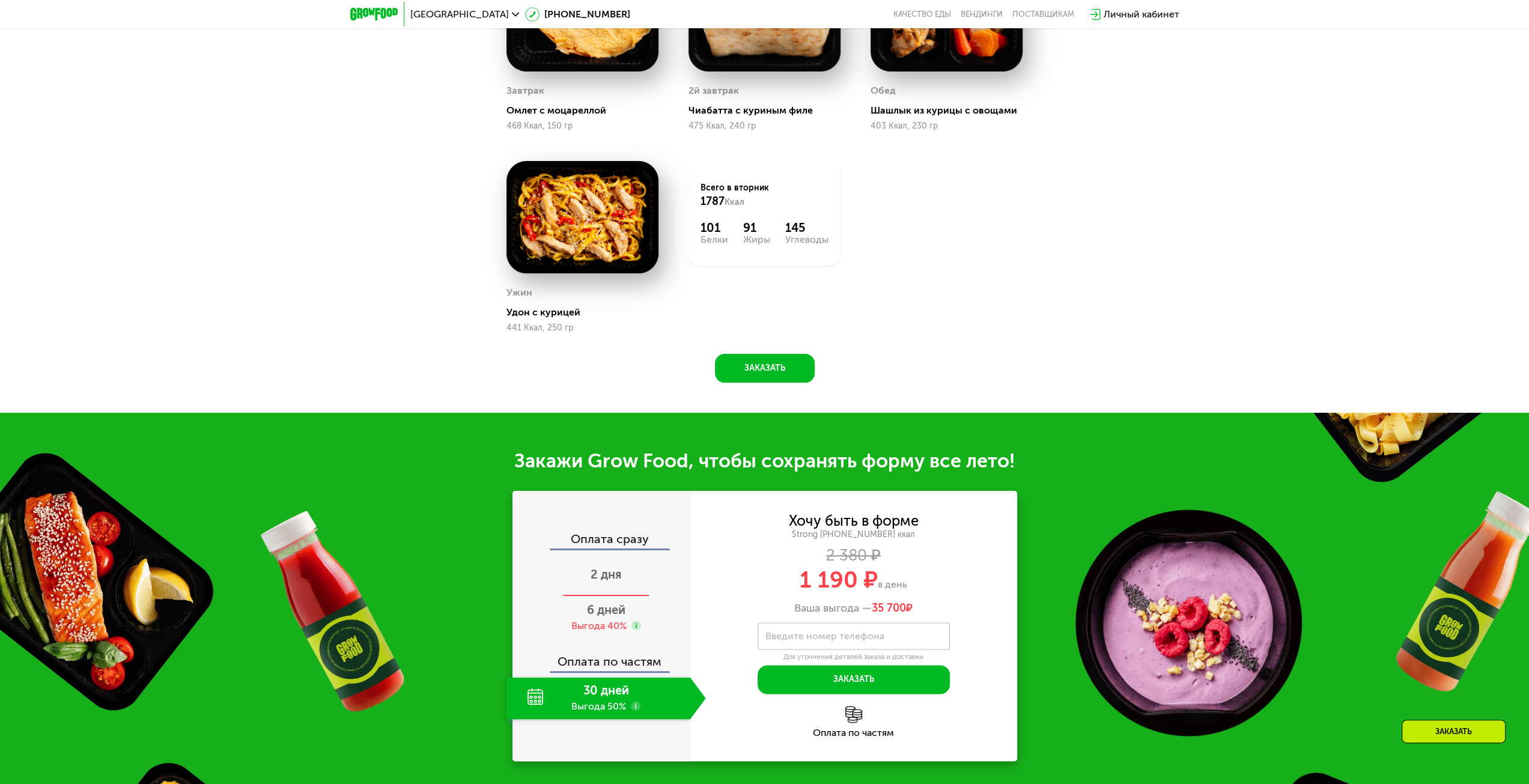
click at [605, 576] on span "2 дня" at bounding box center [605, 574] width 31 height 14
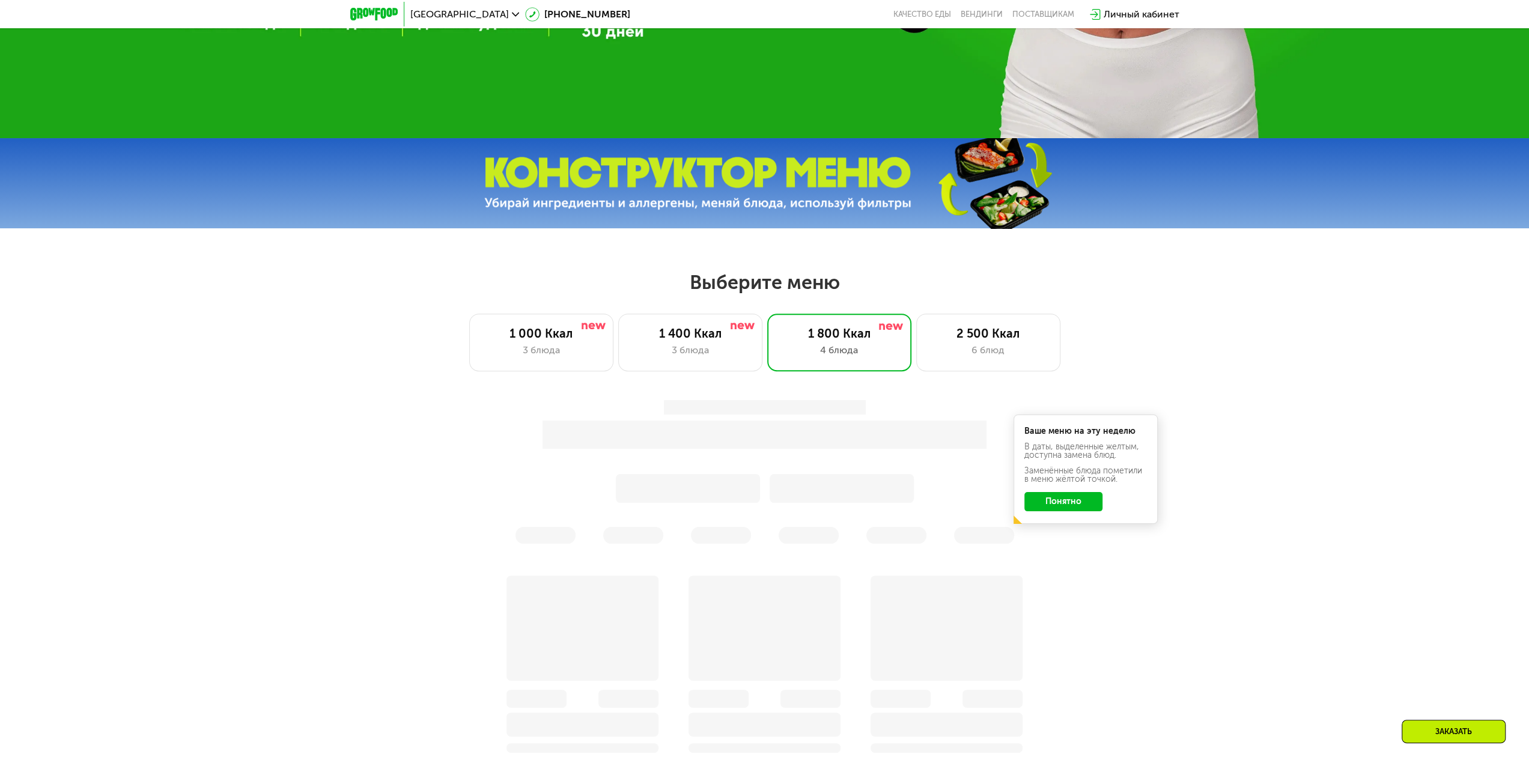
scroll to position [433, 0]
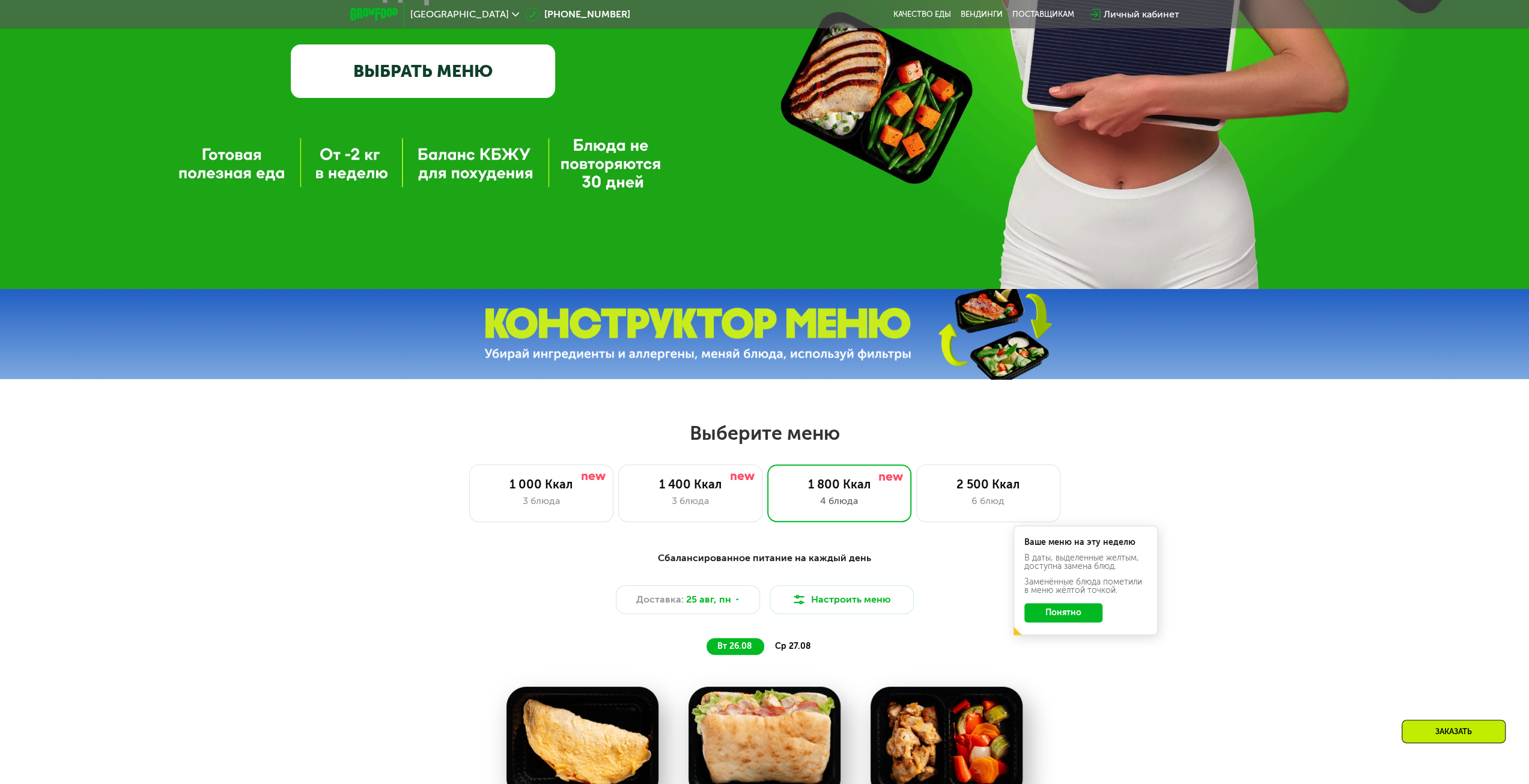
click at [1010, 467] on div "Выберите меню 1 000 Ккал 3 блюда 1 400 Ккал 3 блюда 1 800 Ккал 4 блюда 2 500 Кк…" at bounding box center [764, 471] width 1529 height 101
drag, startPoint x: 1006, startPoint y: 489, endPoint x: 1001, endPoint y: 512, distance: 23.5
click at [1005, 489] on div "2 500 Ккал" at bounding box center [988, 484] width 119 height 14
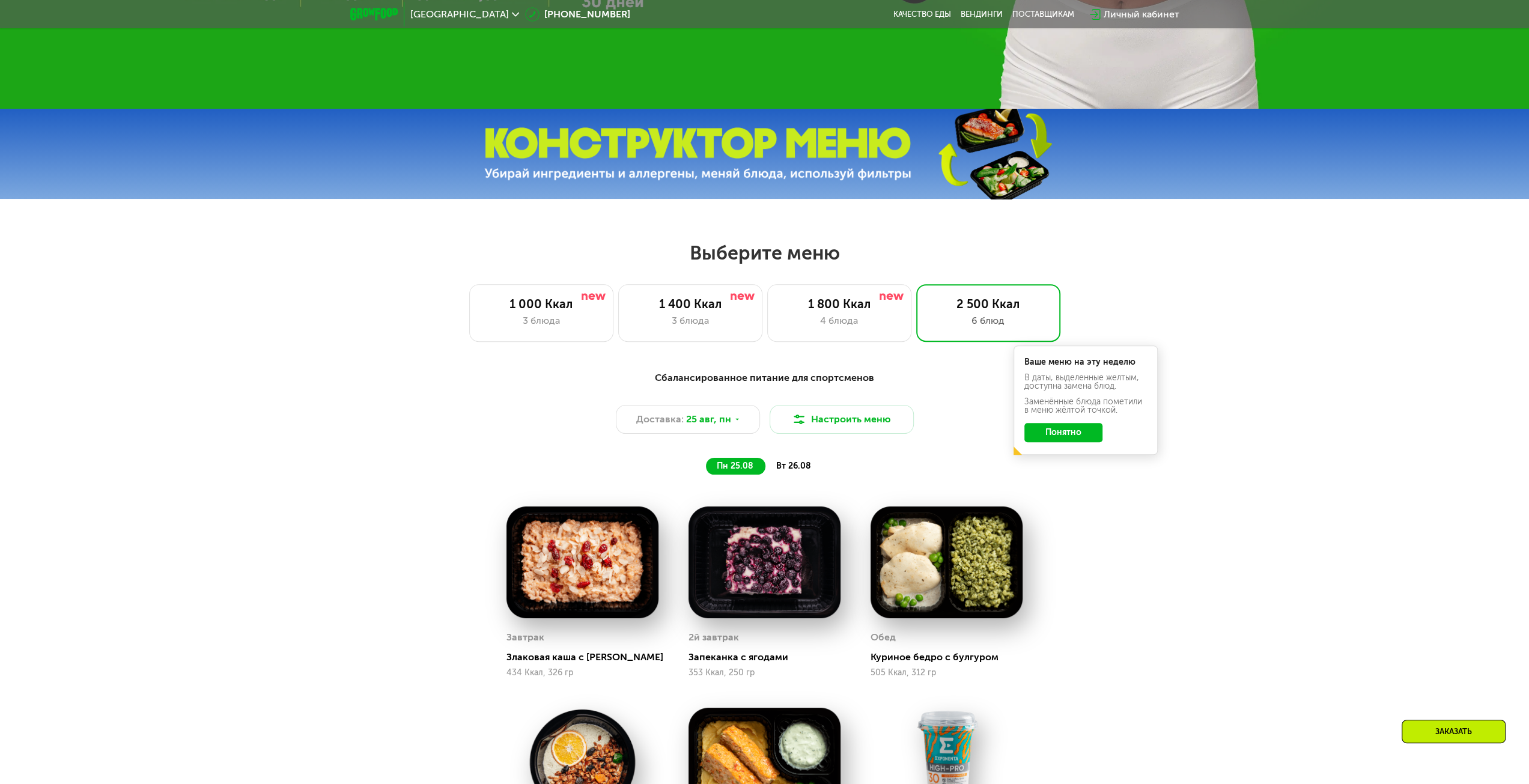
scroll to position [253, 0]
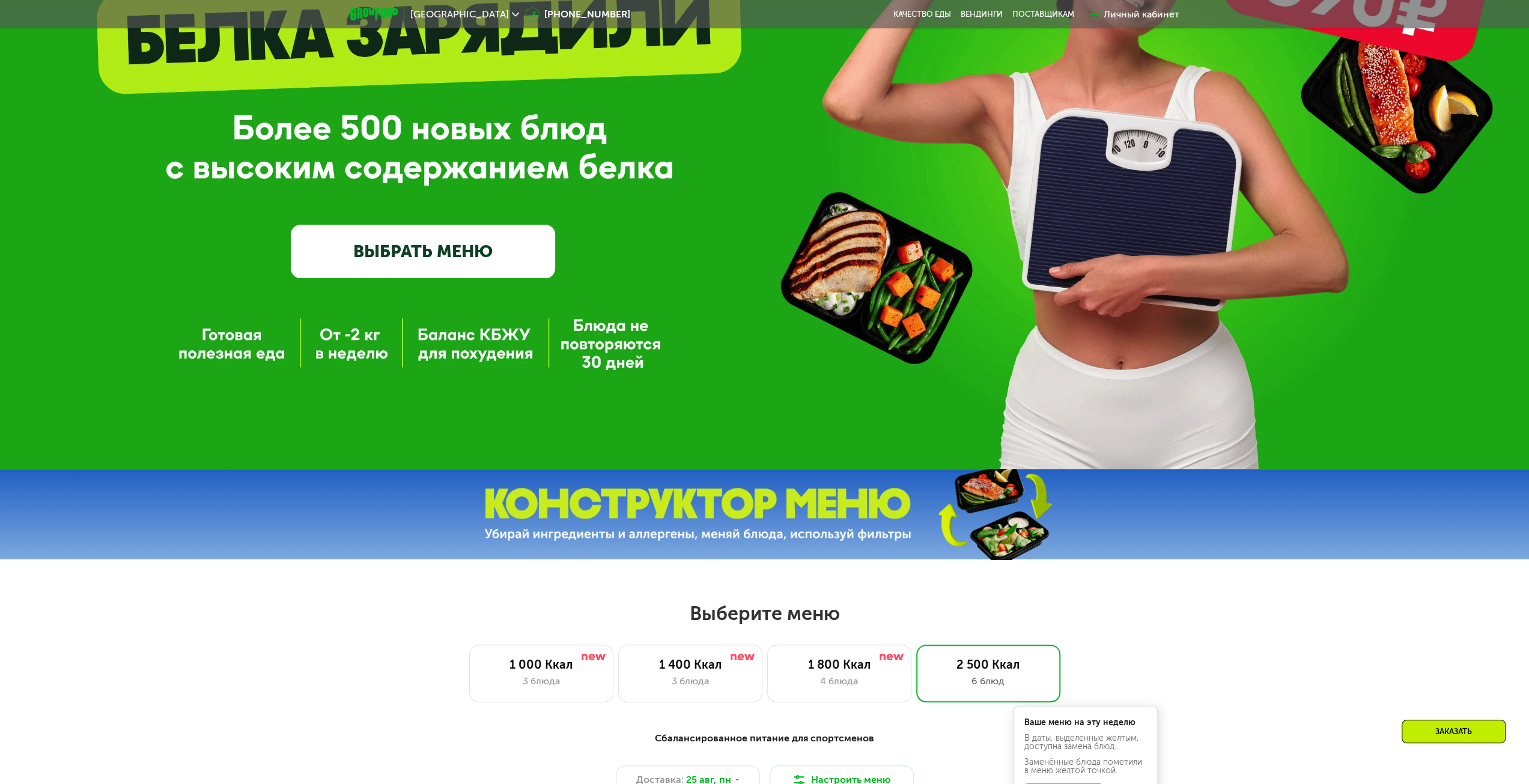
click at [364, 15] on img at bounding box center [374, 14] width 48 height 12
click at [377, 10] on img at bounding box center [374, 14] width 48 height 12
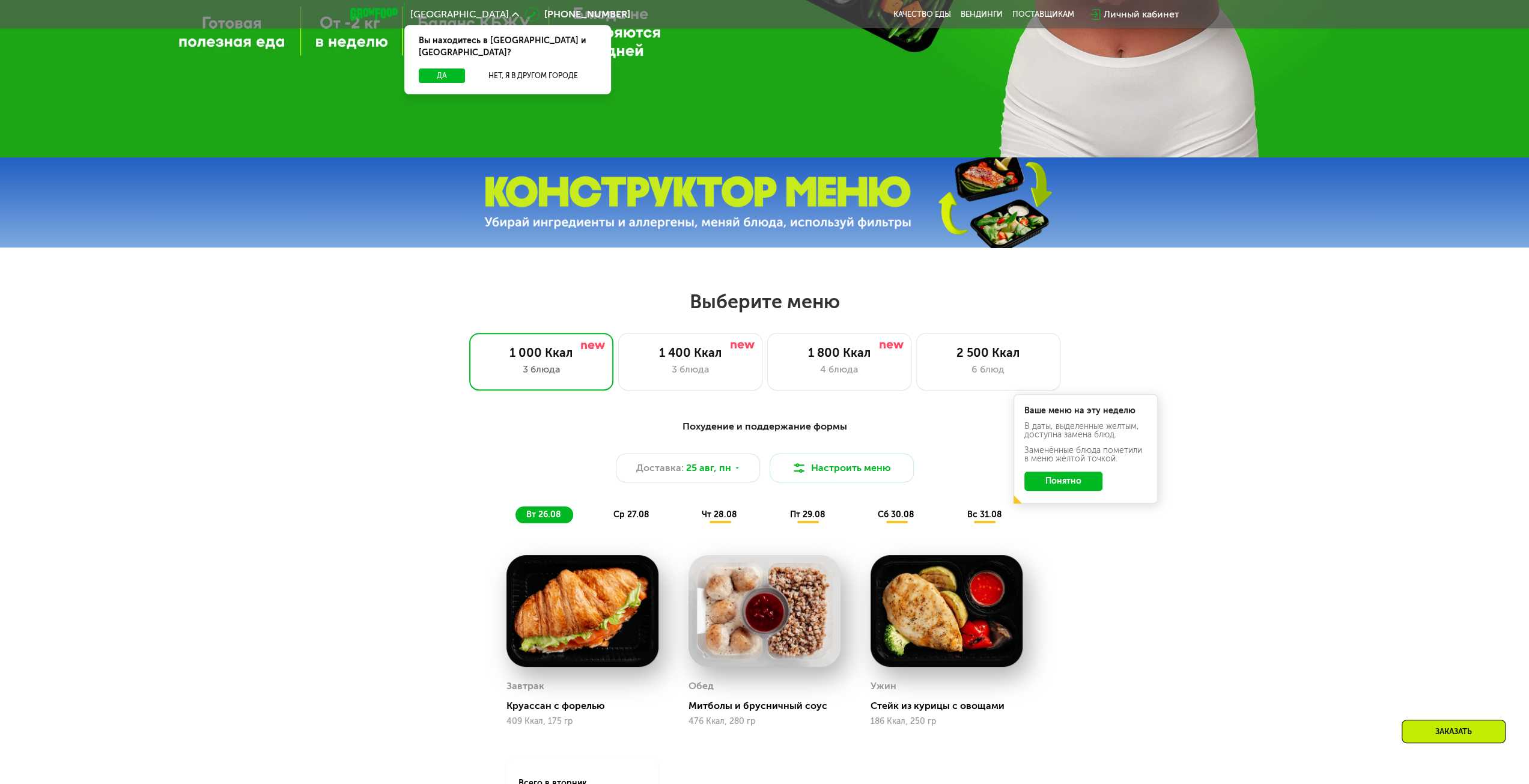
scroll to position [721, 0]
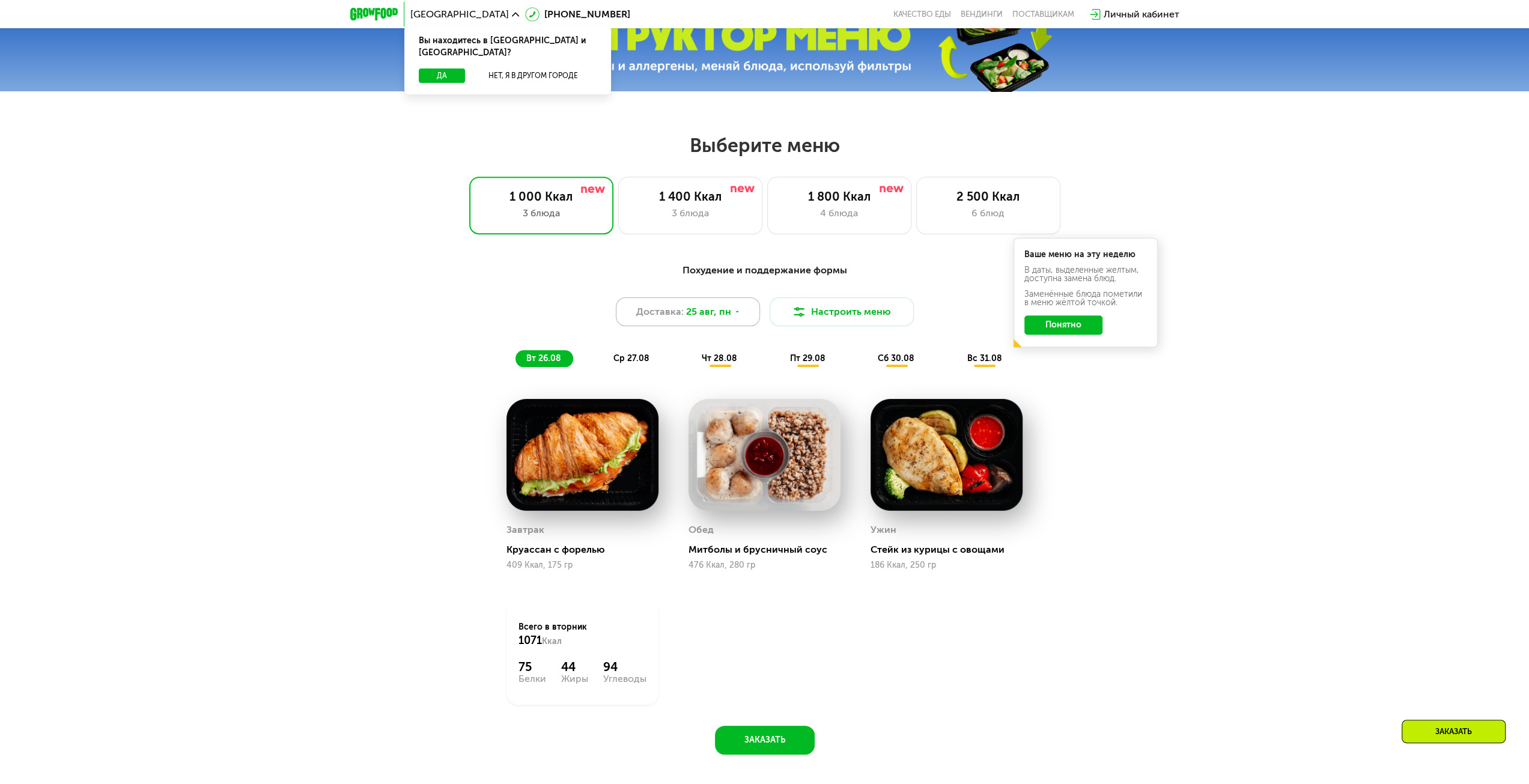
click at [713, 314] on span "25 авг, пн" at bounding box center [708, 311] width 45 height 14
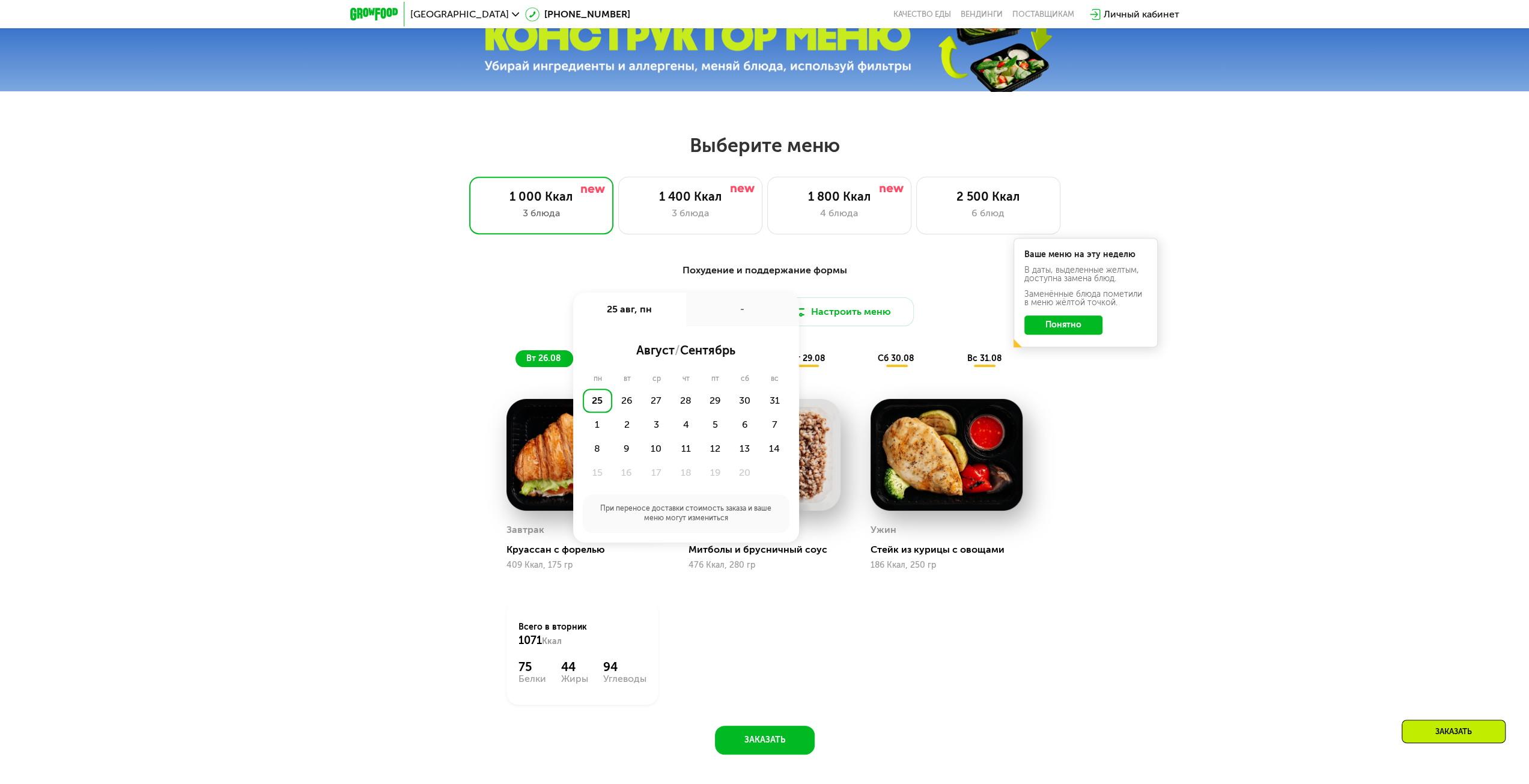
drag, startPoint x: 1253, startPoint y: 524, endPoint x: 1220, endPoint y: 500, distance: 40.8
click at [1252, 524] on div "Похудение и поддержание формы Доставка: 25 авг, пн 25 авг, пн - август / сентяб…" at bounding box center [764, 515] width 1529 height 539
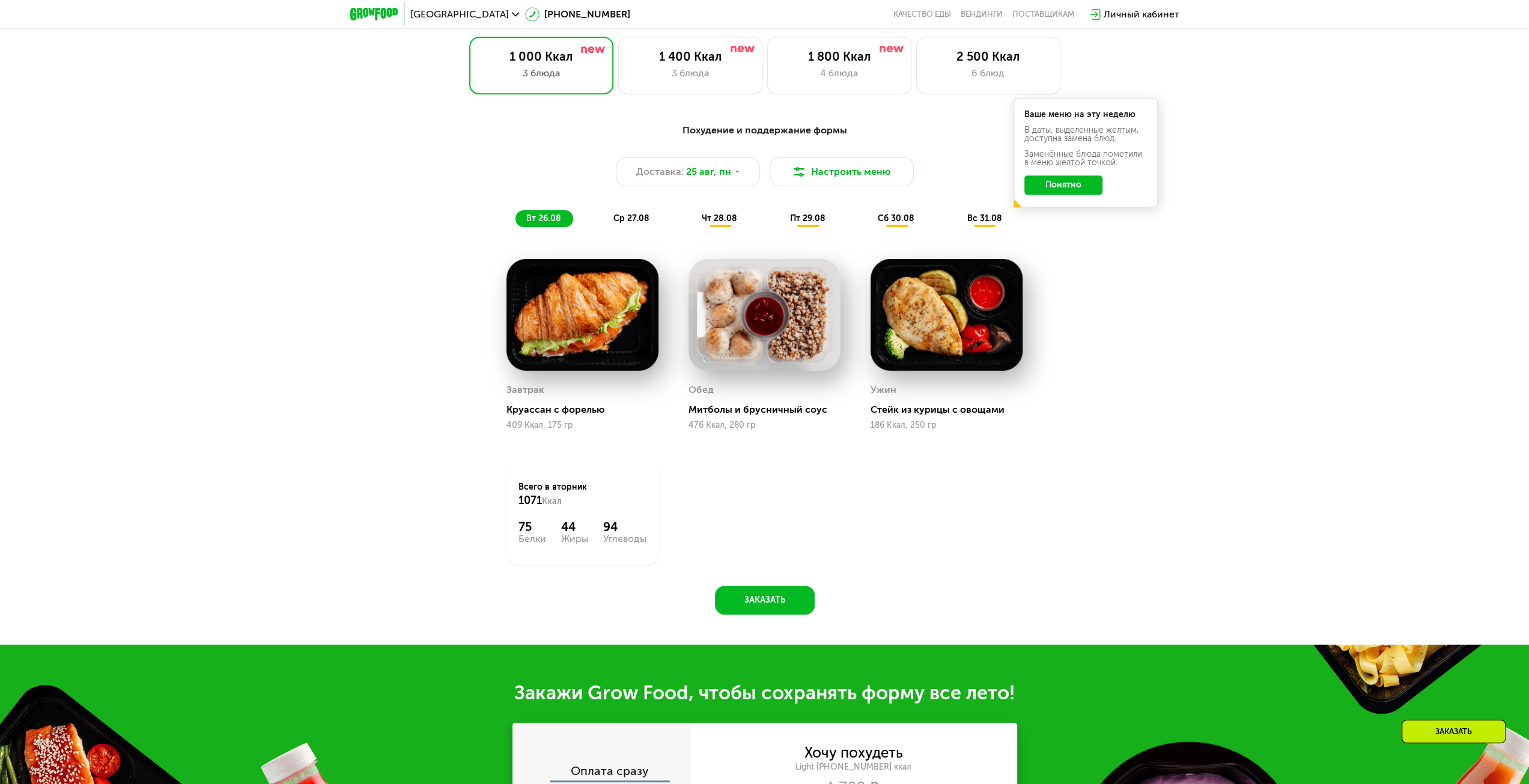
scroll to position [780, 0]
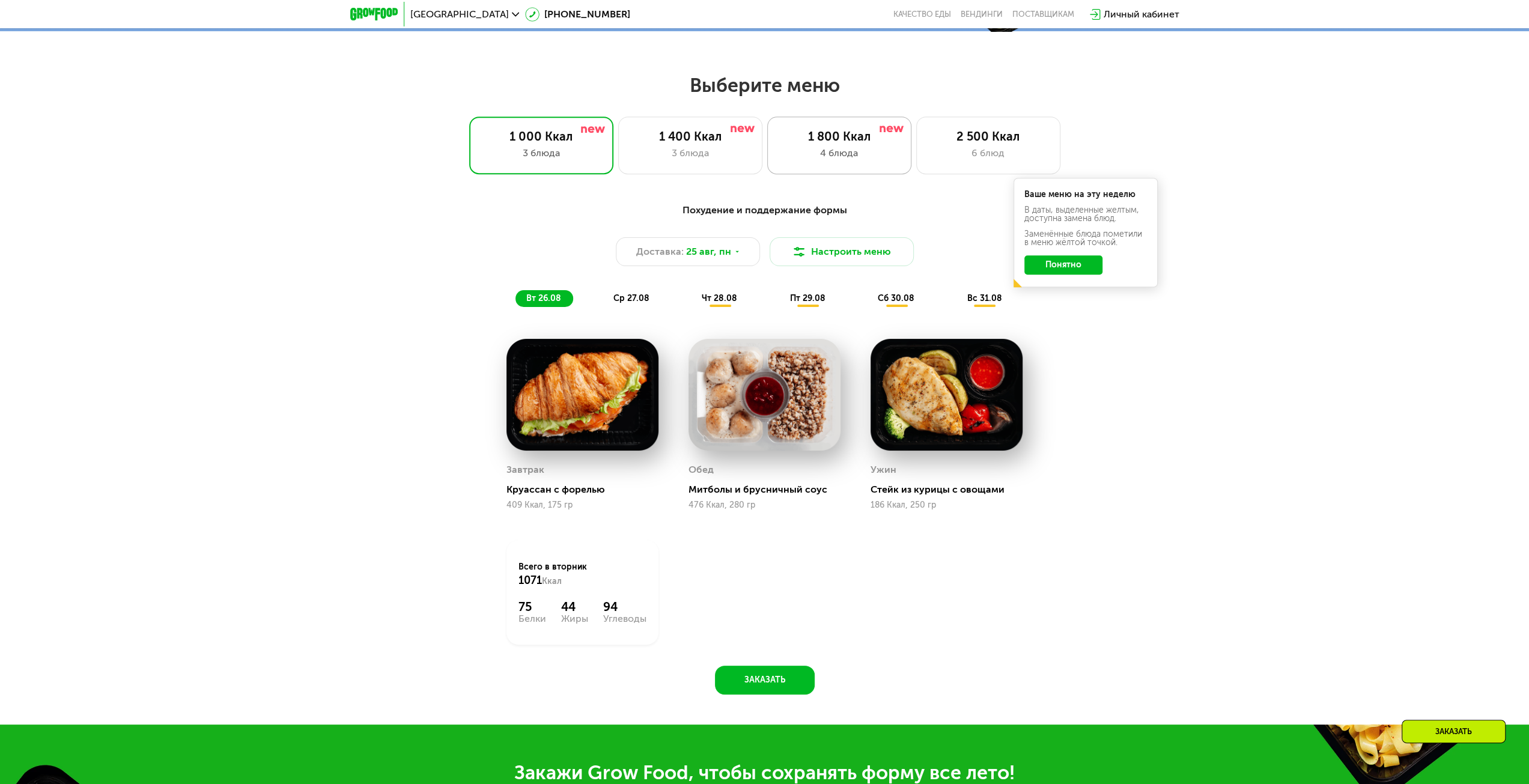
click at [799, 153] on div "4 блюда" at bounding box center [839, 153] width 119 height 14
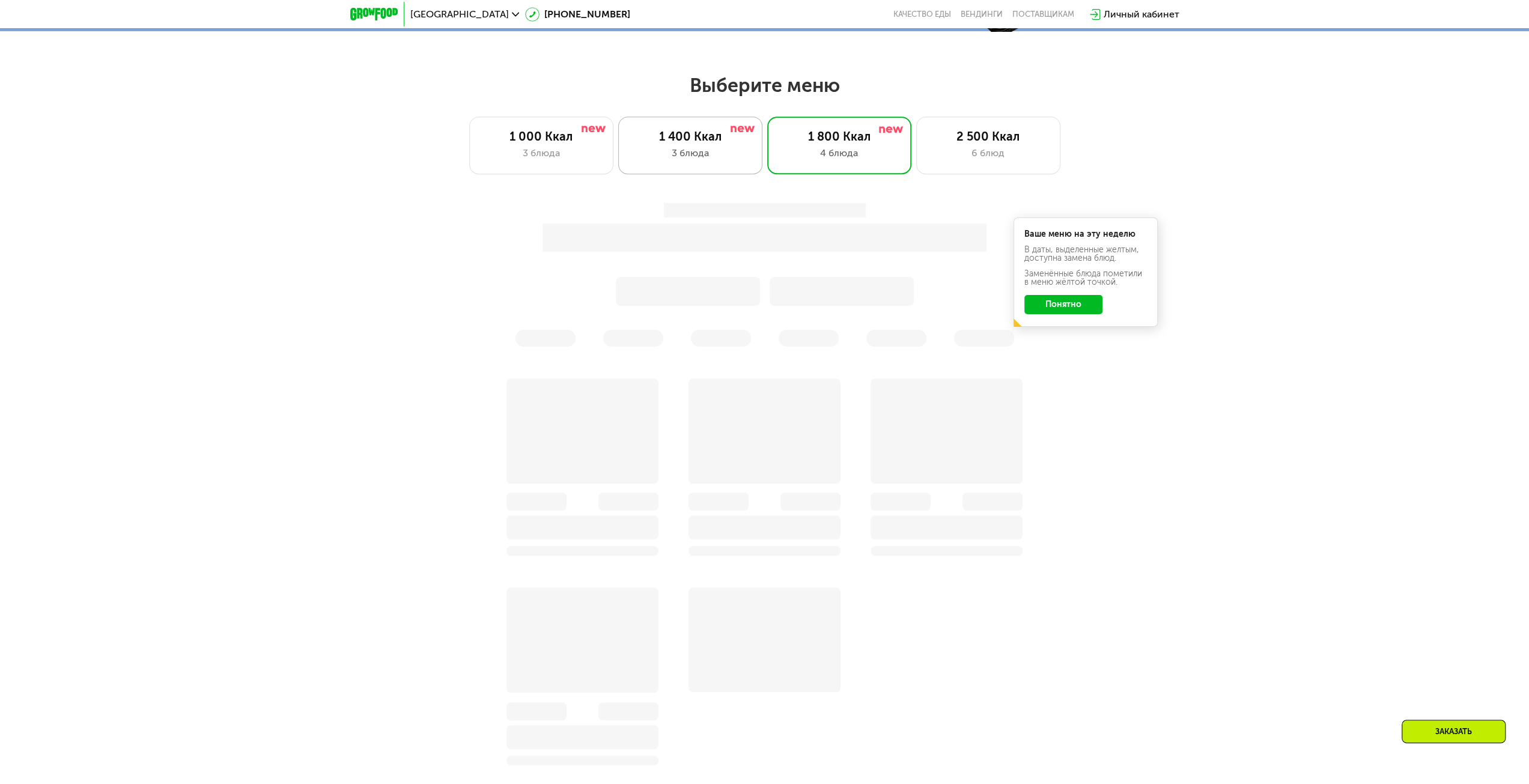
click at [724, 144] on div "1 400 Ккал" at bounding box center [690, 136] width 119 height 14
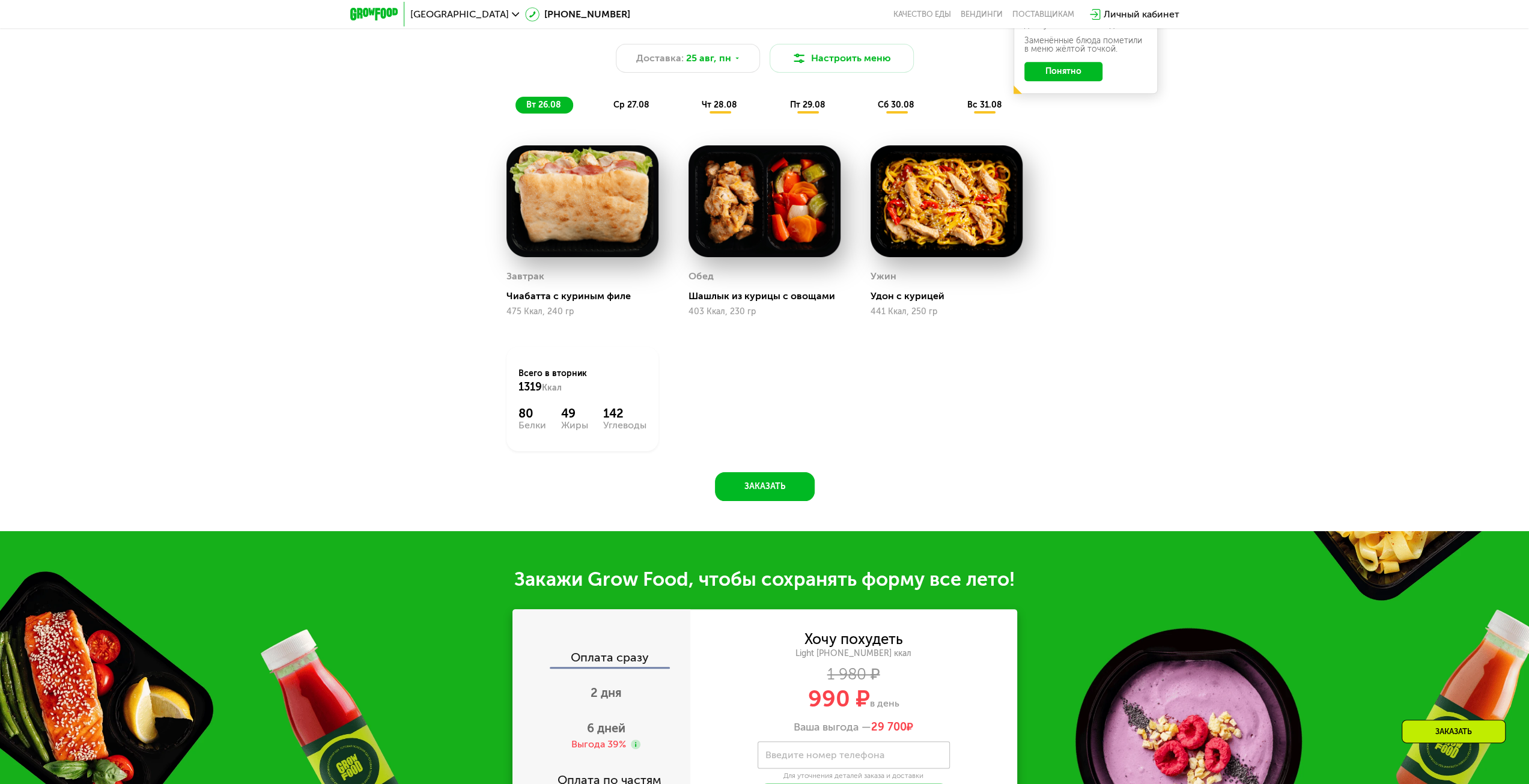
scroll to position [1021, 0]
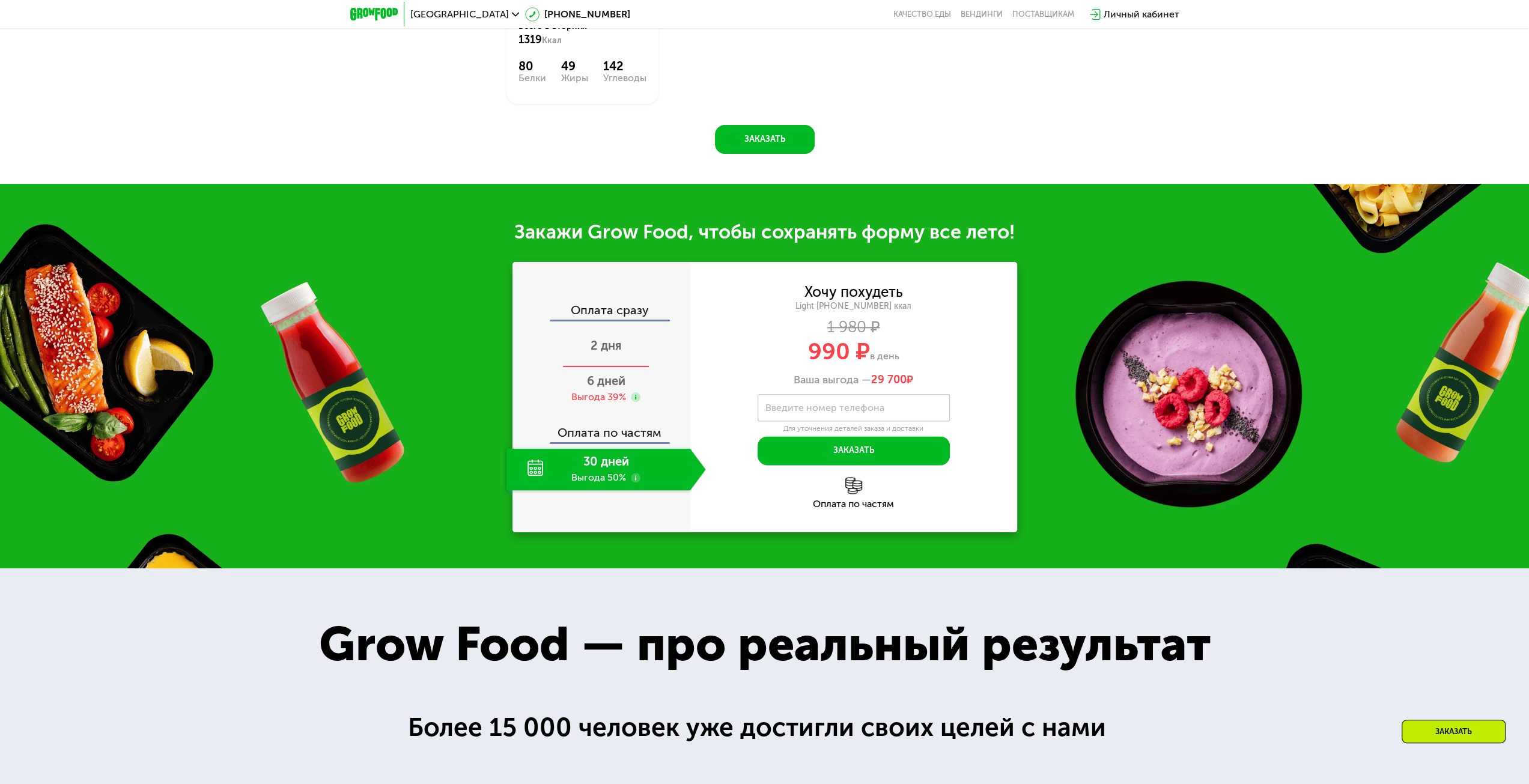
drag, startPoint x: 603, startPoint y: 359, endPoint x: 624, endPoint y: 355, distance: 21.4
click at [604, 359] on div "2 дня" at bounding box center [606, 347] width 199 height 42
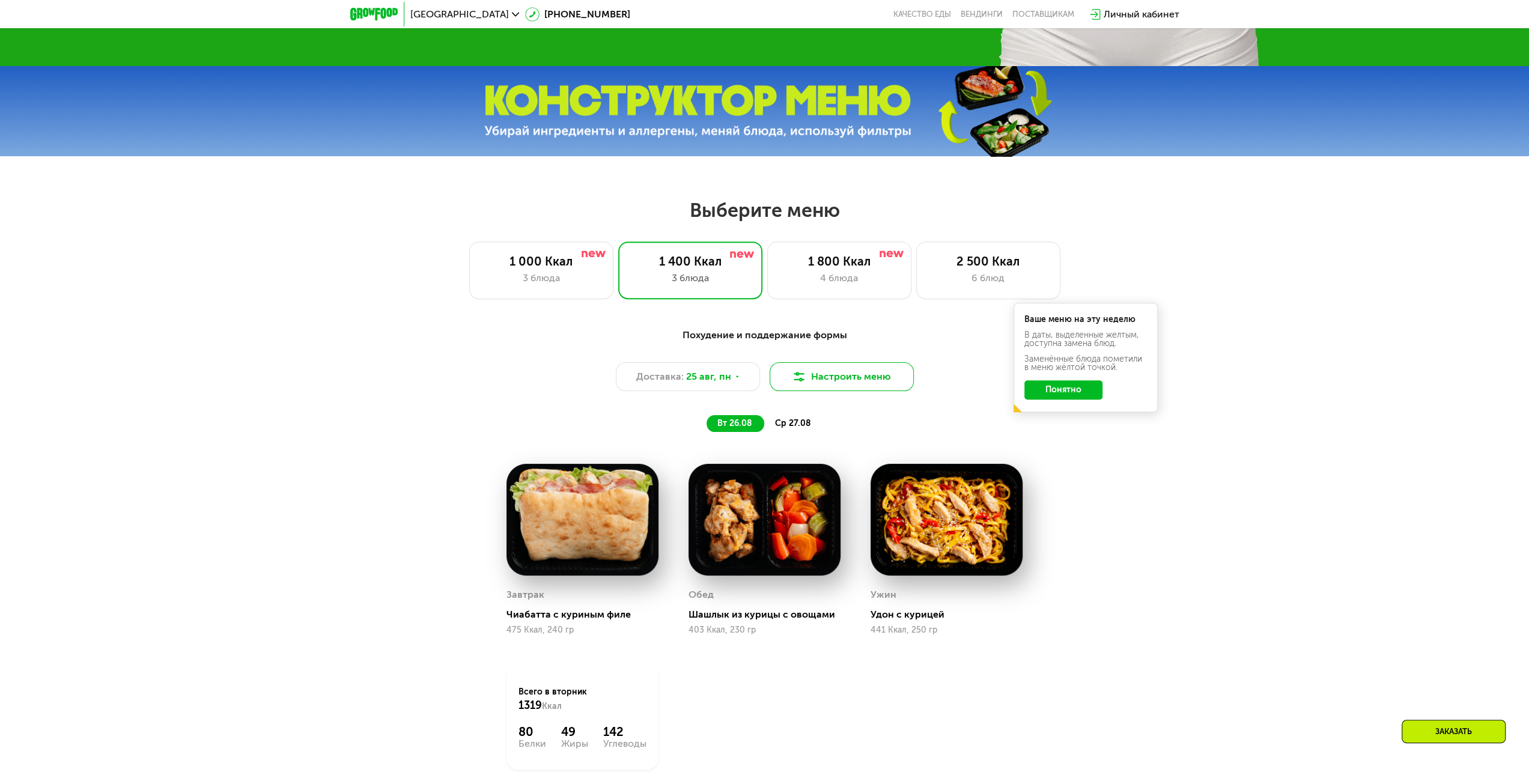
scroll to position [601, 0]
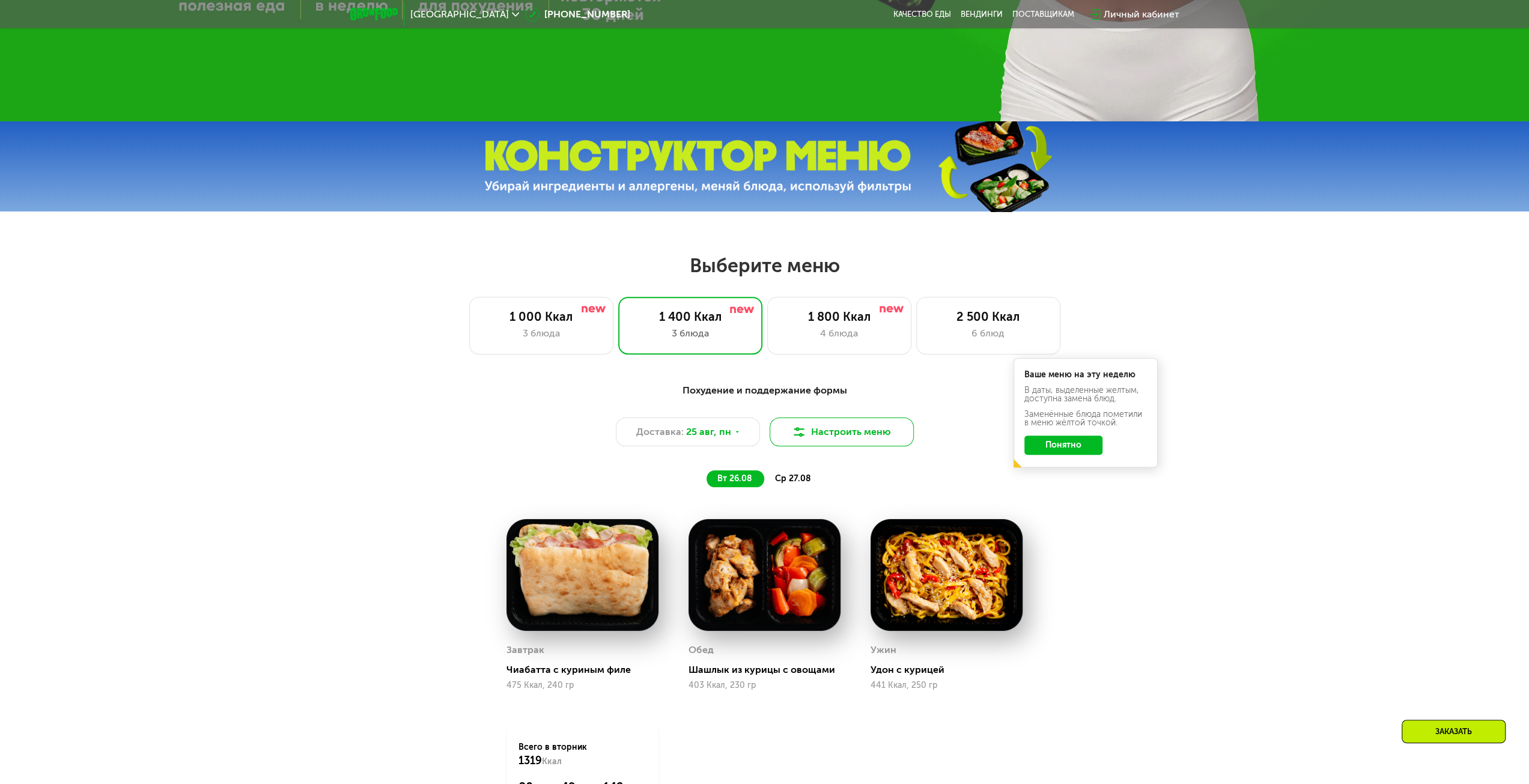
click at [848, 444] on button "Настроить меню" at bounding box center [841, 431] width 144 height 29
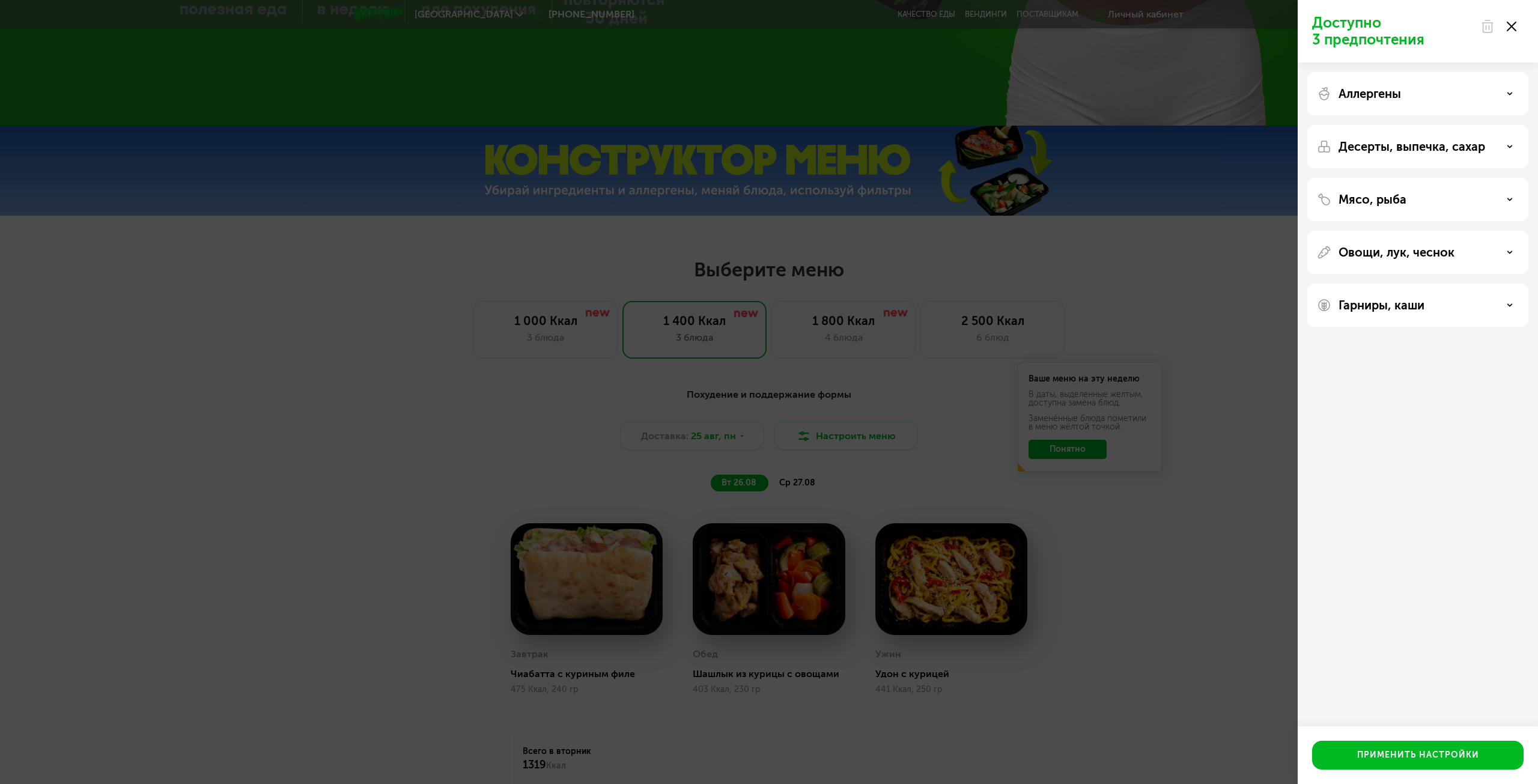
click at [1461, 101] on div "Аллергены" at bounding box center [1418, 93] width 202 height 14
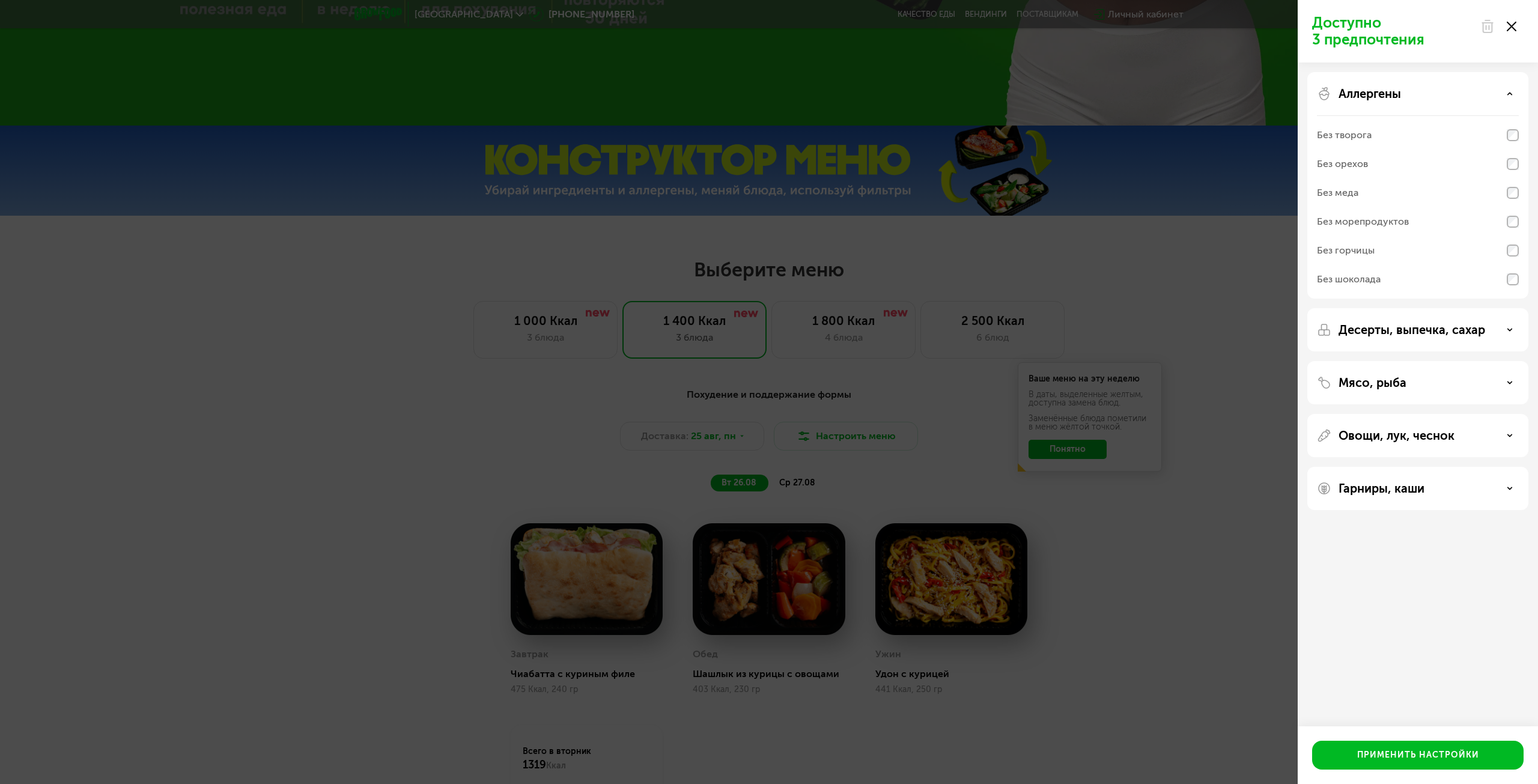
drag, startPoint x: 1461, startPoint y: 93, endPoint x: 1429, endPoint y: 142, distance: 58.5
click at [1460, 95] on div "Аллергены" at bounding box center [1418, 93] width 202 height 14
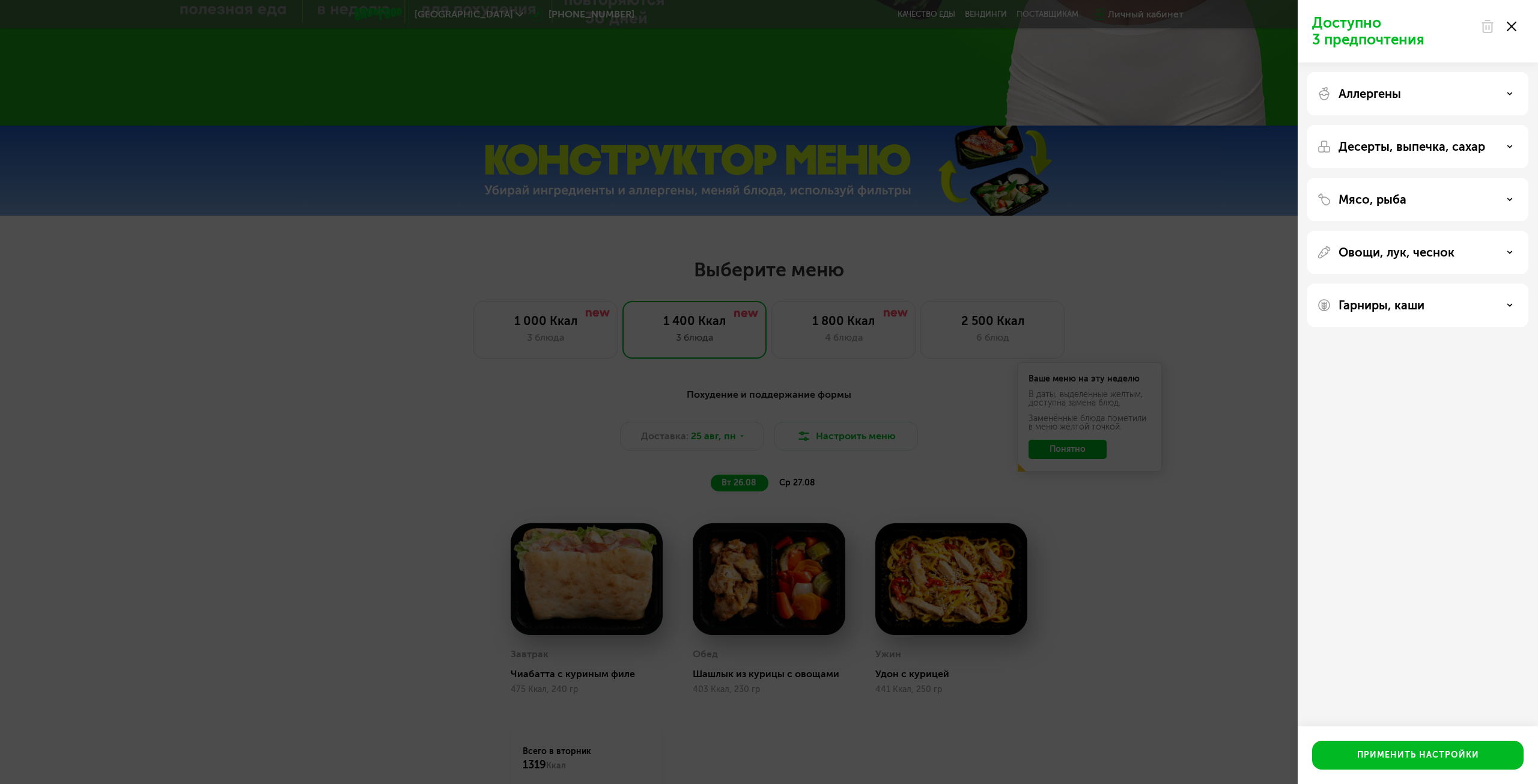
click at [1400, 146] on p "Десерты, выпечка, сахар" at bounding box center [1412, 146] width 146 height 14
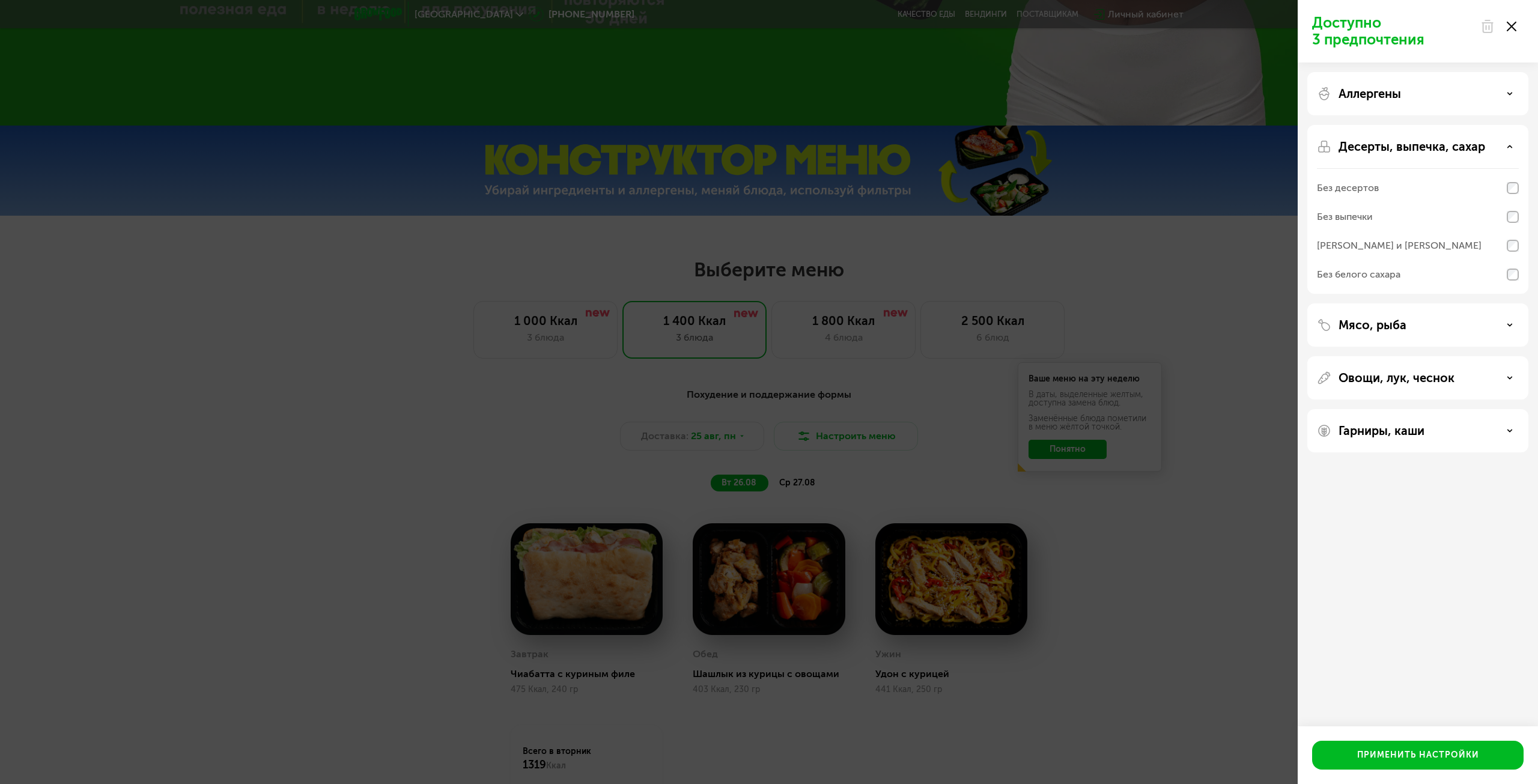
click at [1401, 152] on p "Десерты, выпечка, сахар" at bounding box center [1412, 146] width 146 height 14
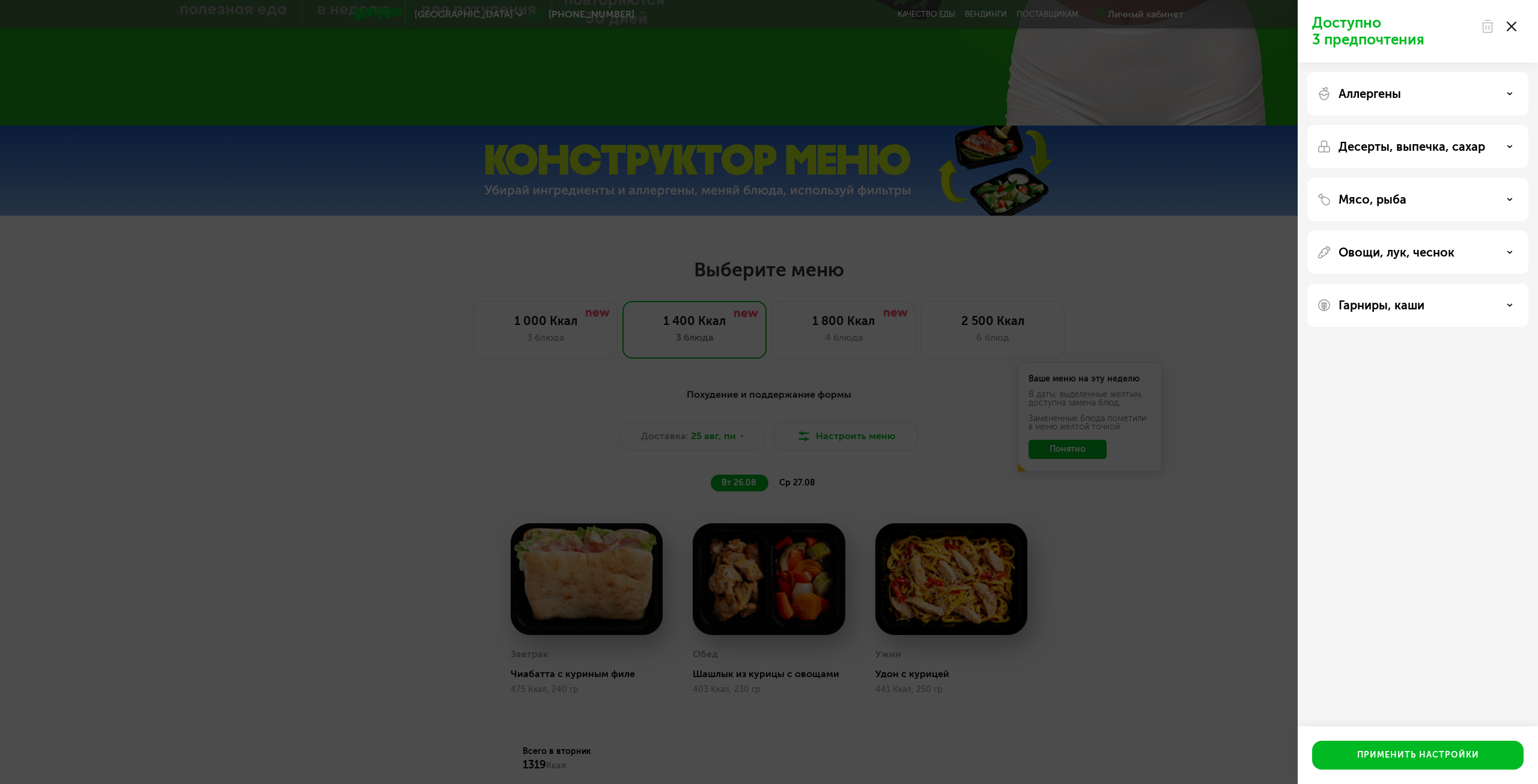
click at [1392, 204] on p "Мясо, рыба" at bounding box center [1372, 199] width 68 height 14
click at [1392, 385] on div "Мясо, рыба Нет ограничений Без свинины и ветчины Без красного мяса Без рыбы Без…" at bounding box center [1418, 406] width 221 height 43
click at [1395, 203] on p "Мясо, рыба" at bounding box center [1372, 199] width 68 height 14
click at [1414, 283] on div "Овощи, лук, чеснок" at bounding box center [1418, 304] width 221 height 43
click at [1515, 28] on icon at bounding box center [1512, 26] width 10 height 10
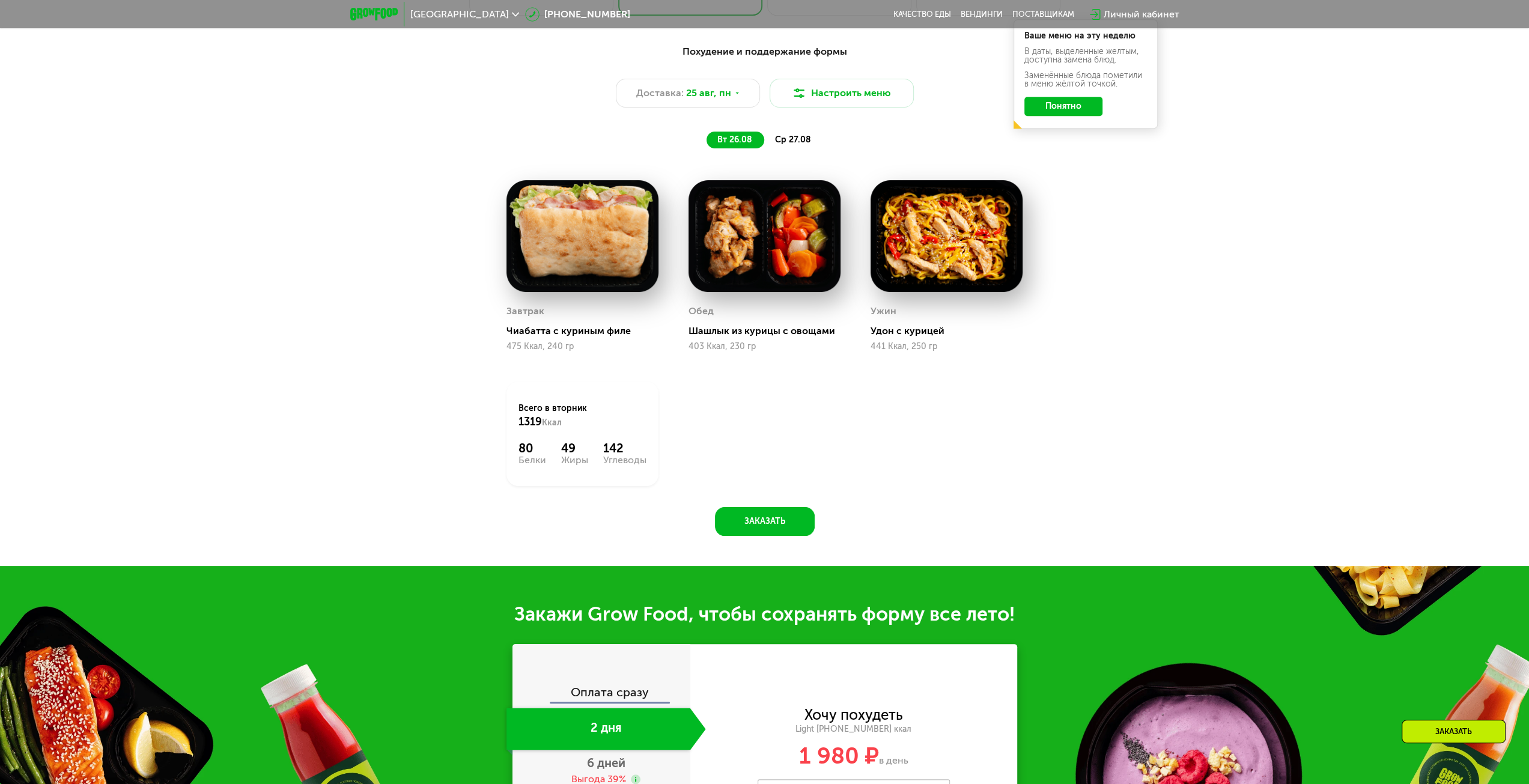
scroll to position [961, 0]
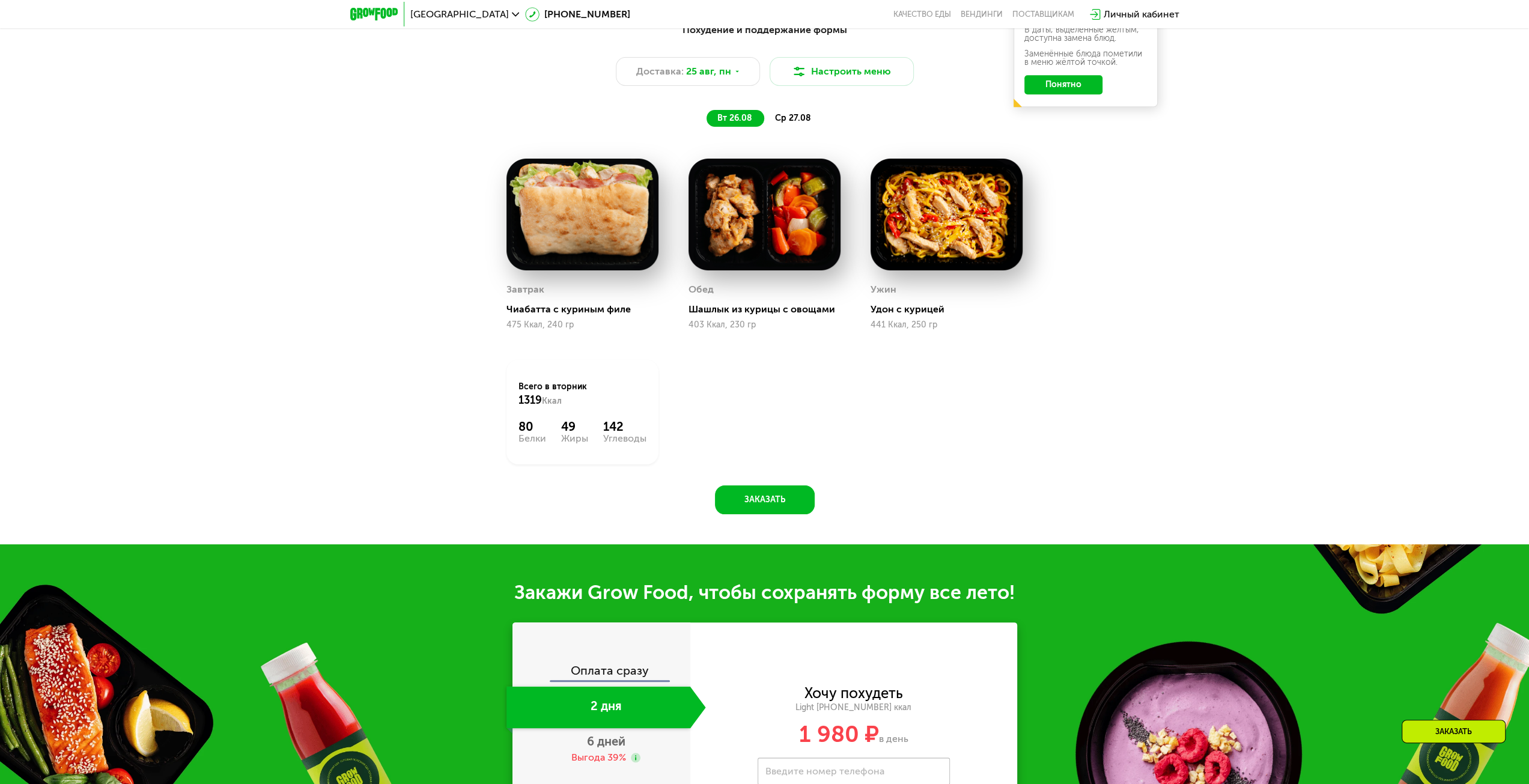
click at [793, 120] on span "ср 27.08" at bounding box center [792, 118] width 36 height 11
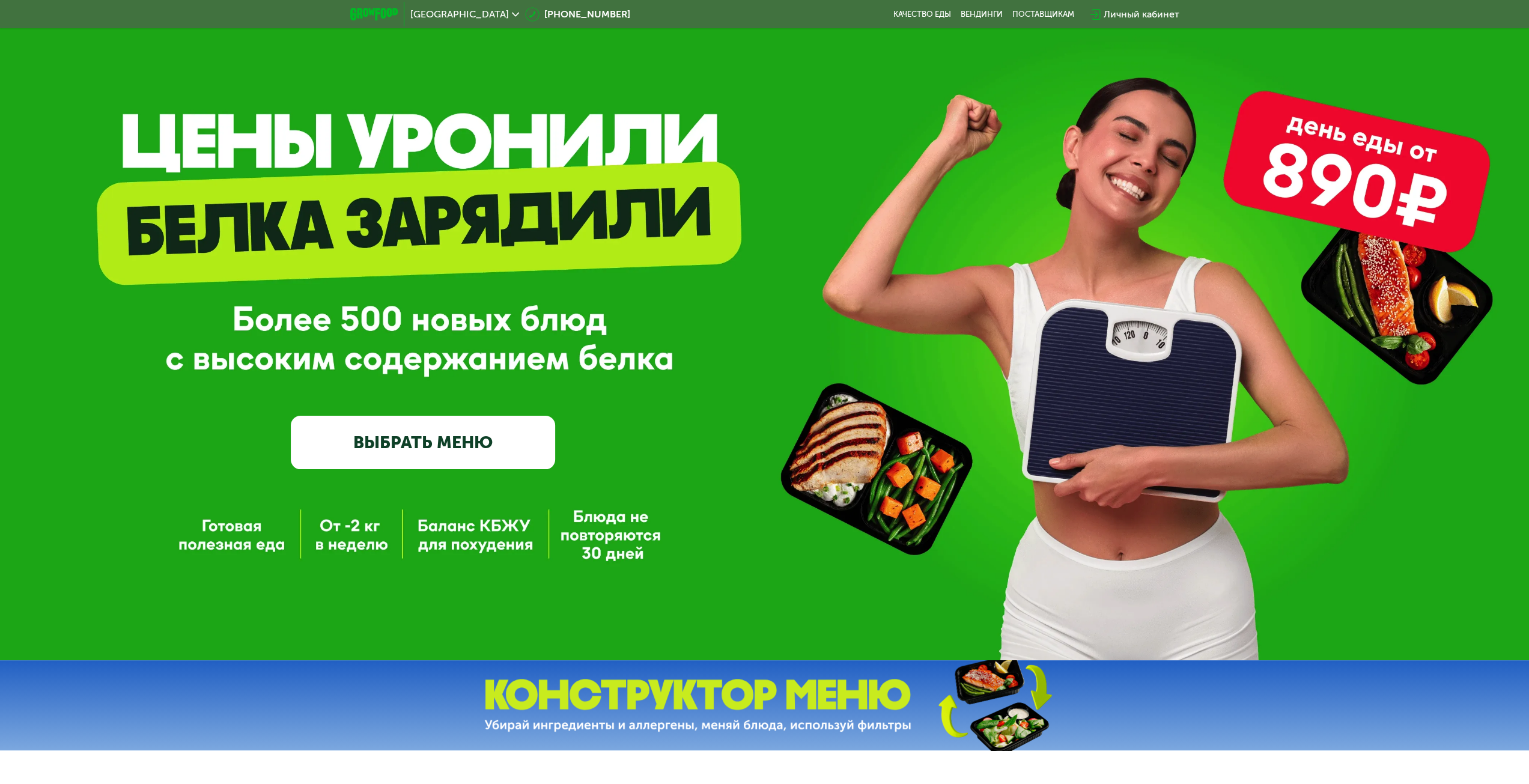
scroll to position [0, 0]
